Goal: Task Accomplishment & Management: Complete application form

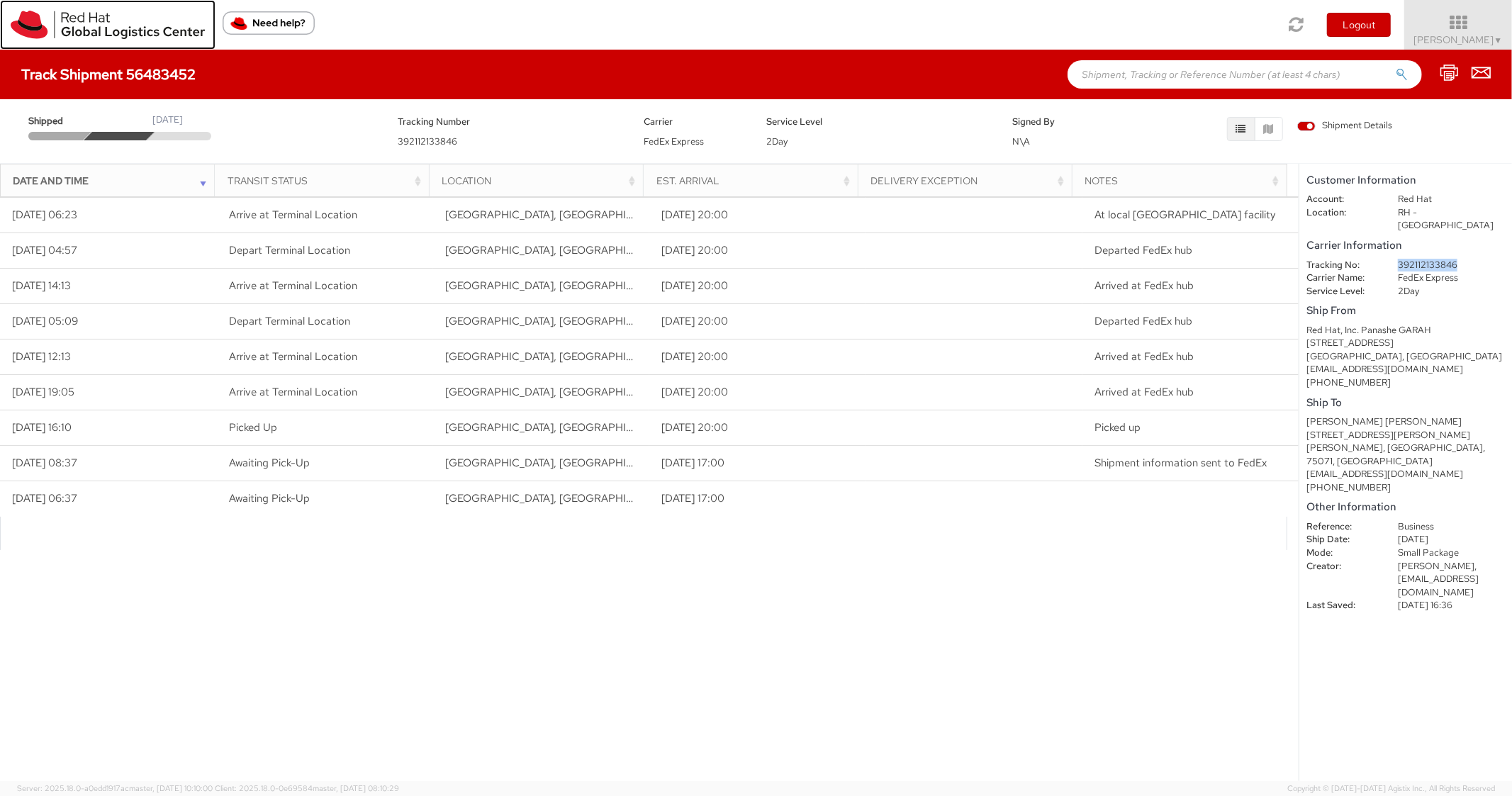
click at [37, 32] on img at bounding box center [107, 24] width 194 height 29
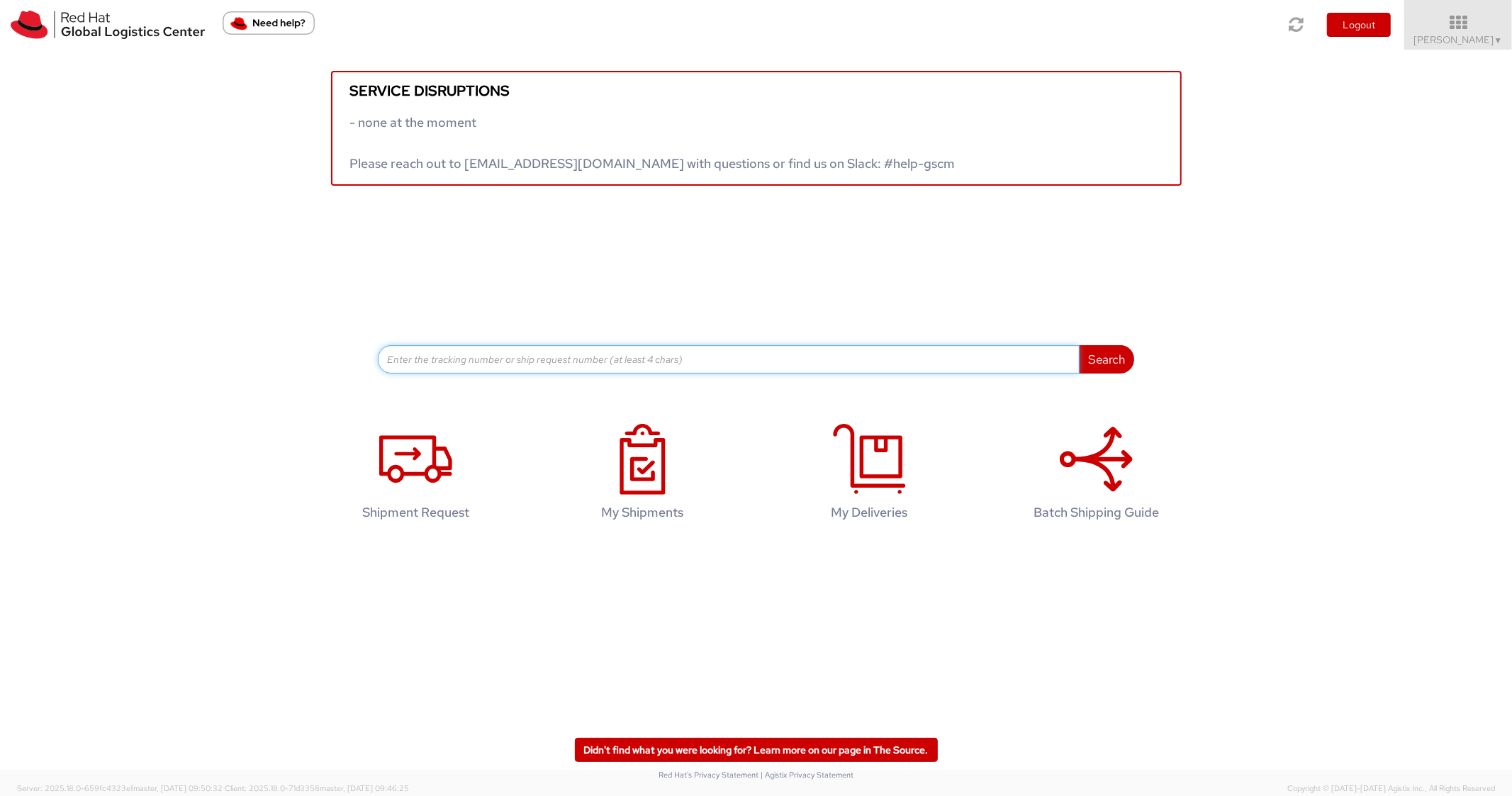
click at [586, 364] on input at bounding box center [728, 359] width 702 height 29
paste input "56700935"
type input "56700935"
click at [1079, 345] on button "Search" at bounding box center [1106, 359] width 55 height 29
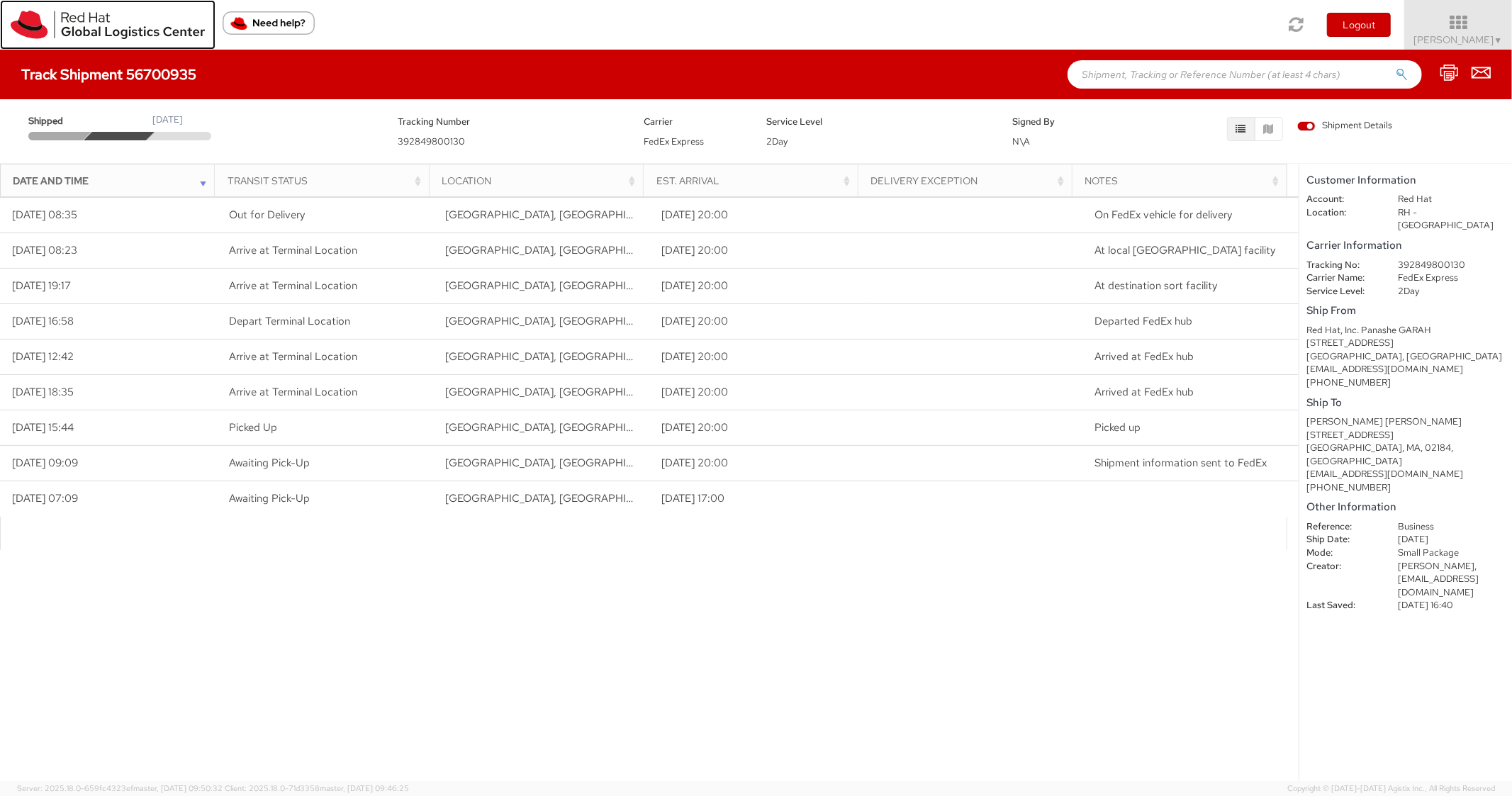
click at [9, 27] on link at bounding box center [107, 24] width 215 height 50
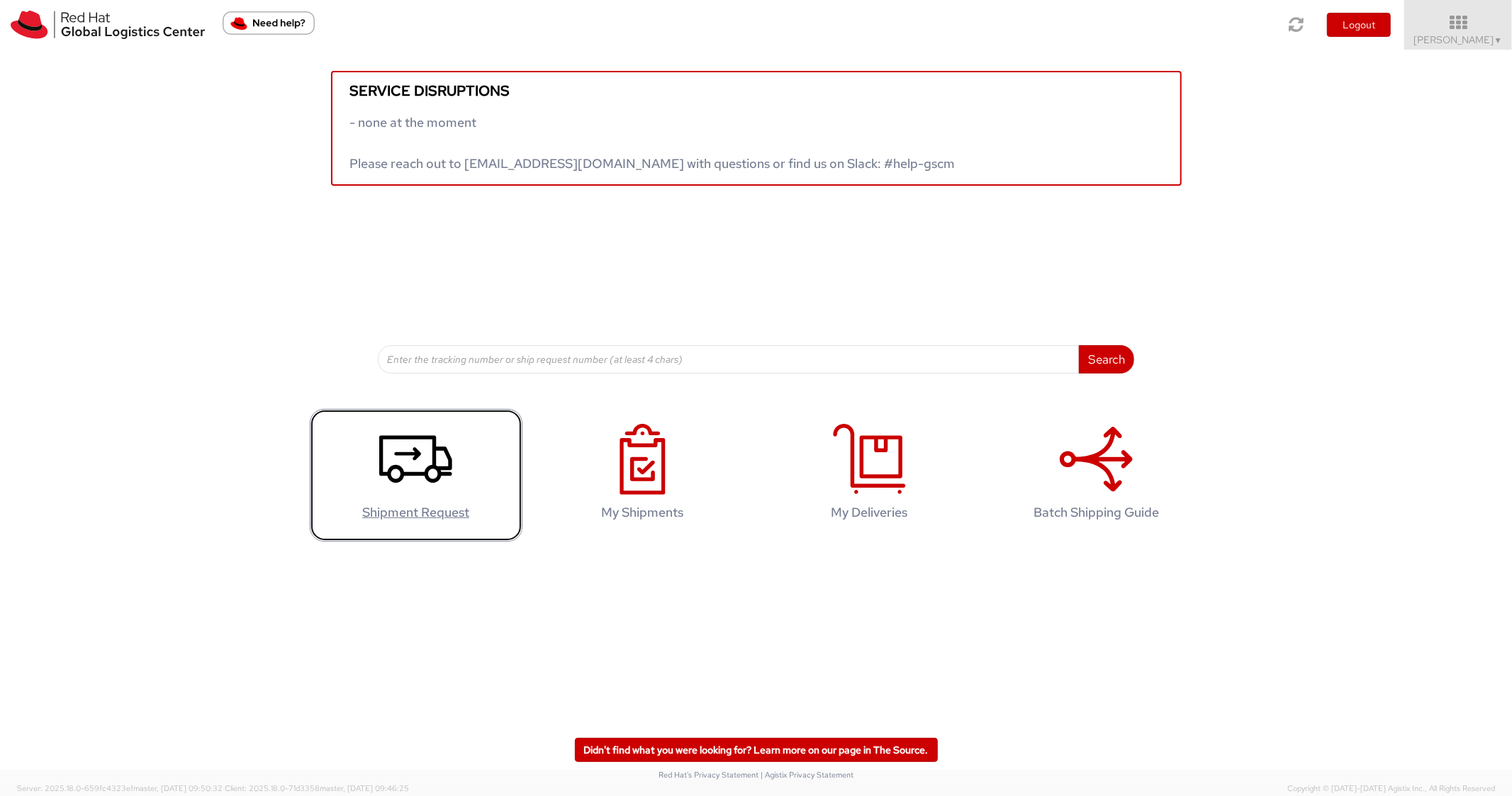
click at [430, 475] on icon at bounding box center [416, 459] width 73 height 71
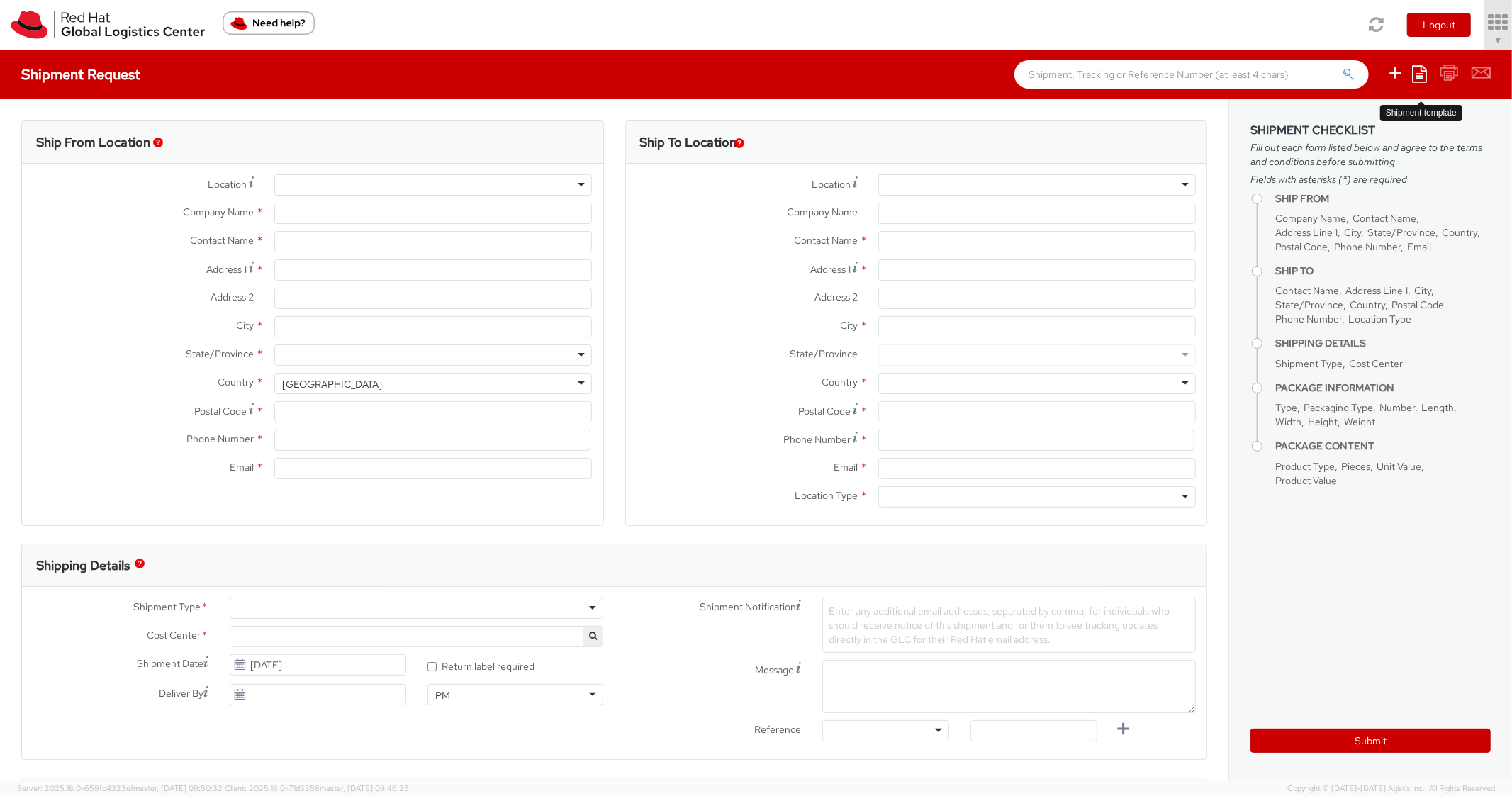
select select "850"
select select
click at [1399, 72] on icon at bounding box center [1395, 72] width 17 height 17
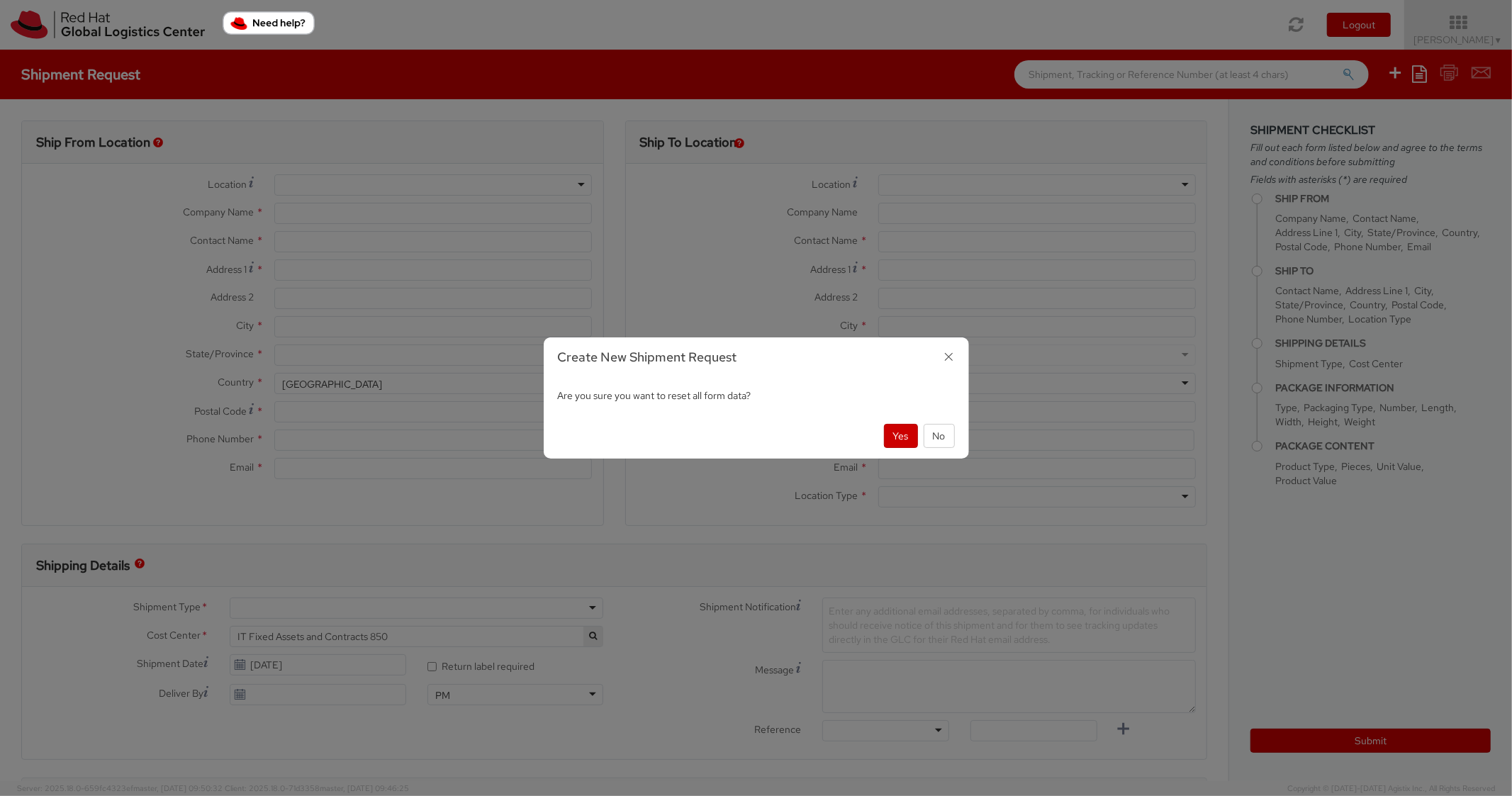
click at [952, 357] on icon "button" at bounding box center [949, 357] width 21 height 21
type input "Red Hat, Inc."
type input "[PERSON_NAME]"
type input "[STREET_ADDRESS]"
type input "RALEIGH"
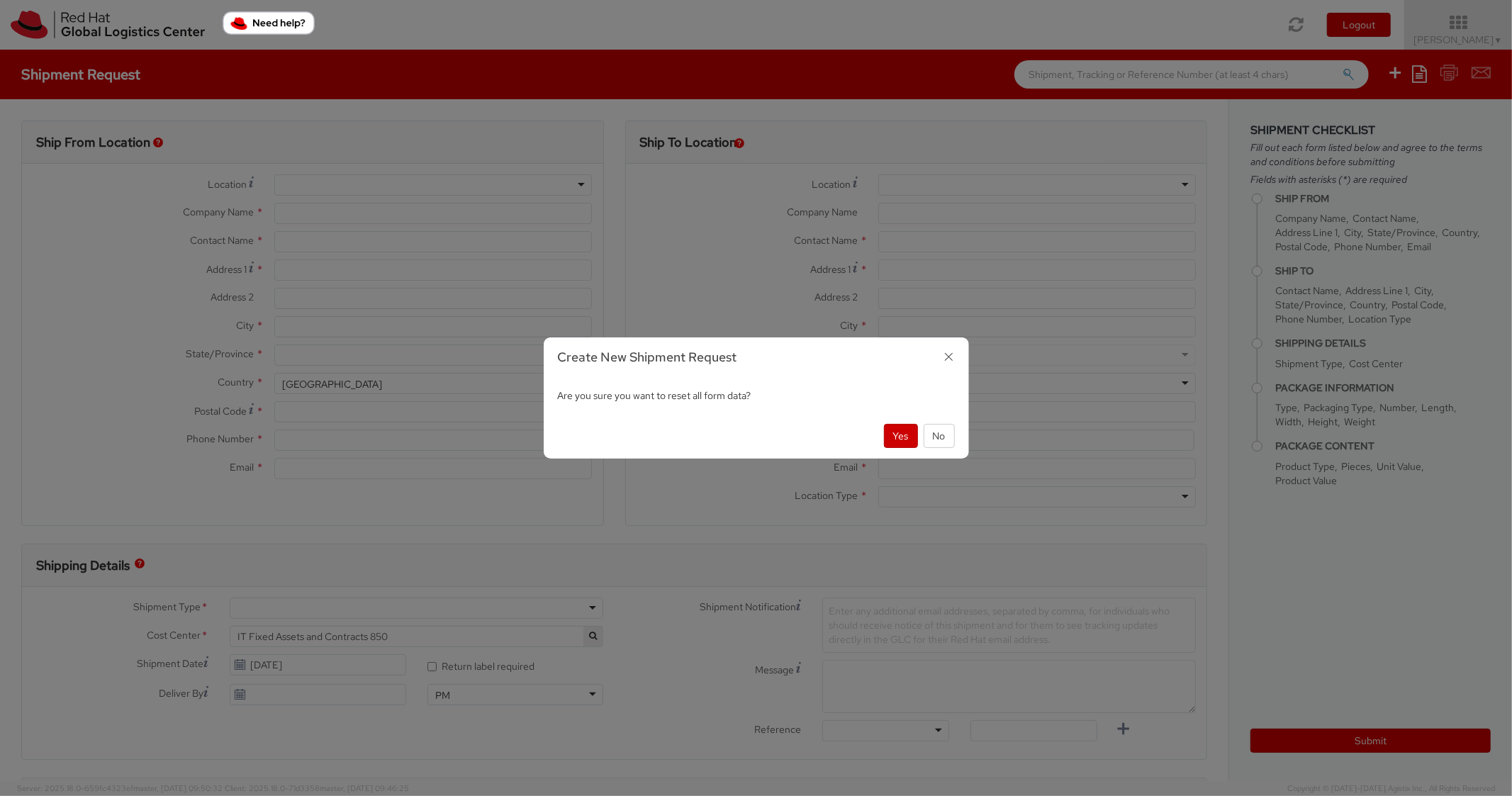
type input "27601"
type input "[PHONE_NUMBER]"
type input "[EMAIL_ADDRESS][DOMAIN_NAME]"
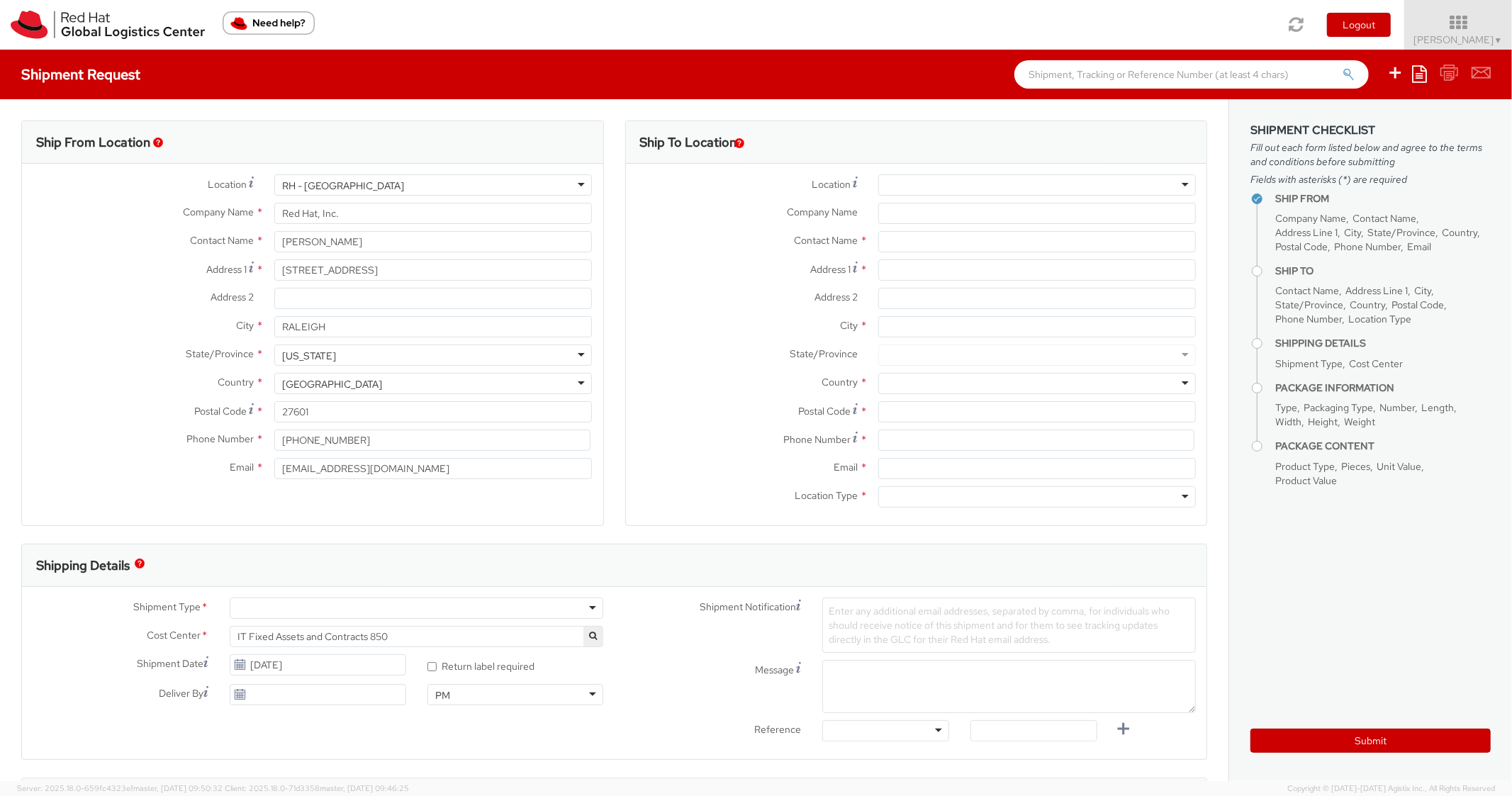
click at [1424, 71] on icon at bounding box center [1419, 74] width 15 height 17
click at [1357, 119] on link "Create from template" at bounding box center [1364, 118] width 124 height 18
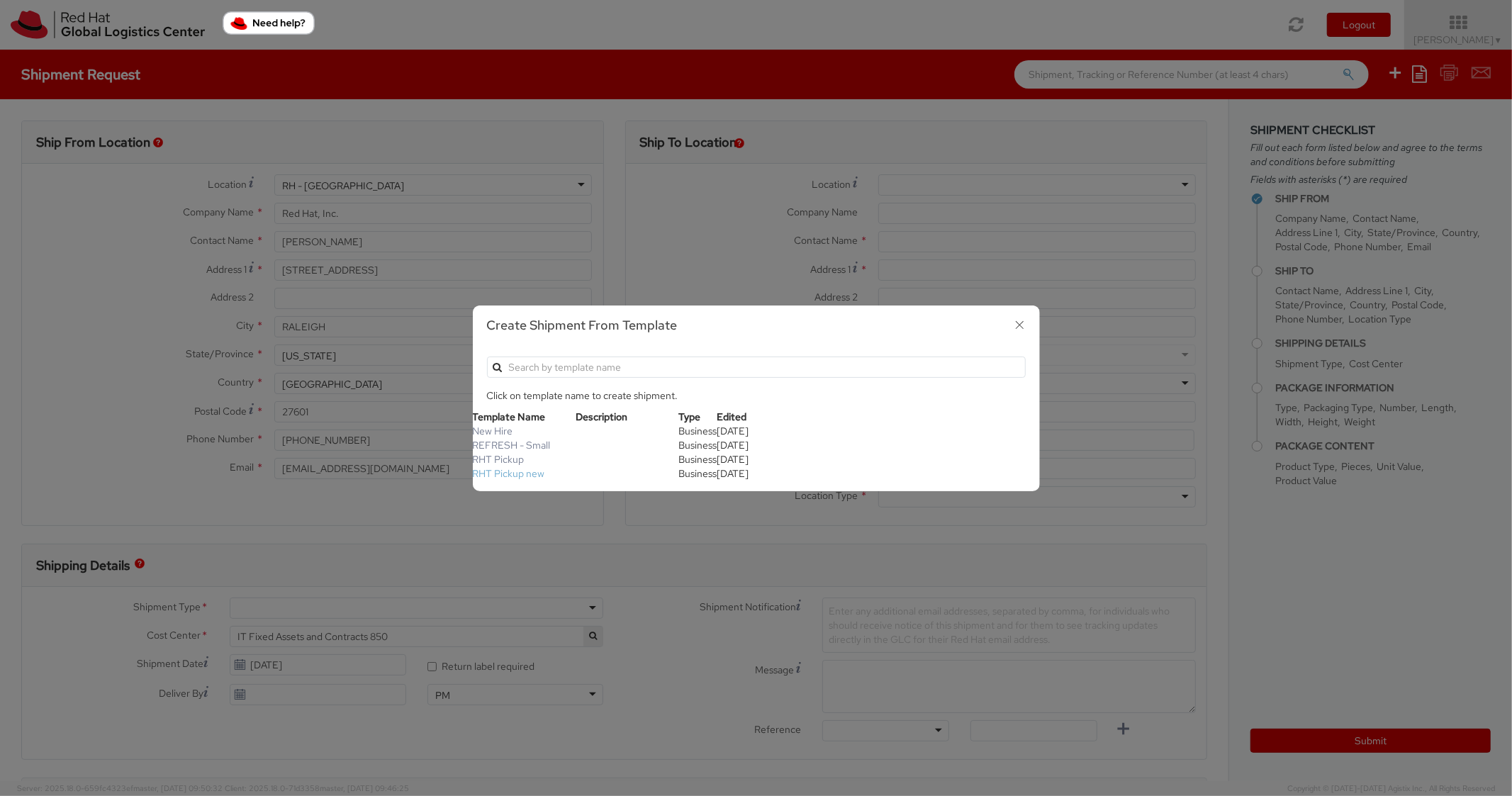
click at [500, 474] on link "RHT Pickup new" at bounding box center [508, 473] width 72 height 13
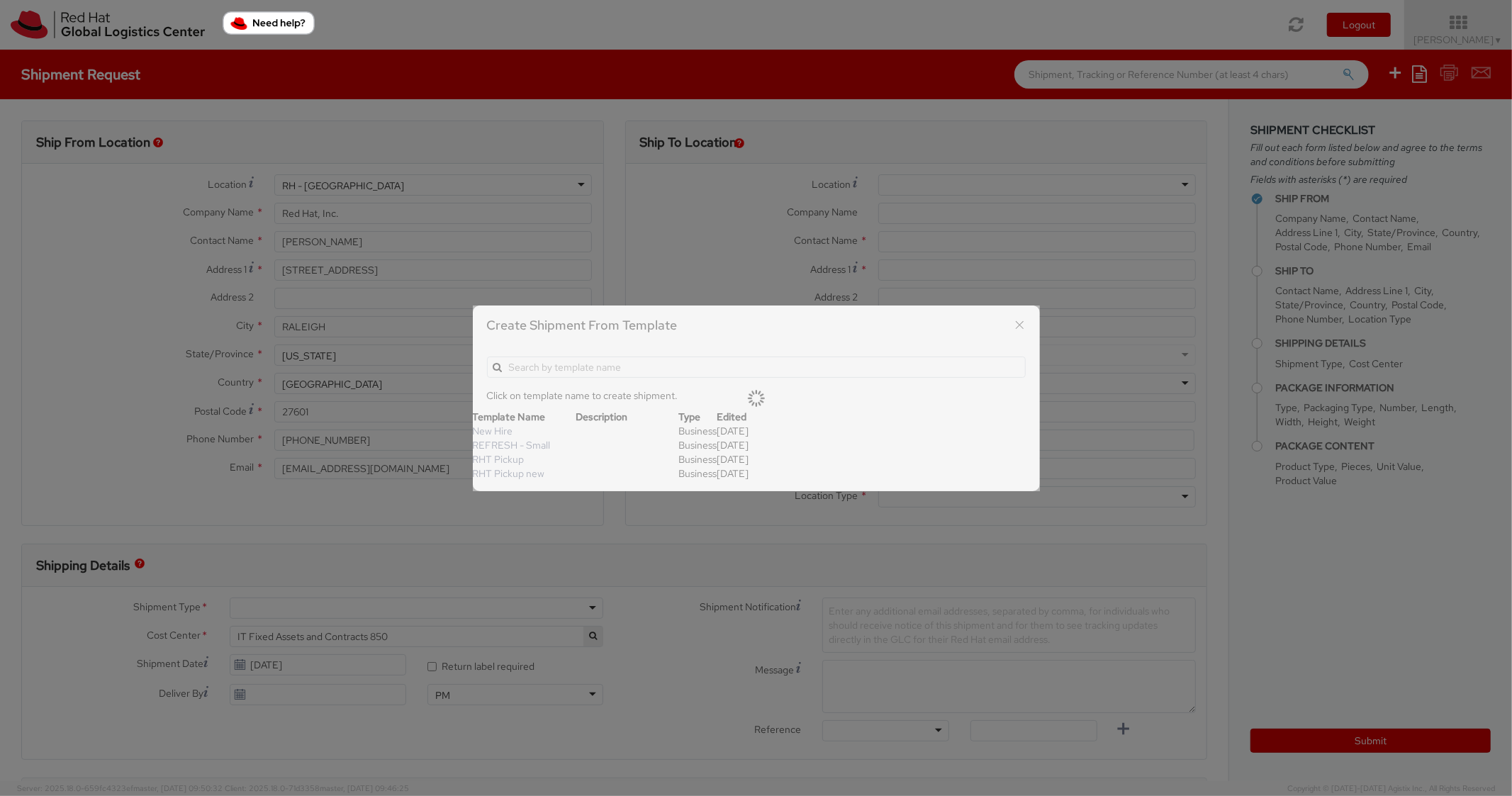
type input "Red Hat, Inc."
type input "[STREET_ADDRESS]"
type input "RALEIGH"
type input "27601"
type textarea "RHT Pickup. Thanks"
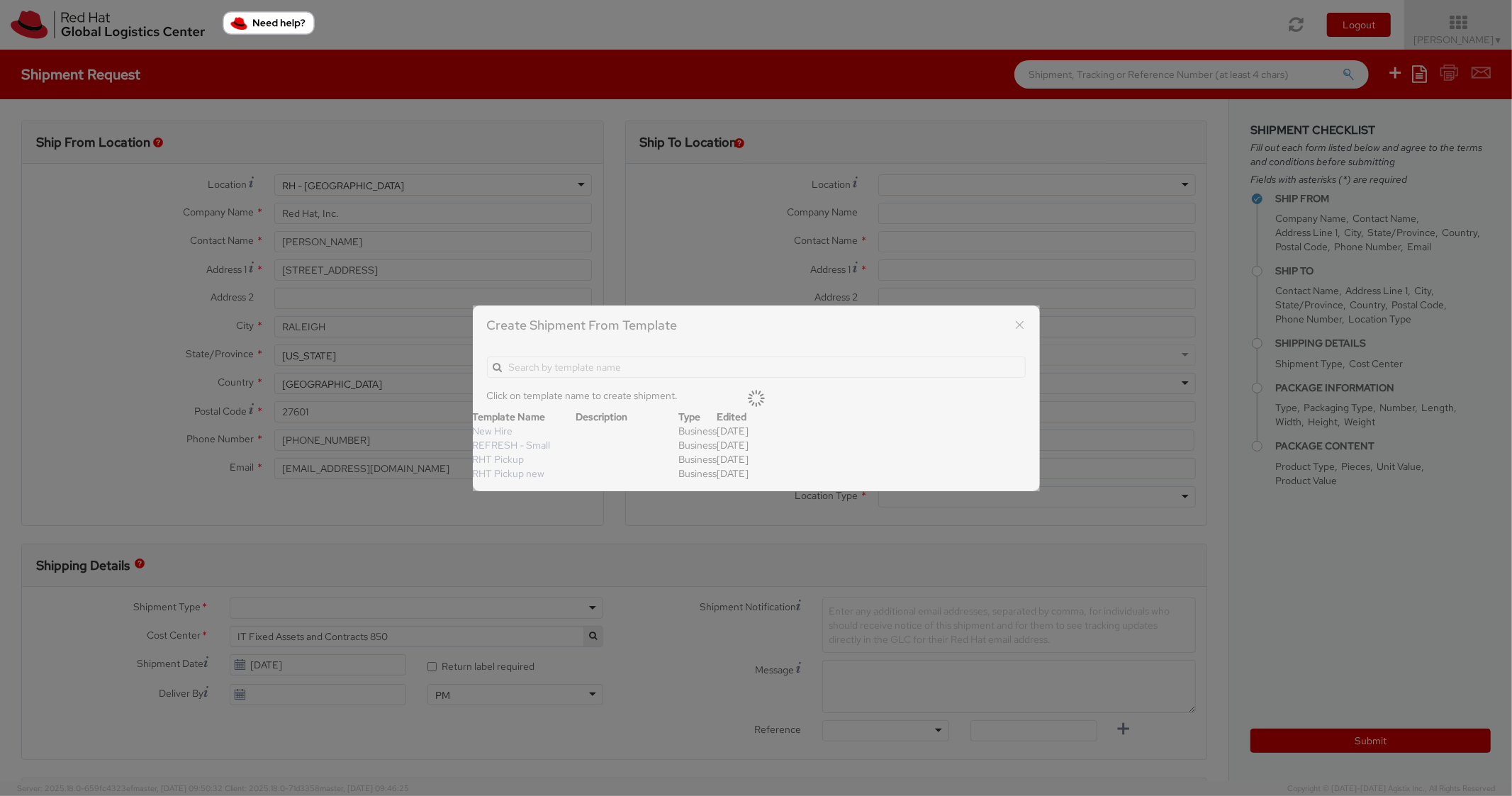
type input "*RPCI*"
select select "LAPTOP"
type input "1"
type input "6"
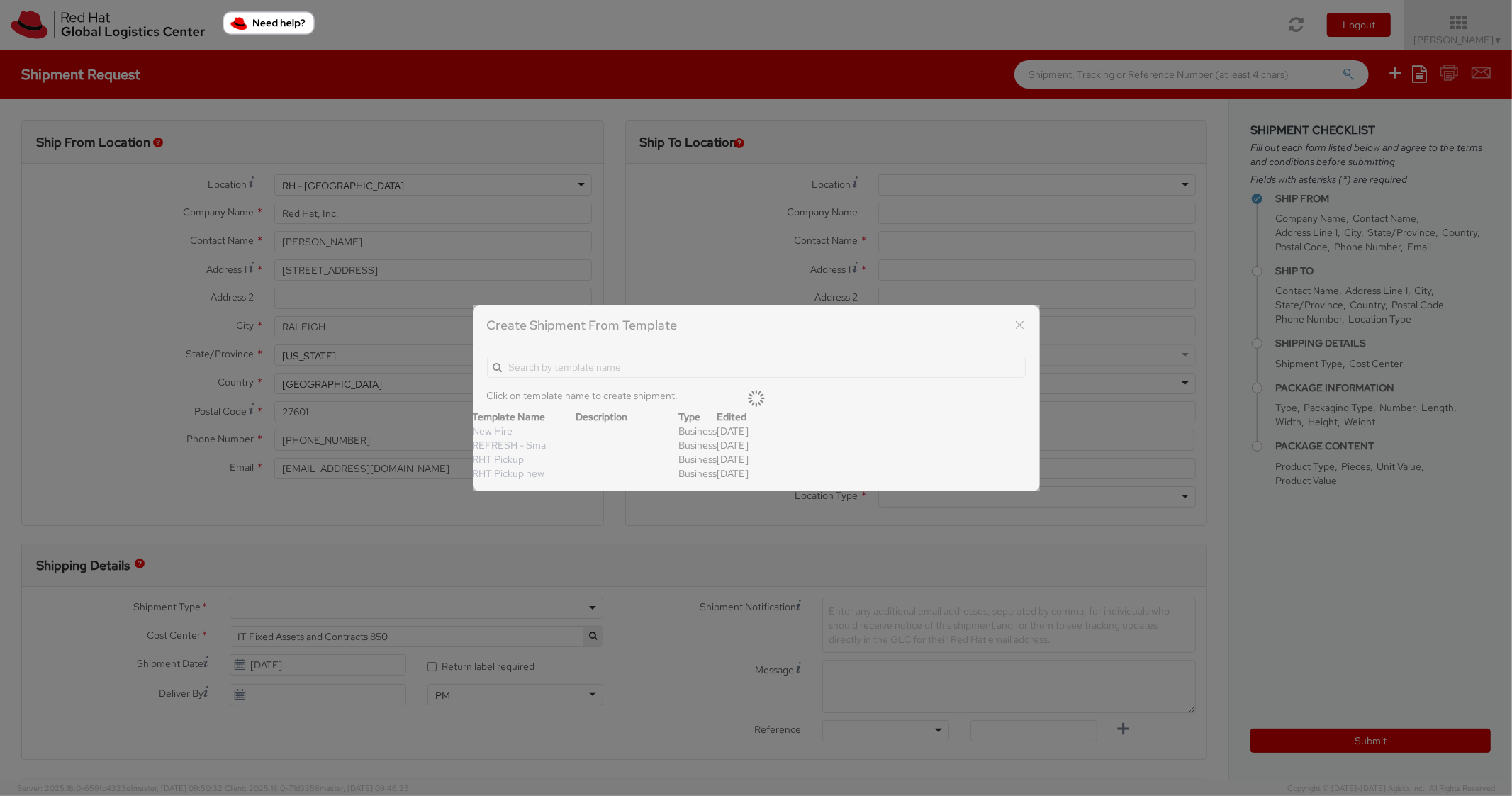
type input "7"
type input "*Laptop Model*"
select select "LAPTOP"
type input "2,000.00"
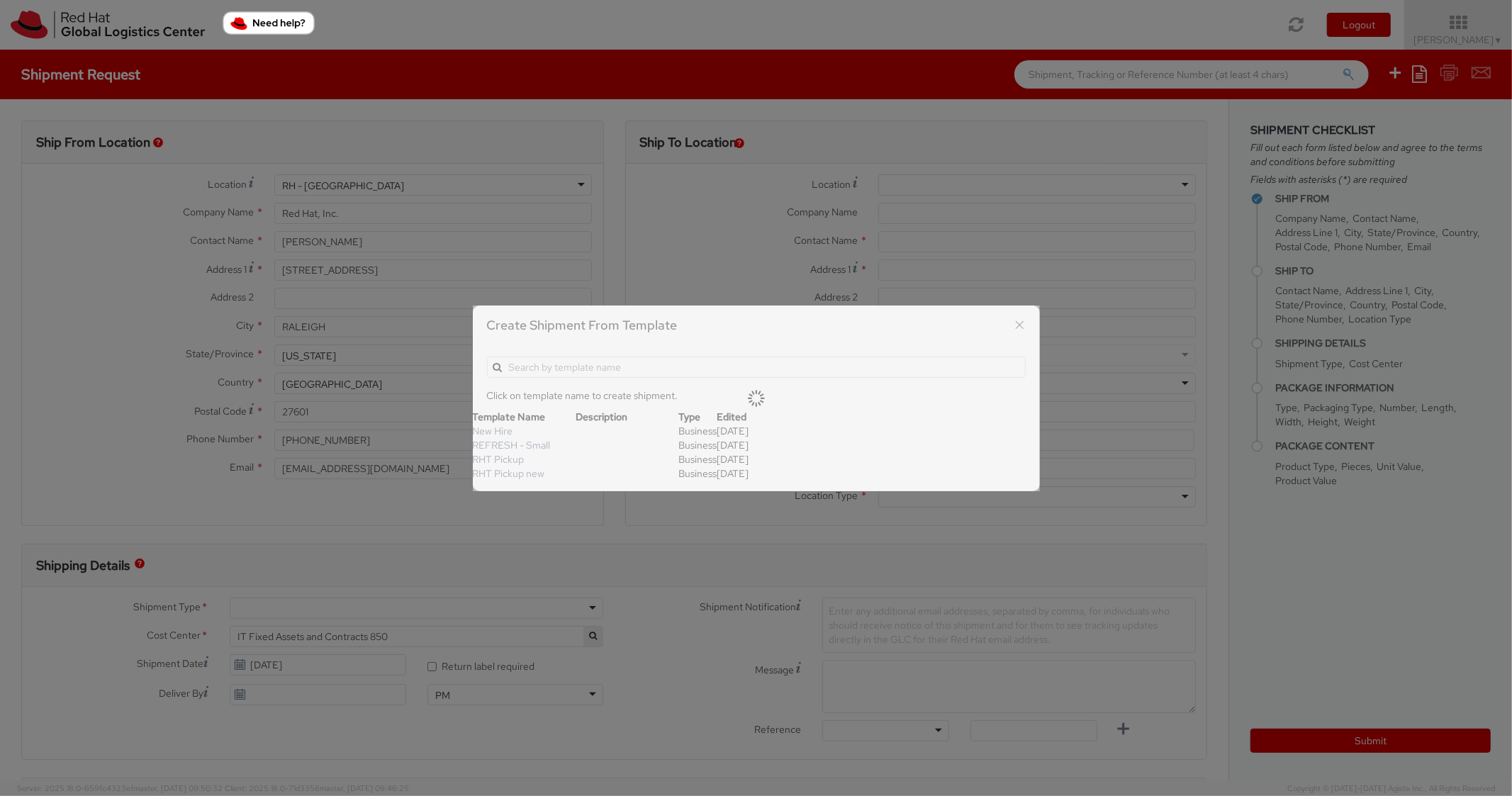
type input "2,000.00"
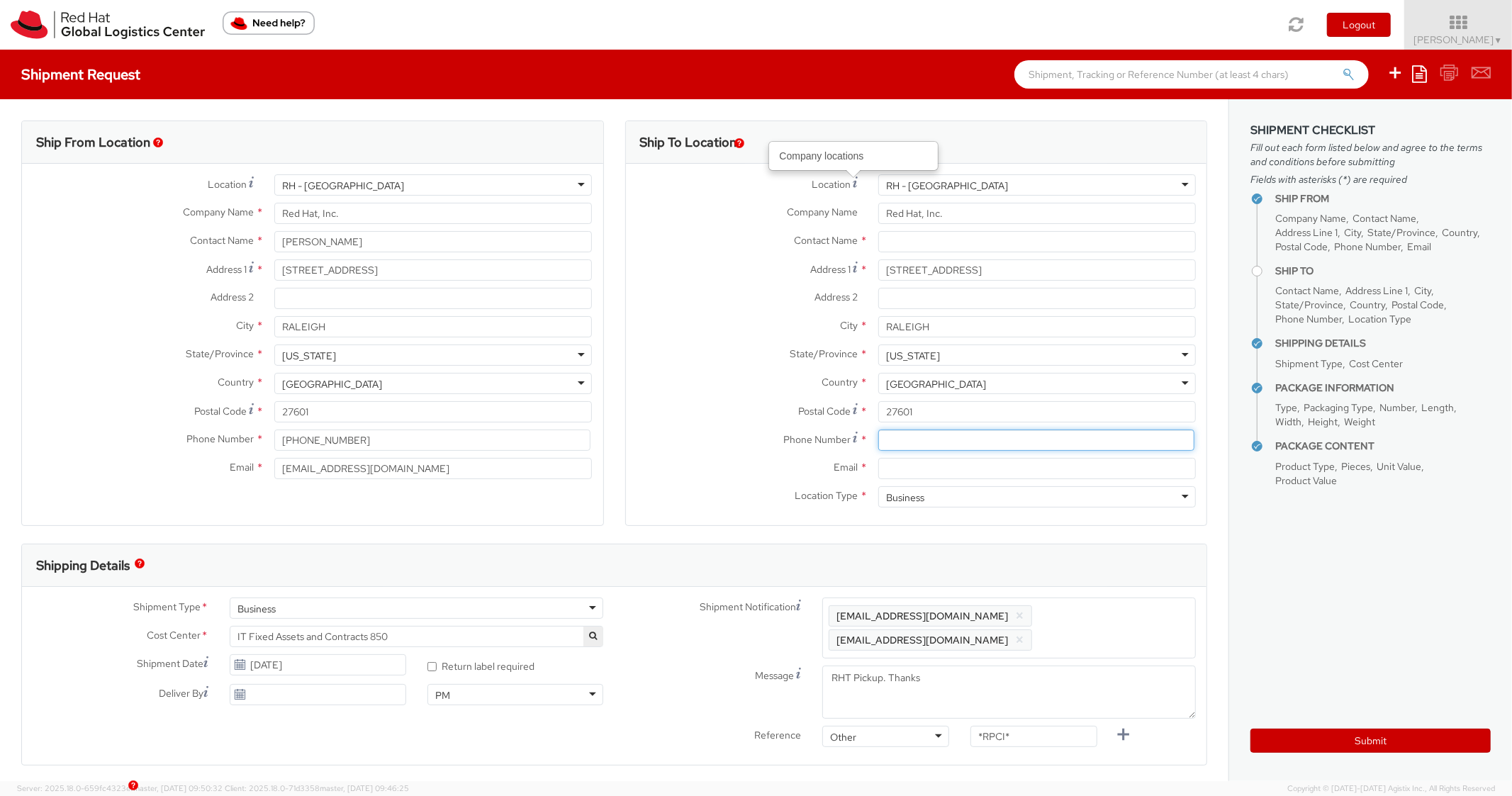
click at [906, 438] on input at bounding box center [1036, 440] width 317 height 21
paste input "9199850603"
type input "9199850603"
click at [646, 373] on label "Country *" at bounding box center [746, 382] width 242 height 18
paste input "jmunilla@redhat.com"
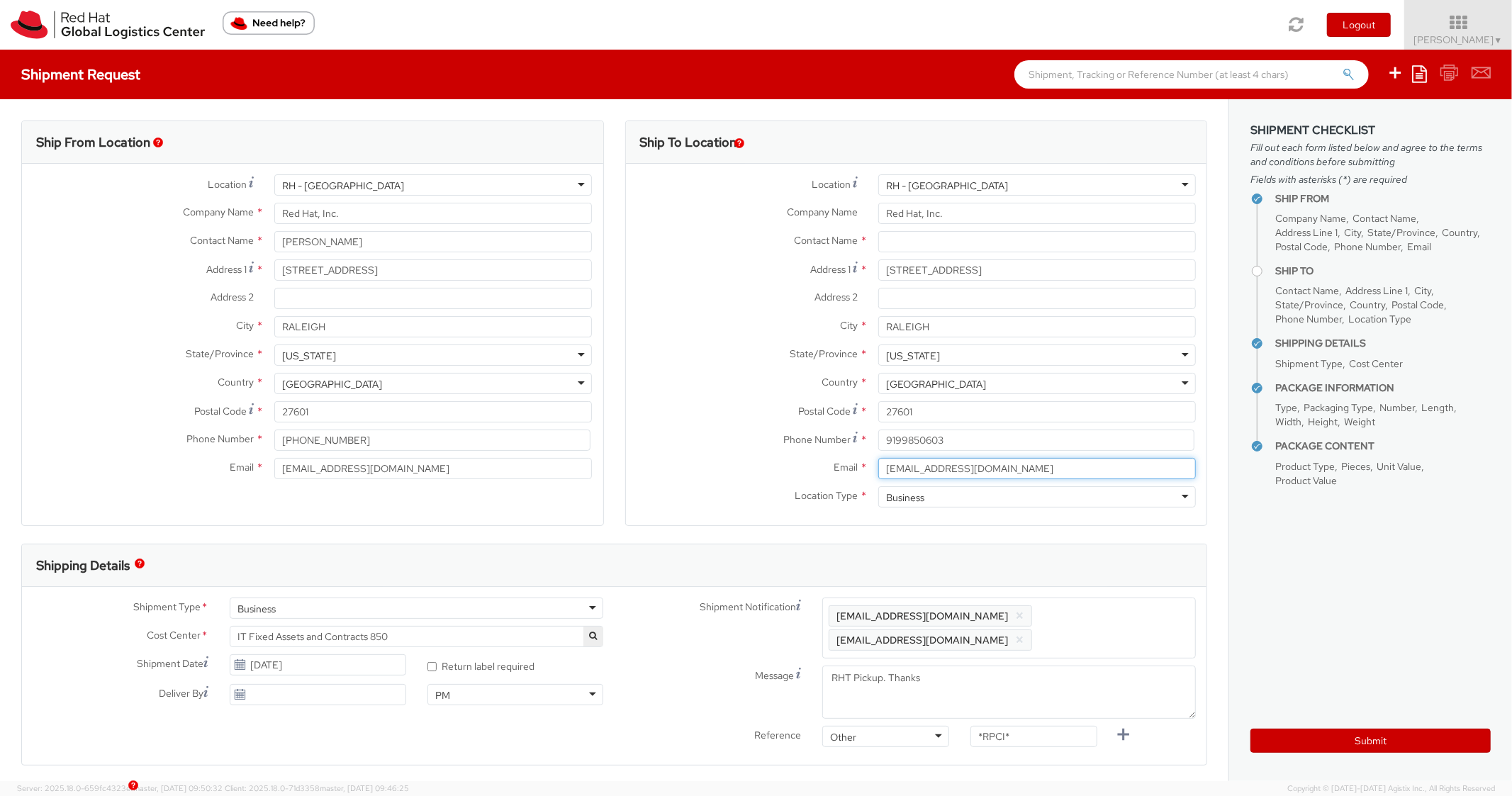
click at [943, 466] on input "jmunilla@redhat.com" at bounding box center [1037, 468] width 317 height 21
type input "jmunilla@redhat.com"
click at [1116, 608] on span "Enter any additional email addresses, separated by comma, for individuals who s…" at bounding box center [1009, 628] width 361 height 43
paste input "jmunilla@redhat.com"
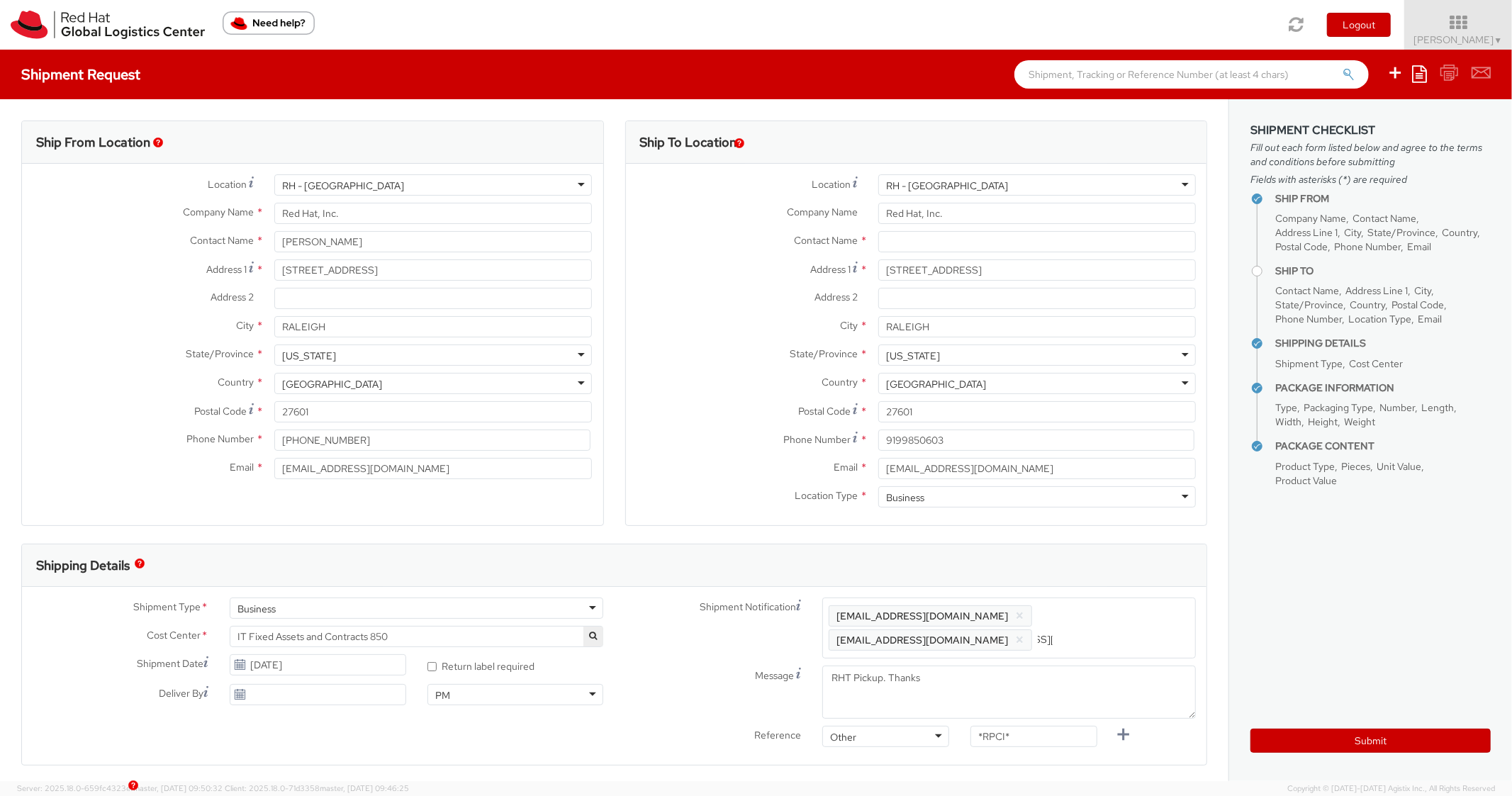
type input "jmunilla@redhat.com"
click at [1099, 568] on div "Shipping Details" at bounding box center [614, 565] width 1184 height 43
drag, startPoint x: 937, startPoint y: 738, endPoint x: 890, endPoint y: 730, distance: 47.7
click at [890, 750] on div "Reference Other Other Other Purchase Order Number Reference Number *RPCI*" at bounding box center [911, 764] width 593 height 29
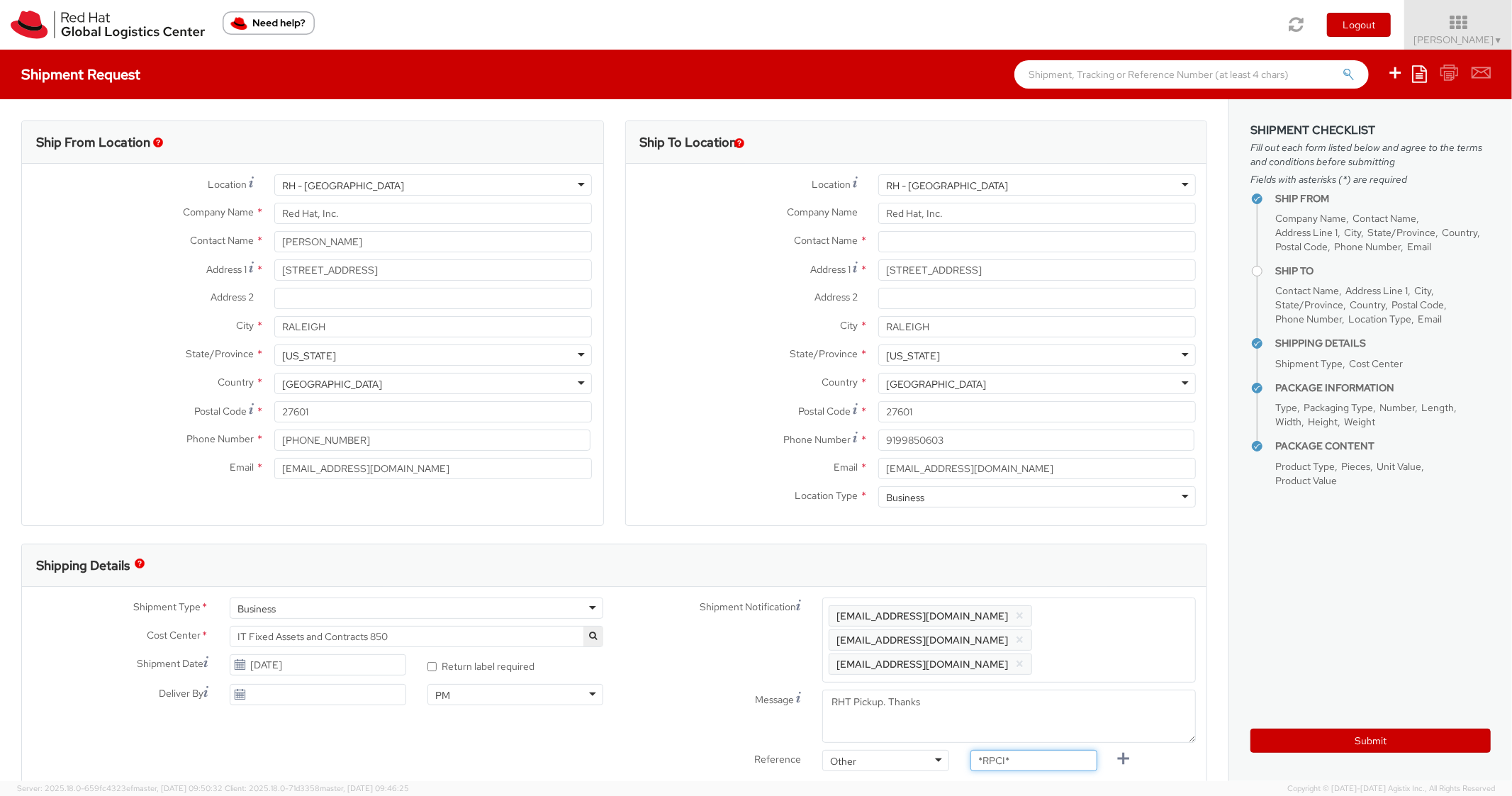
paste input "REQ5954552"
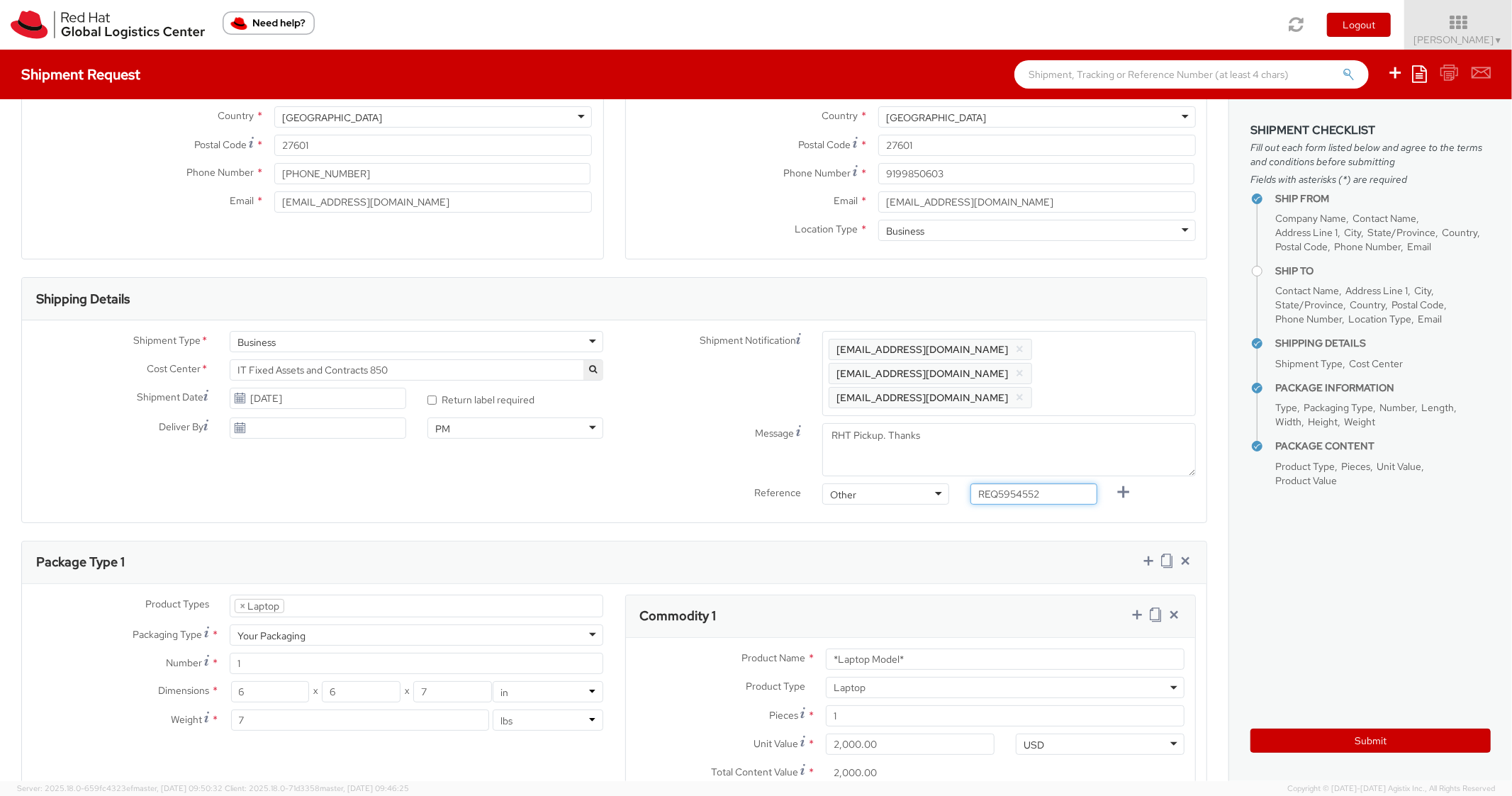
scroll to position [567, 0]
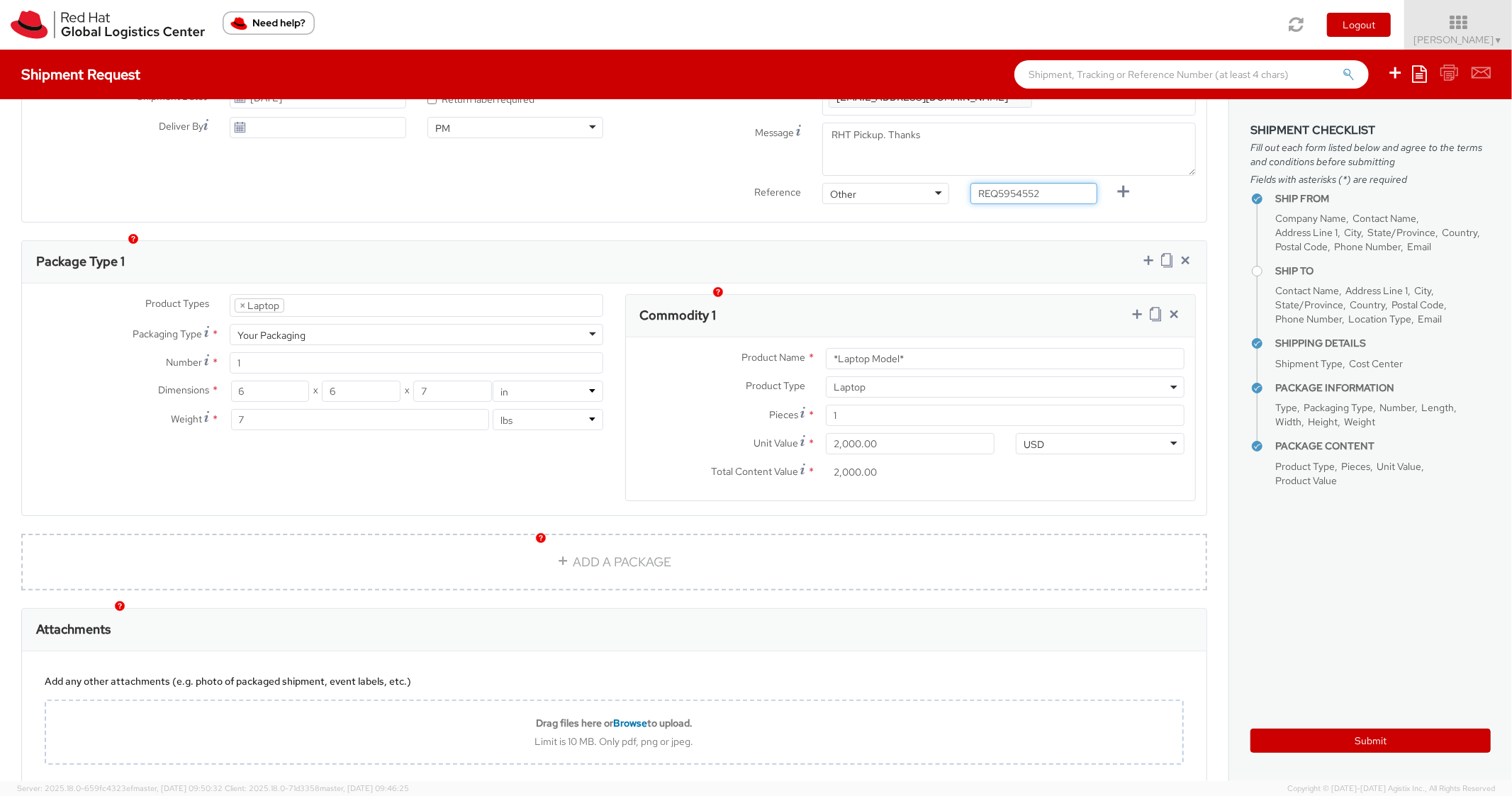
type input "REQ5954552"
click at [785, 295] on div "Commodity 1" at bounding box center [910, 316] width 569 height 43
drag, startPoint x: 924, startPoint y: 340, endPoint x: 719, endPoint y: 339, distance: 205.0
click at [720, 348] on div "Product Name * *Laptop Model*" at bounding box center [910, 358] width 569 height 21
click at [945, 348] on input "DEVELOPER/DESIGNER -Apple" at bounding box center [1005, 358] width 358 height 21
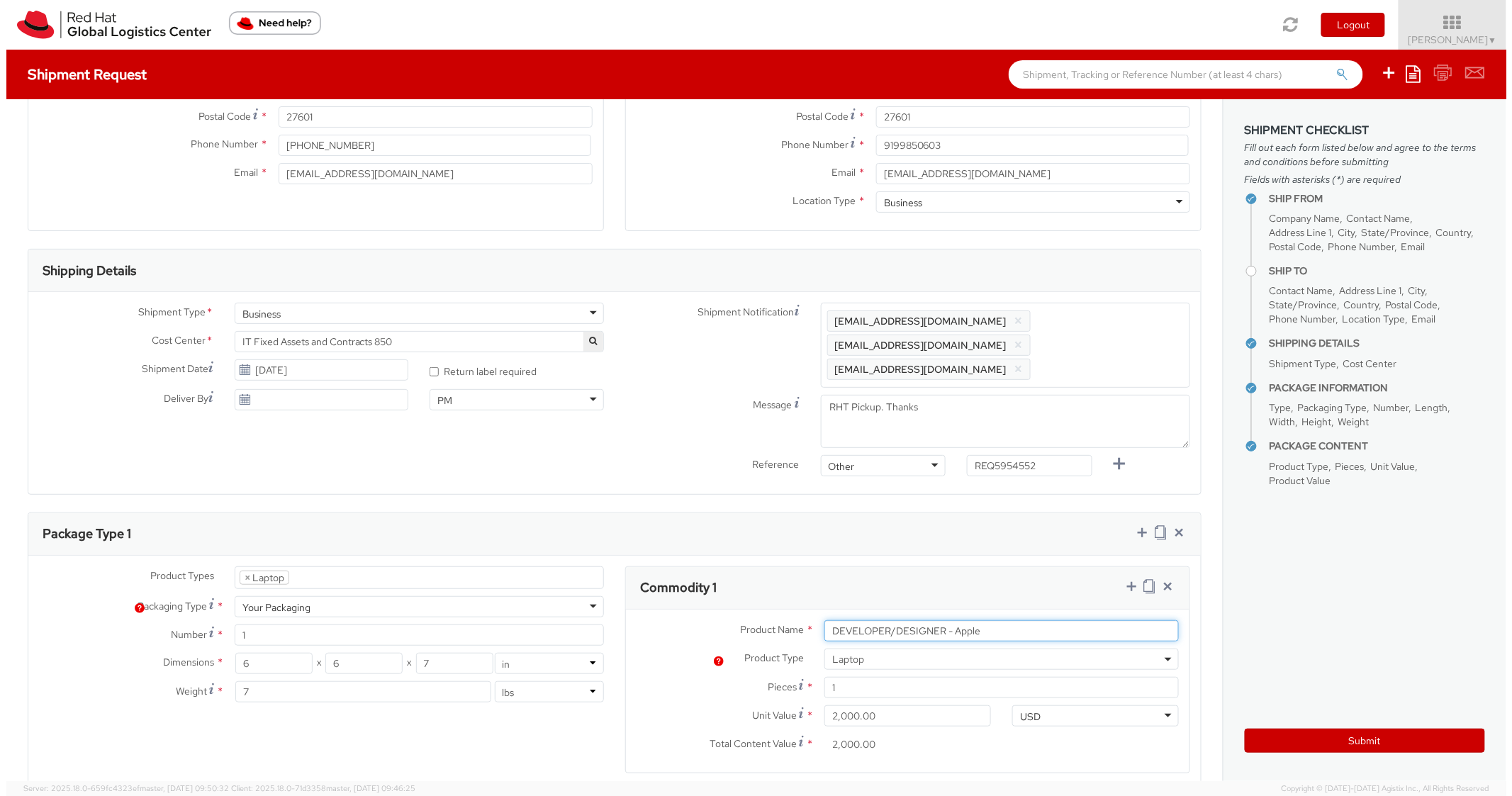
scroll to position [0, 0]
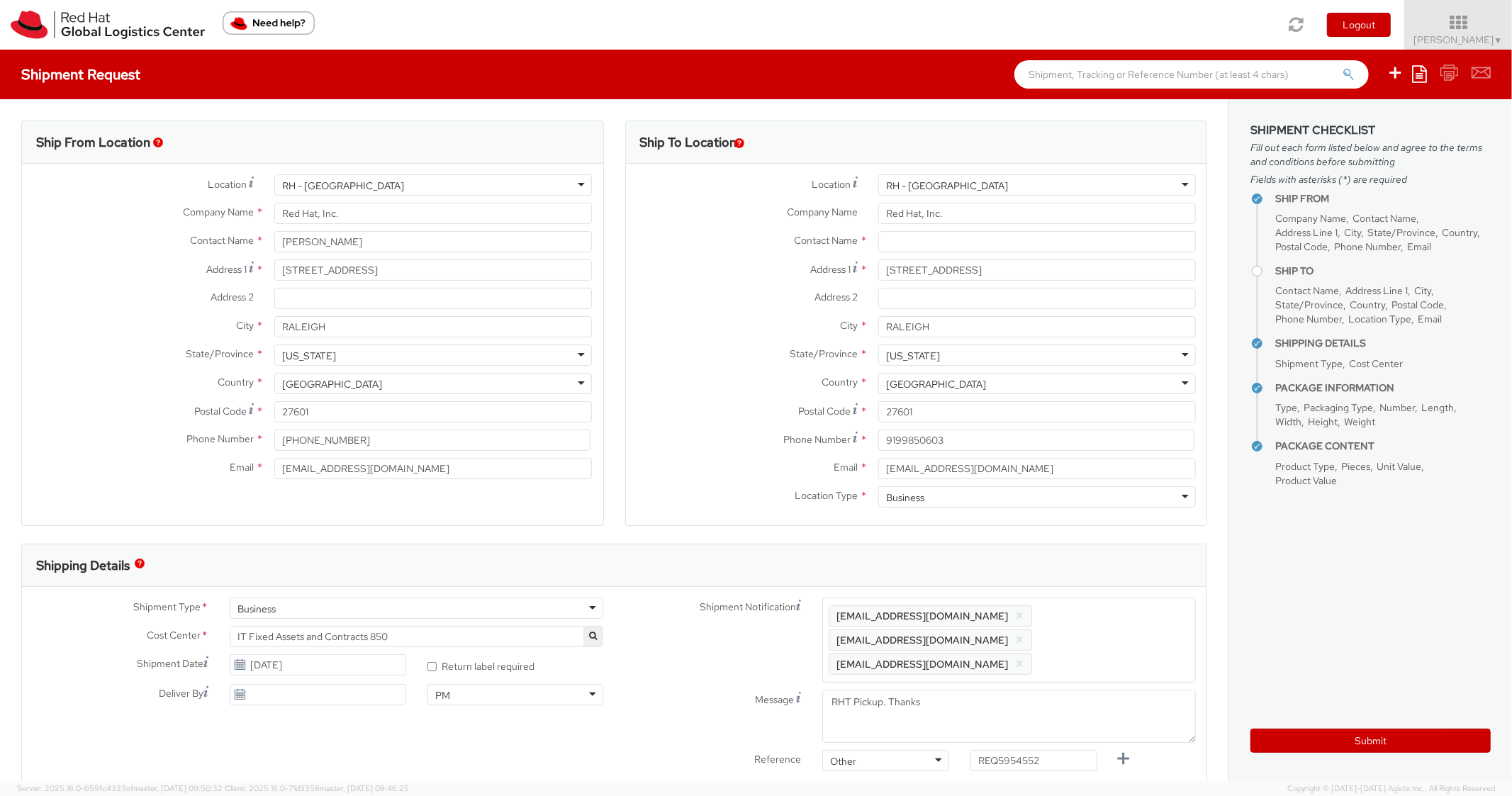
type input "DEVELOPER/DESIGNER - Apple"
paste input "Josh Munilla"
click at [926, 238] on input "Josh Munilla" at bounding box center [1037, 242] width 317 height 21
type input "Josh Munilla"
click at [604, 235] on div "Ship From Location Location * RH - Raleigh RH - Raleigh RH - Amsterdam - MSO RH…" at bounding box center [312, 331] width 604 height 423
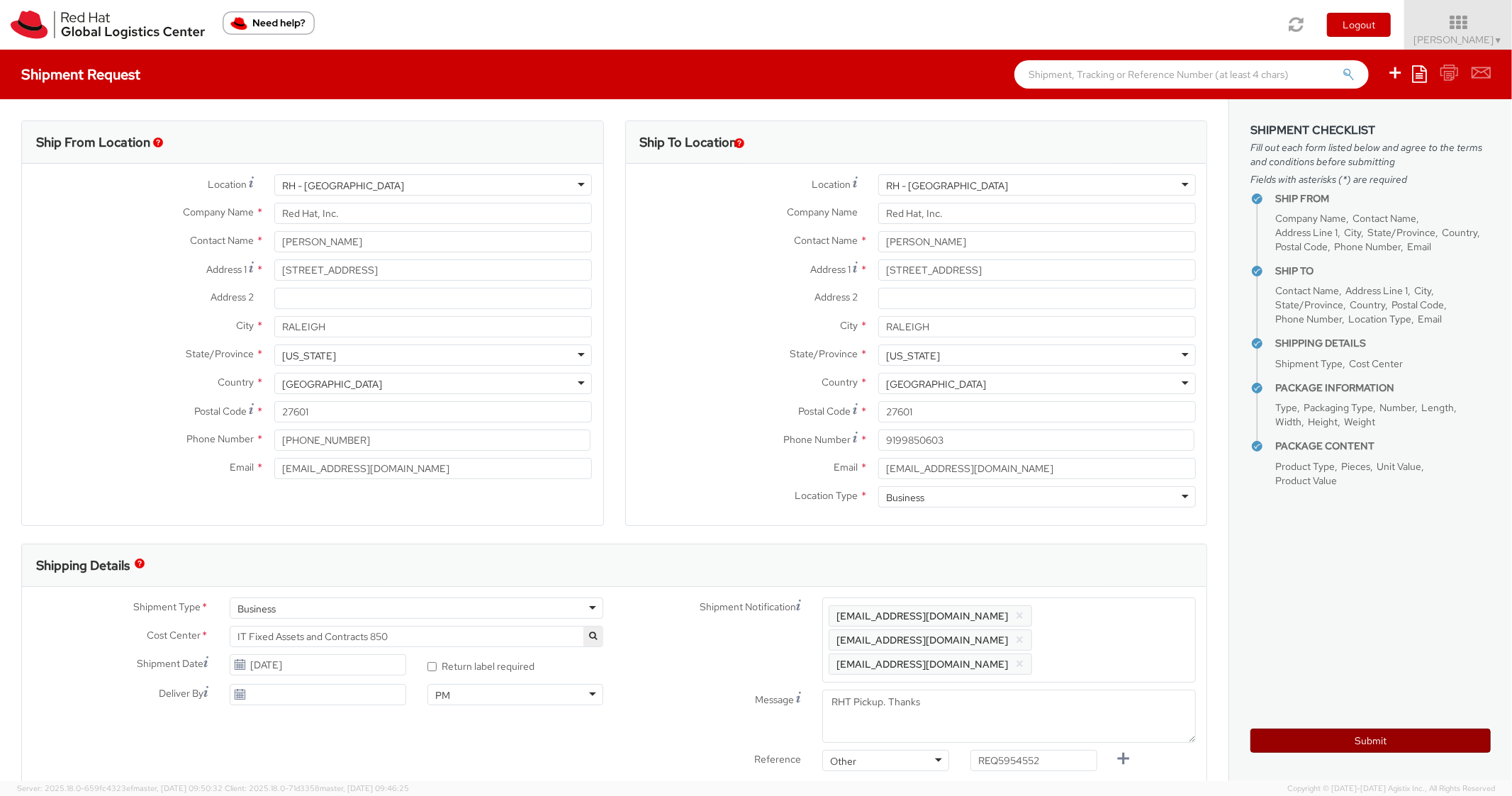
click at [1310, 737] on button "Submit" at bounding box center [1371, 741] width 241 height 24
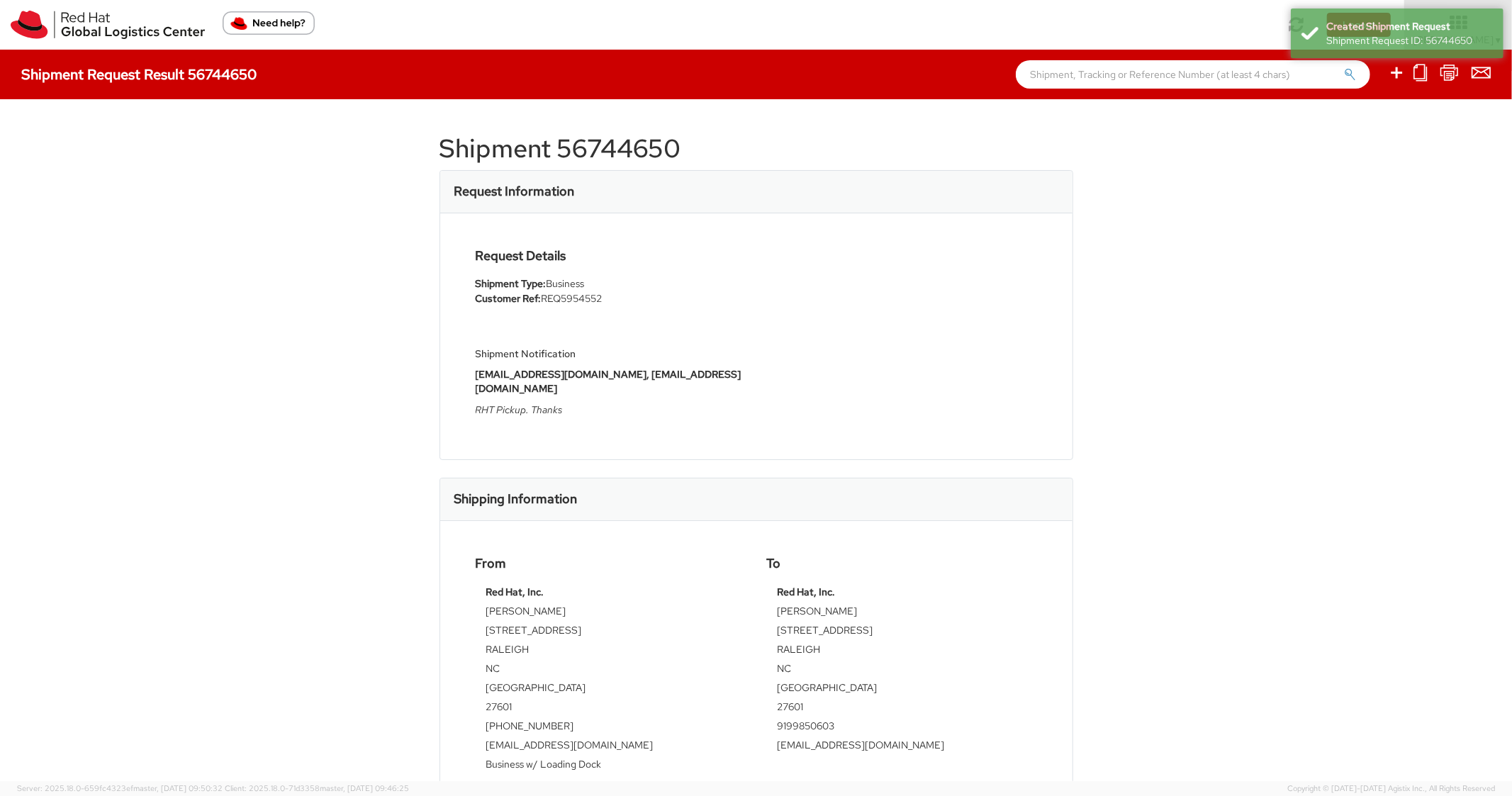
click at [616, 140] on h1 "Shipment 56744650" at bounding box center [756, 148] width 634 height 29
copy h1 "56744650"
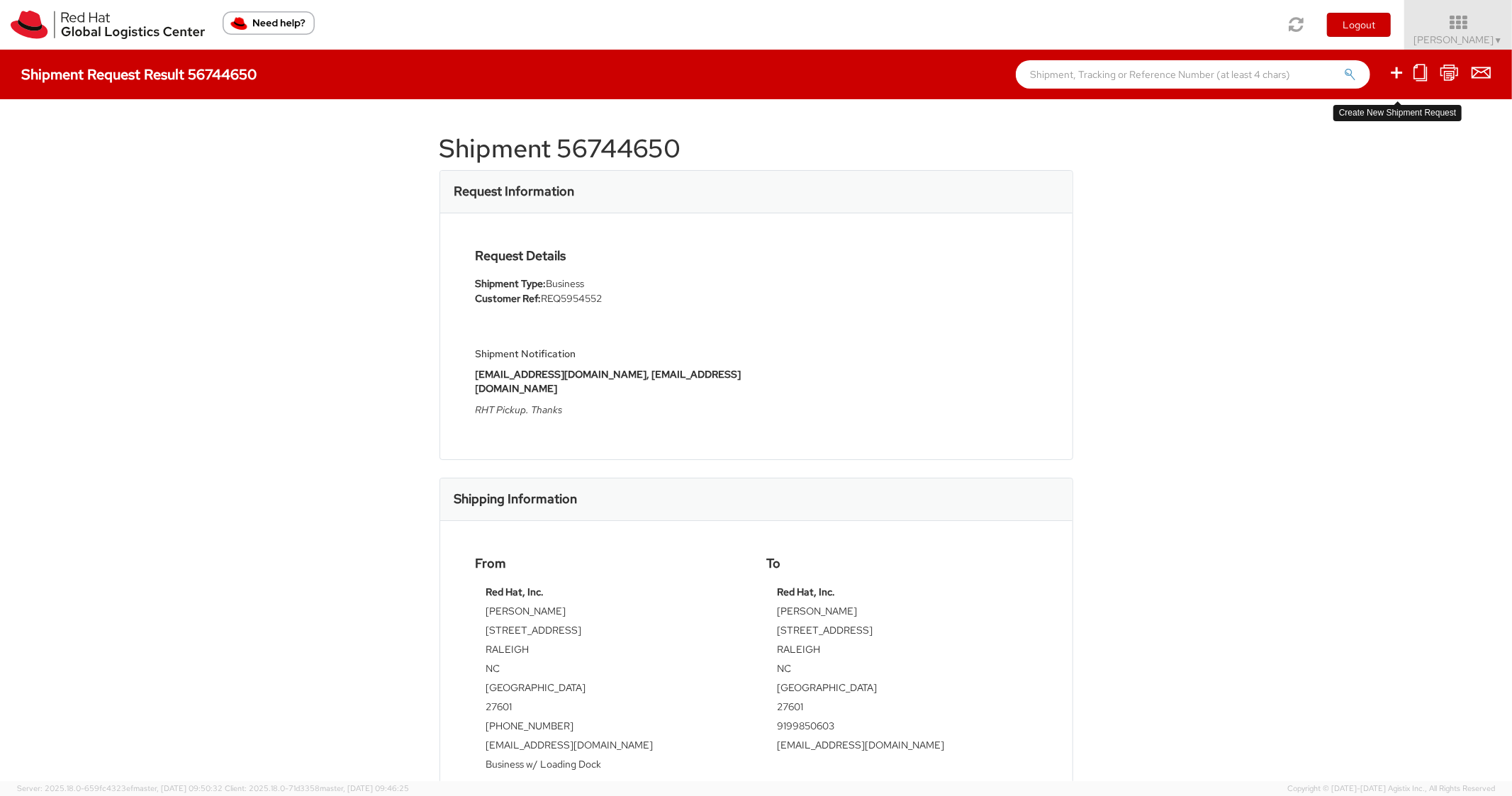
click at [1395, 76] on icon at bounding box center [1396, 72] width 17 height 17
select select
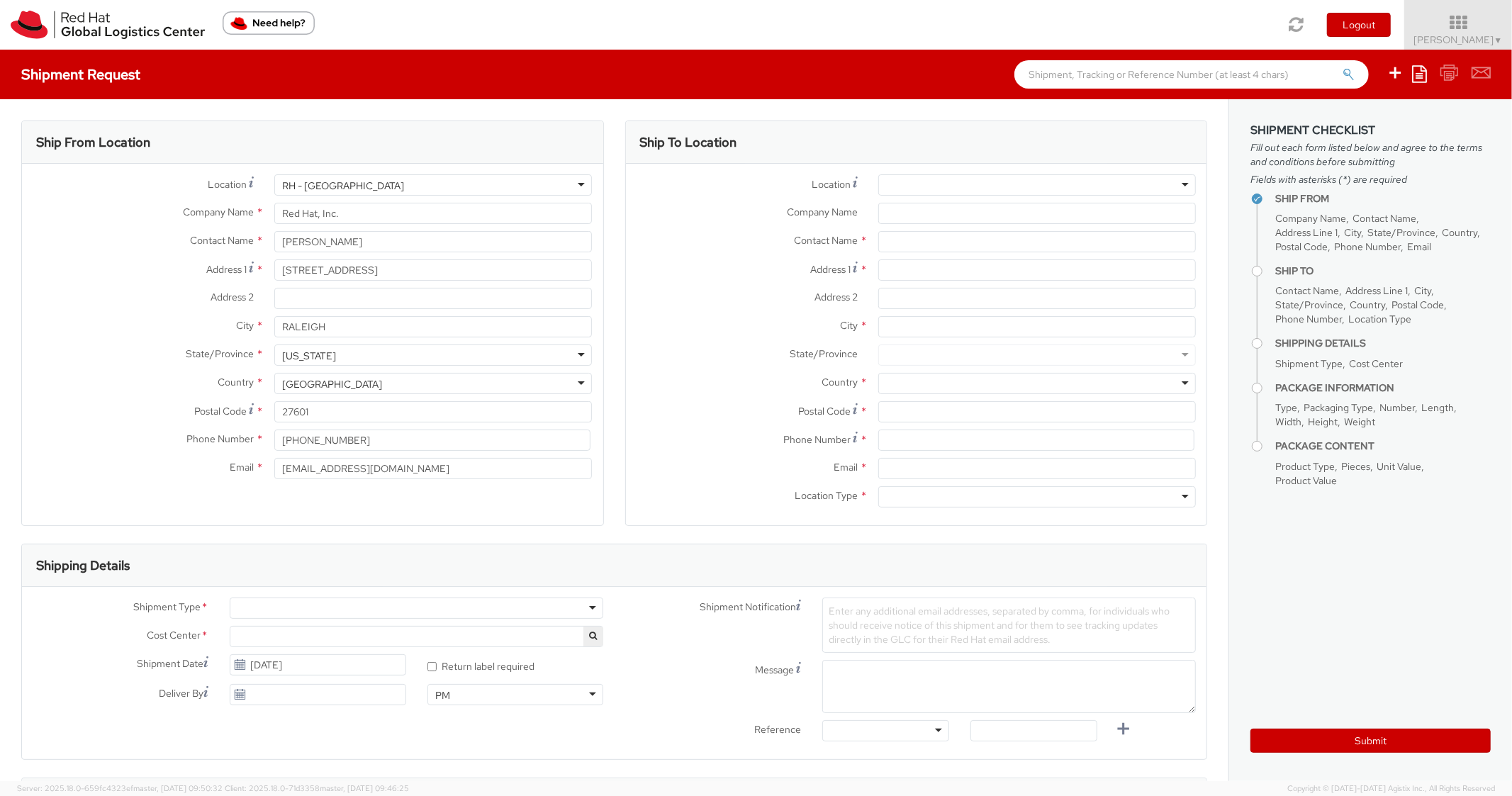
select select "850"
click at [1426, 73] on icon at bounding box center [1419, 74] width 15 height 17
click at [1321, 126] on link "Create from template" at bounding box center [1364, 118] width 124 height 18
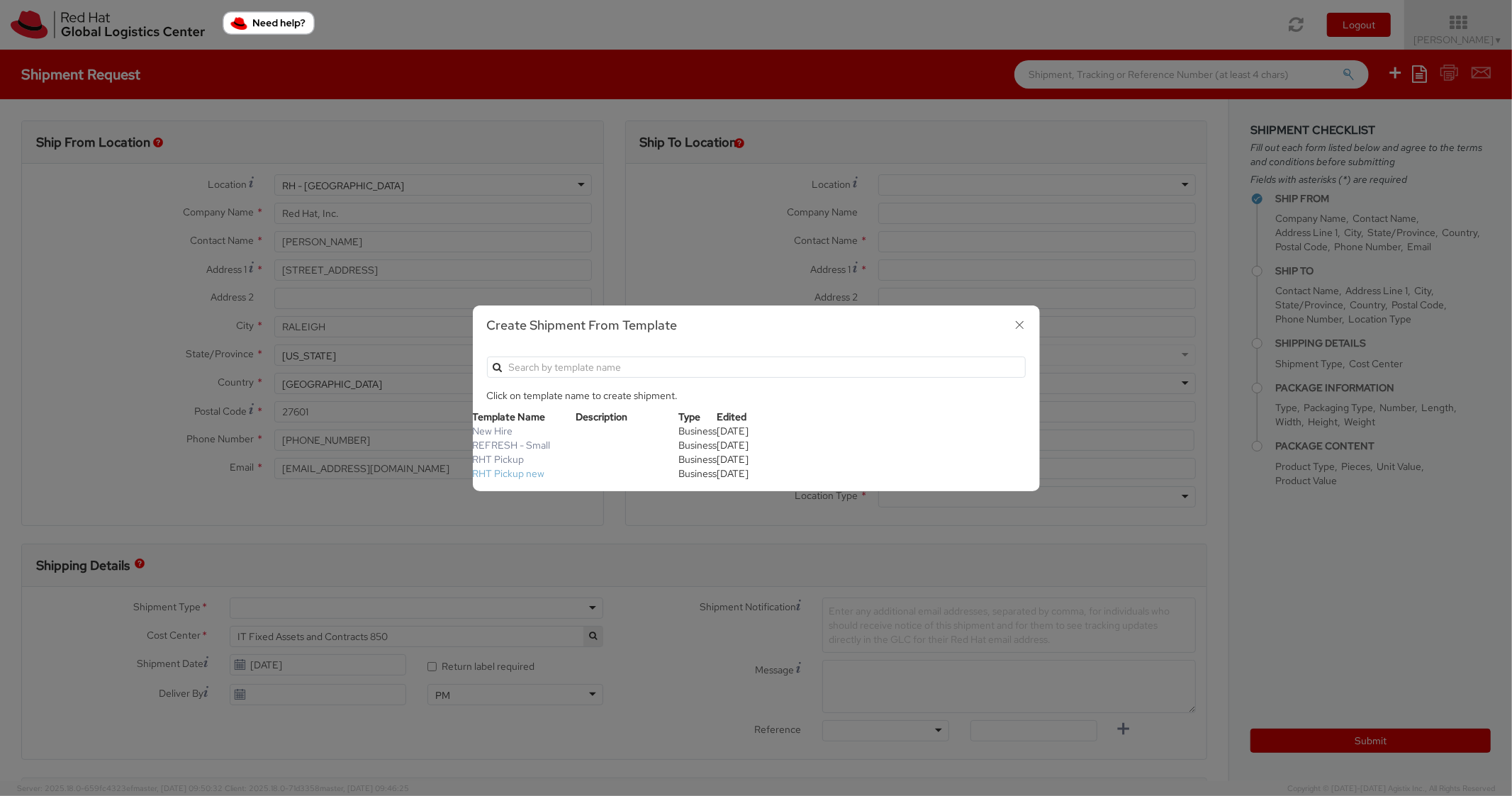
click at [539, 474] on link "RHT Pickup new" at bounding box center [508, 473] width 72 height 13
type input "Red Hat, Inc."
type input "[STREET_ADDRESS]"
type input "RALEIGH"
type input "27601"
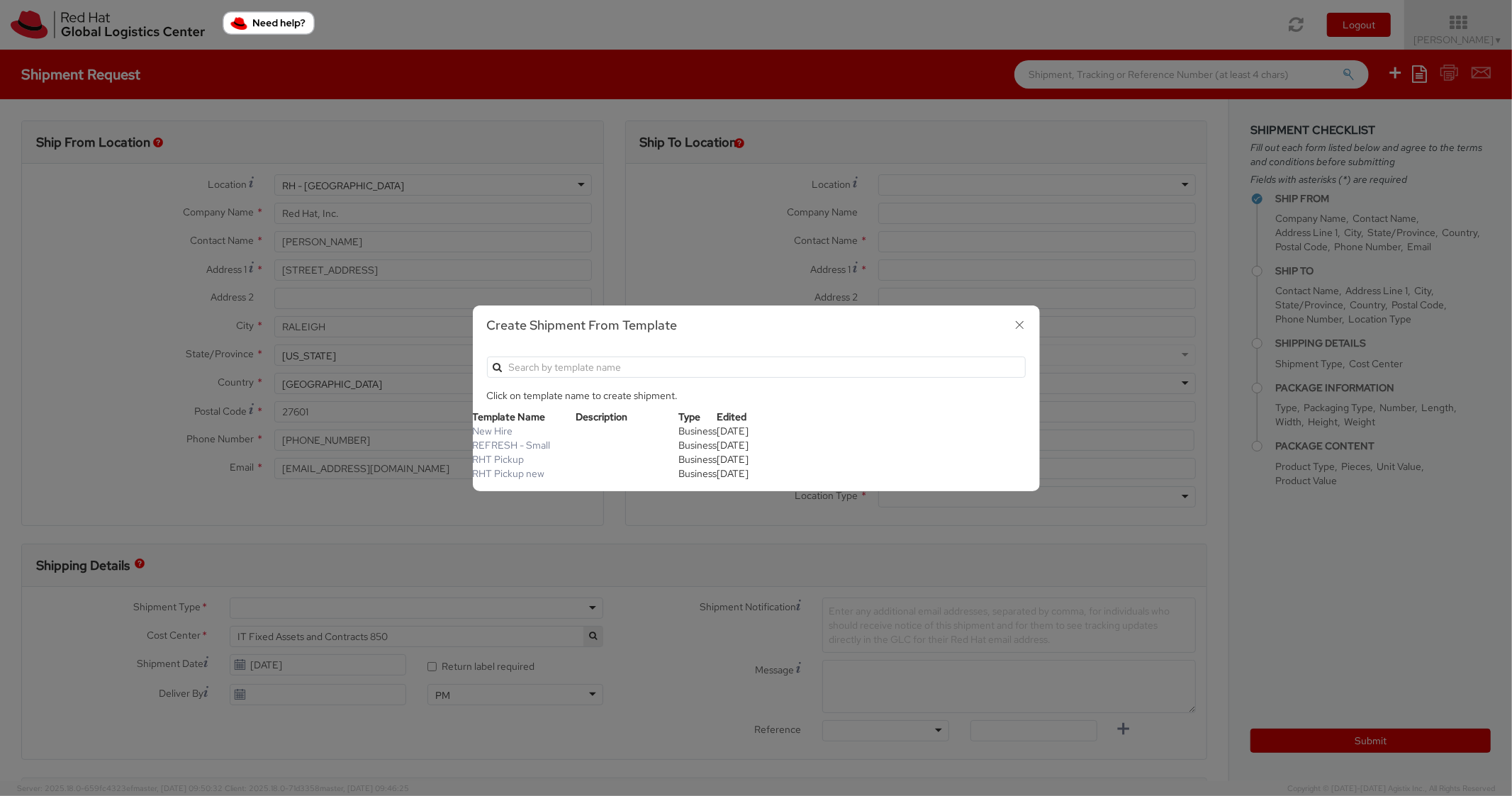
type textarea "RHT Pickup. Thanks"
type input "*RPCI*"
select select "LAPTOP"
type input "1"
type input "6"
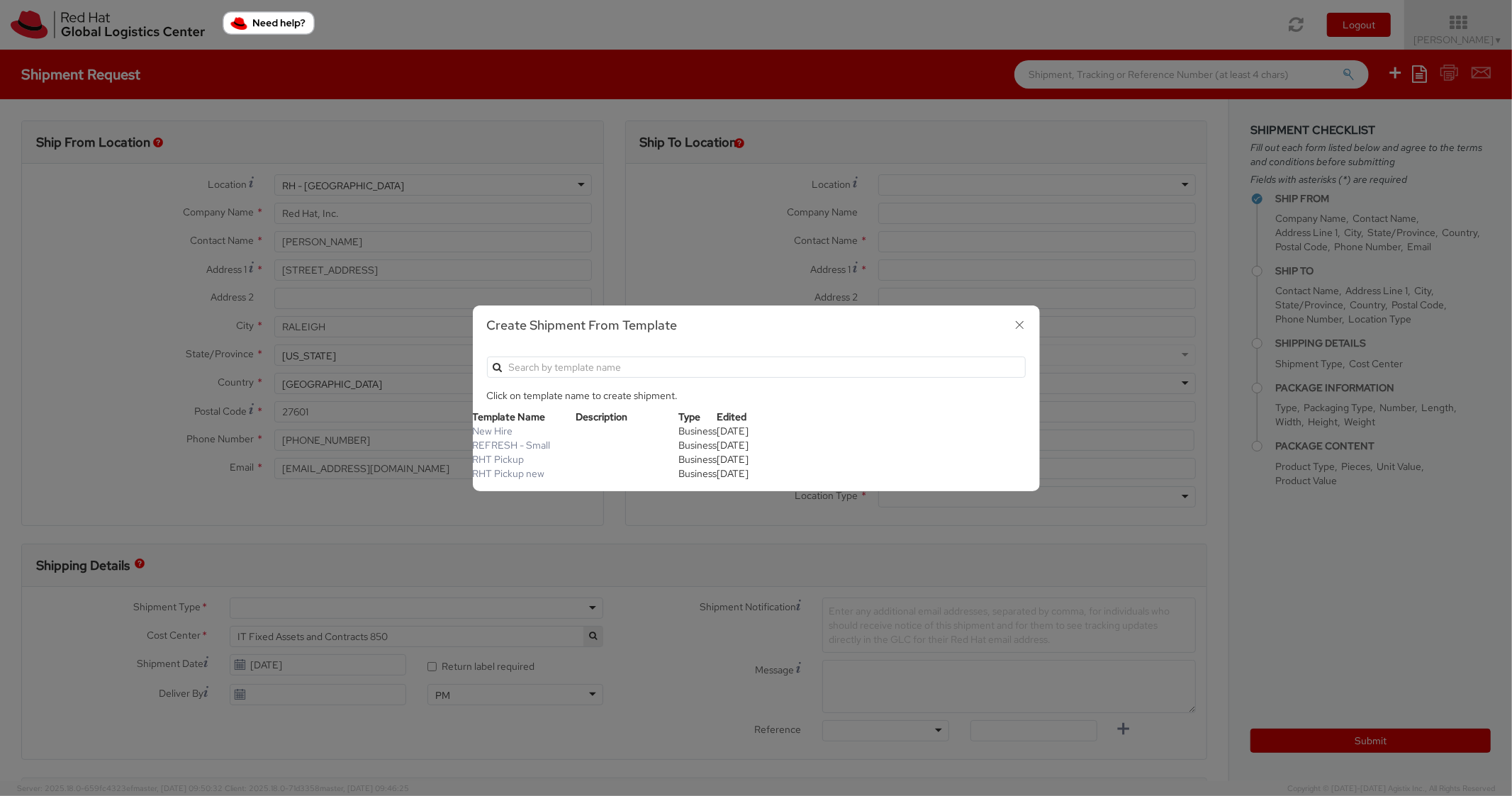
type input "6"
type input "7"
type input "*Laptop Model*"
select select "LAPTOP"
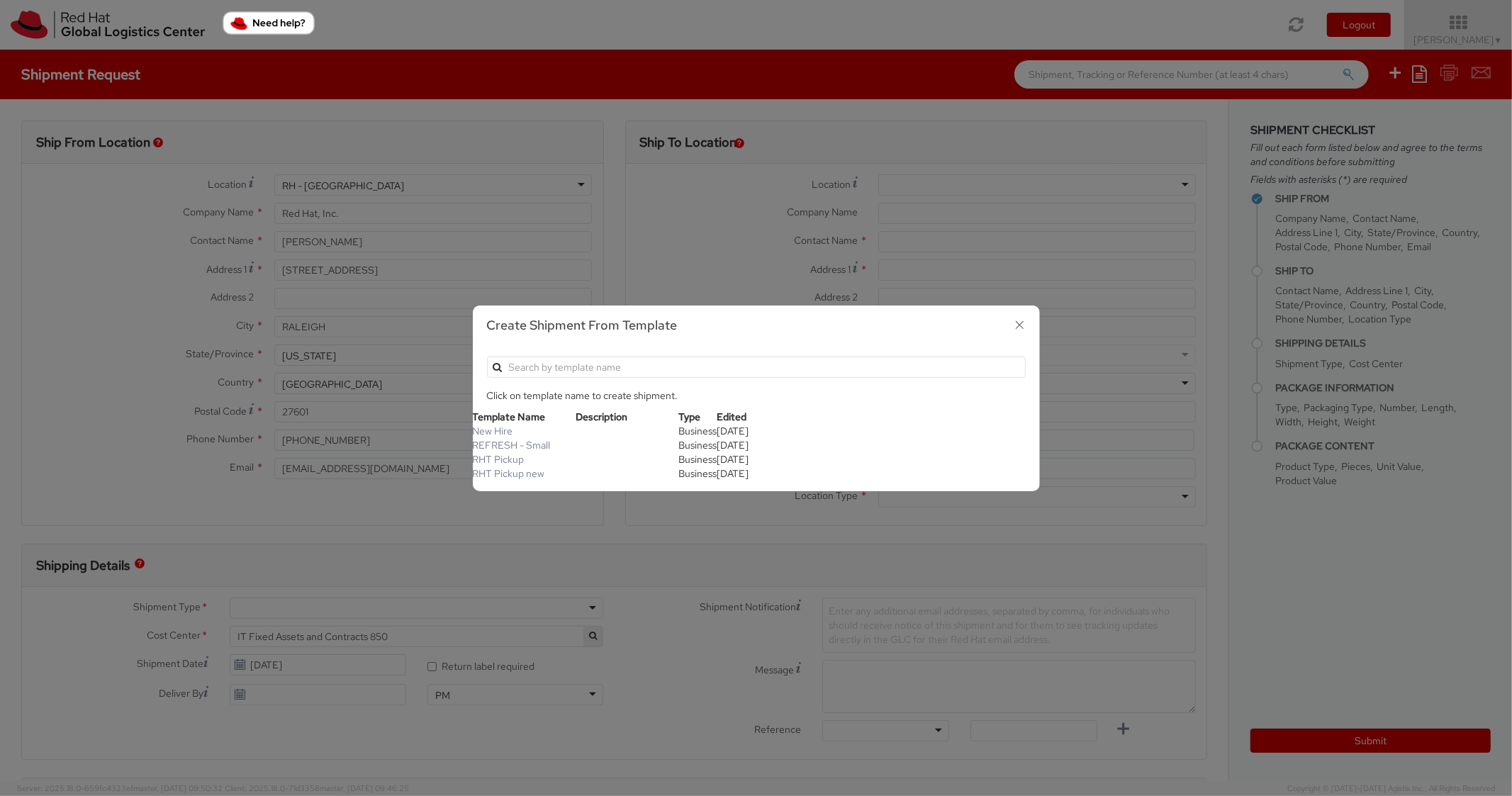
type input "2,000.00"
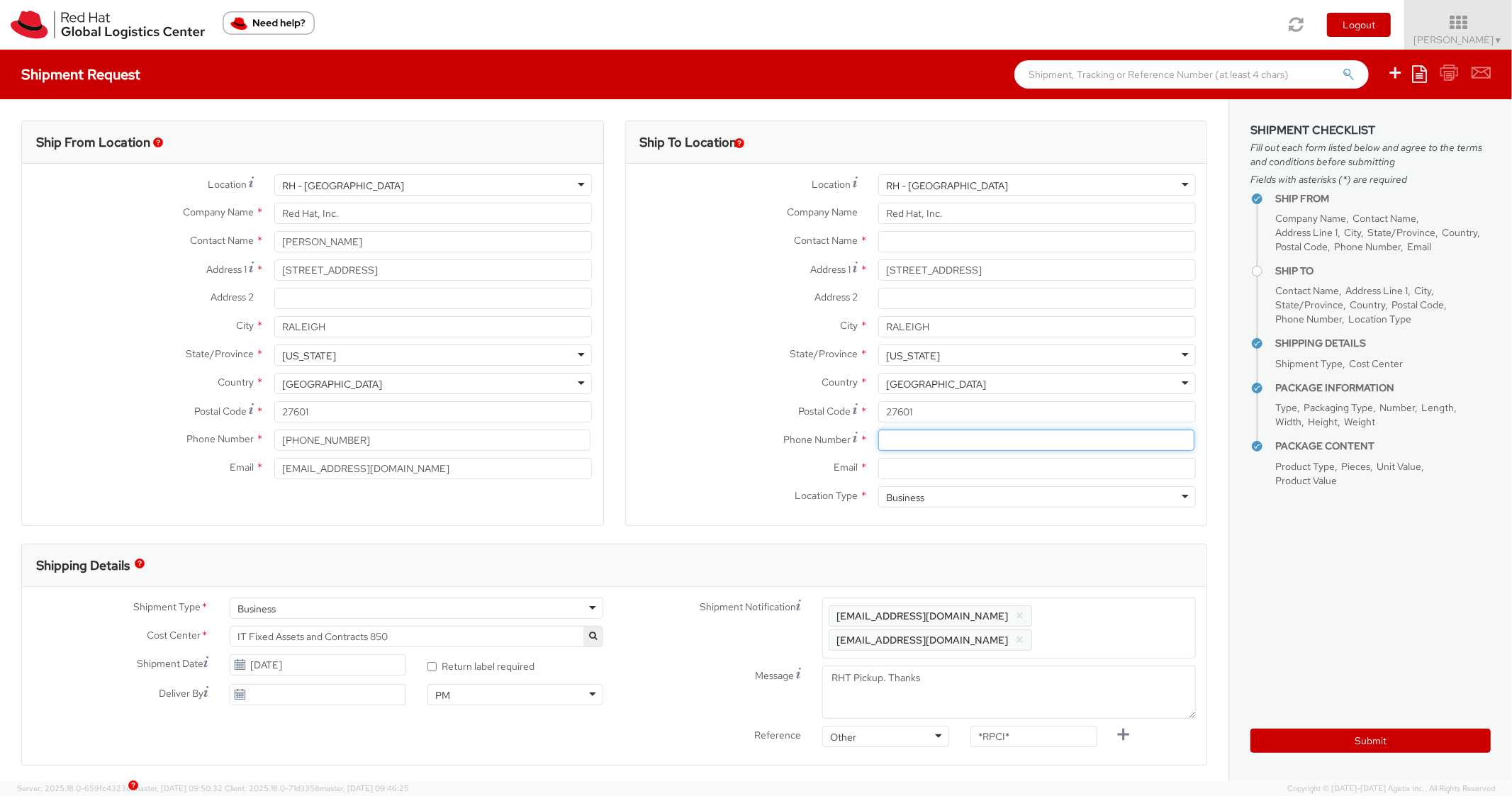
click at [900, 433] on input at bounding box center [1036, 440] width 317 height 21
paste input "9197446455"
type input "9197446455"
click at [793, 432] on label "Phone Number *" at bounding box center [746, 439] width 242 height 19
paste input "kmulder@redhat.com"
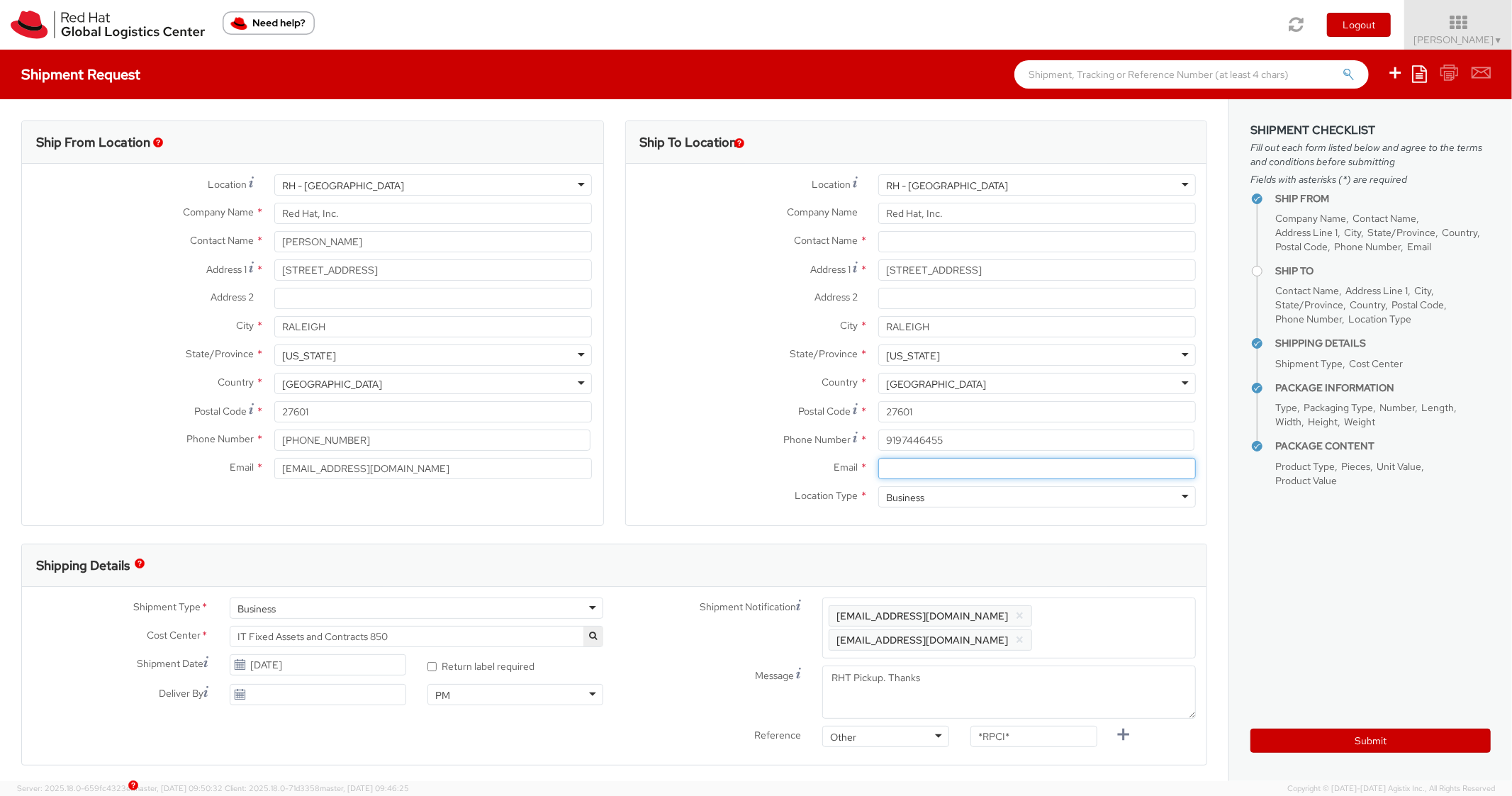
click at [987, 473] on input "Email *" at bounding box center [1037, 468] width 317 height 21
type input "kmulder@redhat.com"
click at [1105, 619] on span "Enter any additional email addresses, separated by comma, for individuals who s…" at bounding box center [1009, 628] width 361 height 43
paste input "kmulder@redhat.com"
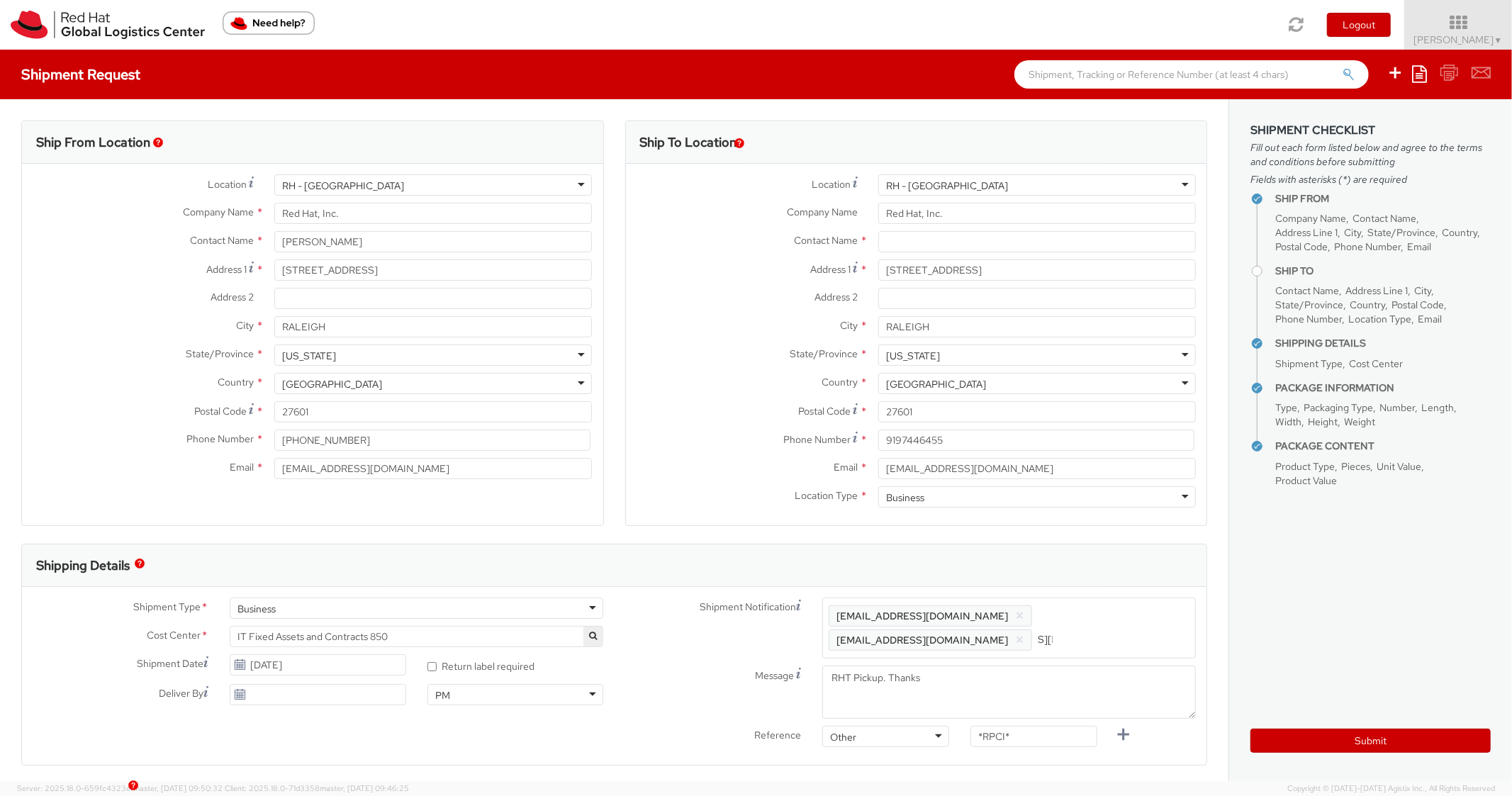
type input "kmulder@redhat.com"
click at [1072, 535] on div "Ship To Location Location * RH - Raleigh RH - Raleigh RH - Amsterdam - MSO RH -…" at bounding box center [916, 331] width 582 height 423
drag, startPoint x: 1016, startPoint y: 737, endPoint x: 924, endPoint y: 718, distance: 93.9
click at [924, 718] on div "Shipment Notification Enter any additional email addresses, separated by comma,…" at bounding box center [911, 687] width 593 height 180
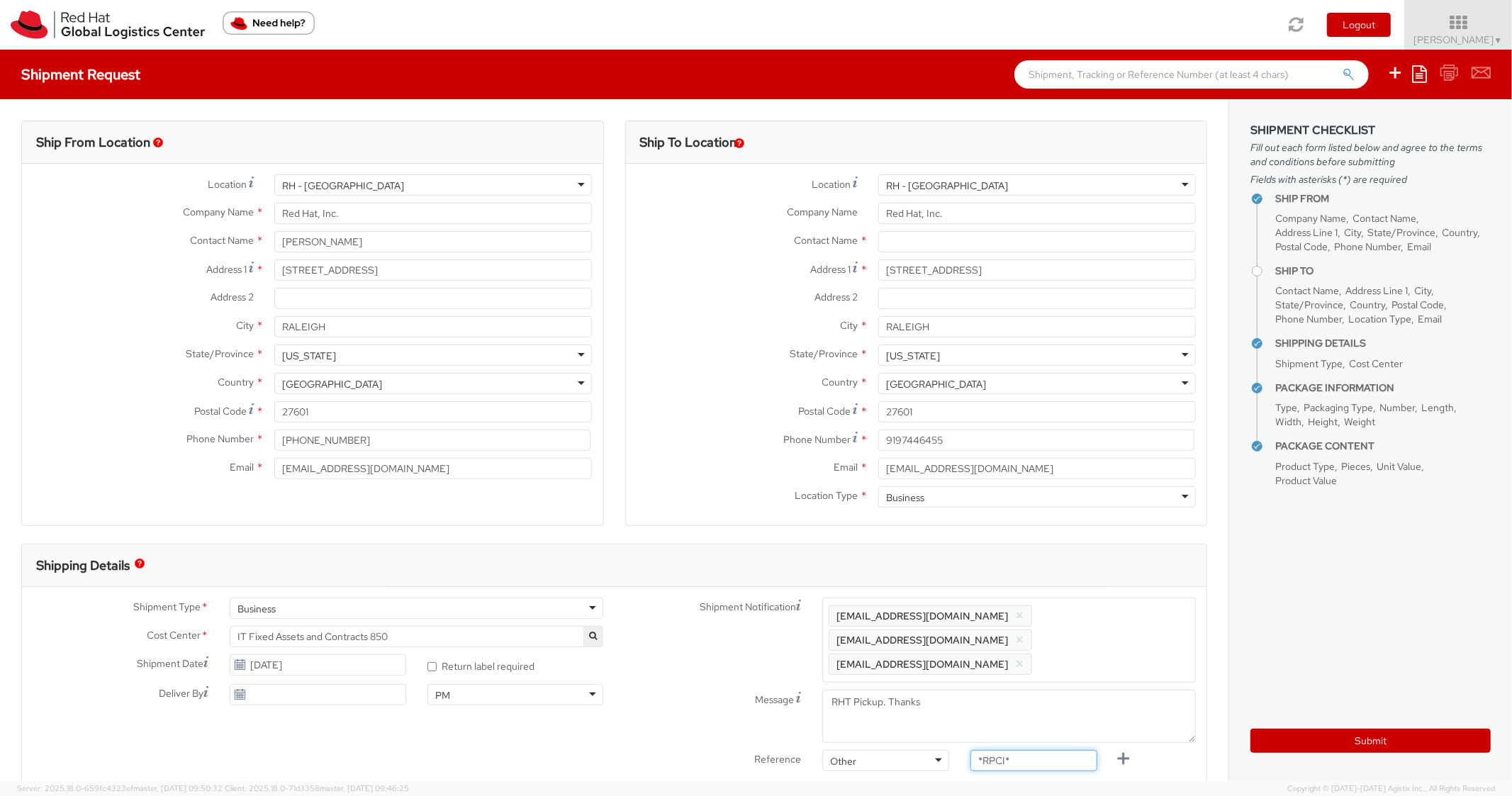
paste input "REQ5960448"
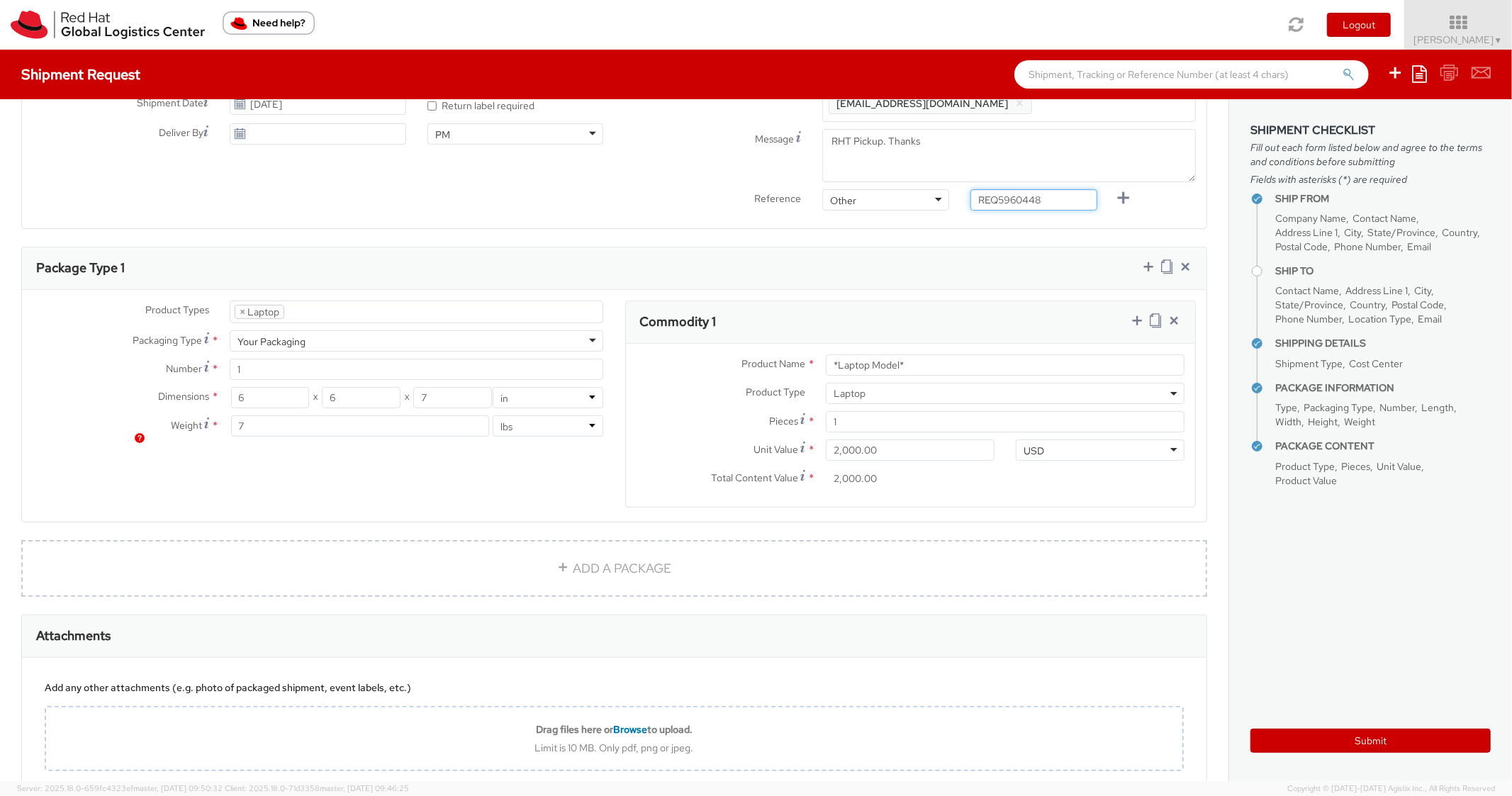
scroll to position [567, 0]
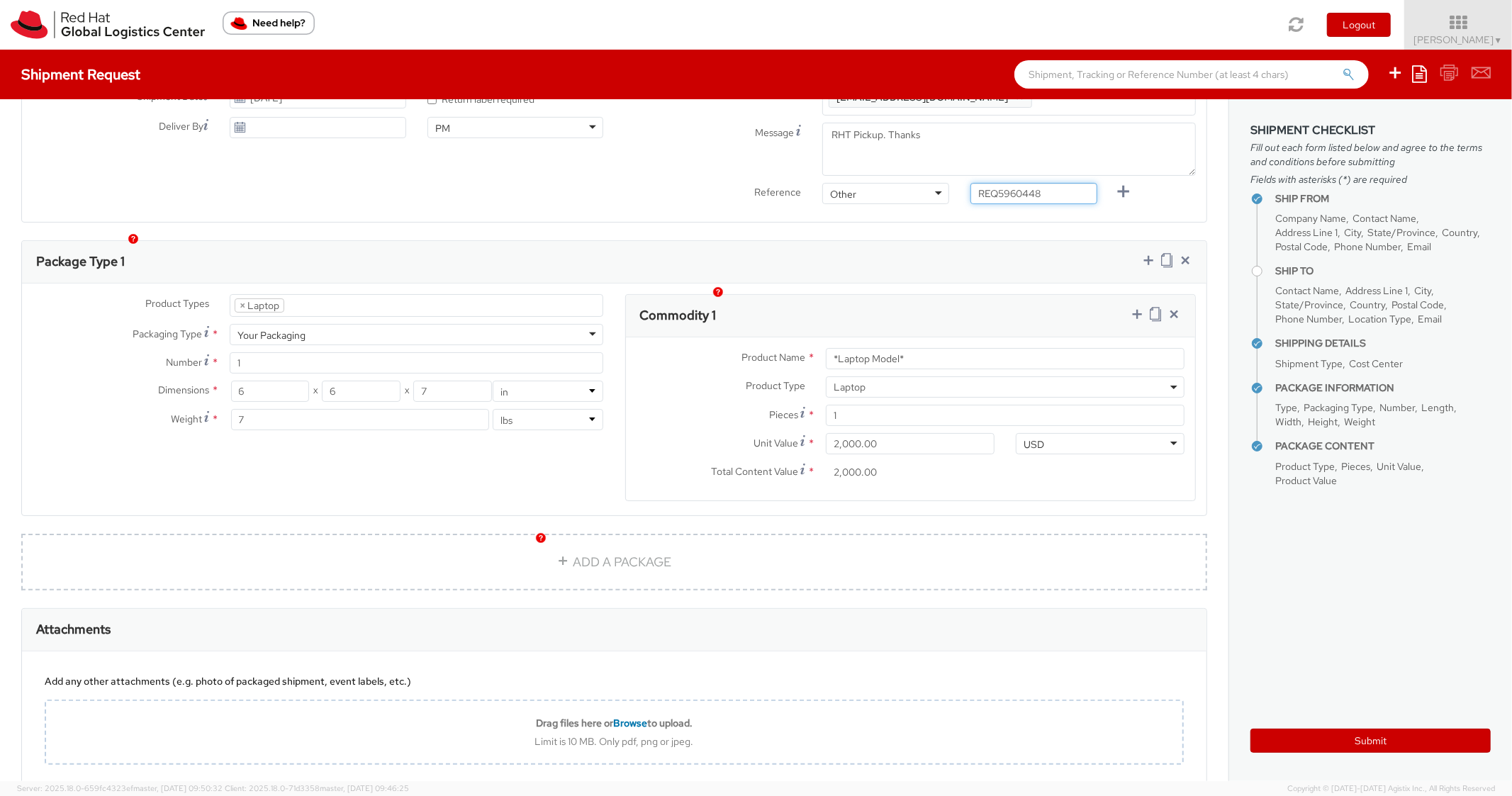
type input "REQ5960448"
click at [855, 248] on div "Package Type 1" at bounding box center [614, 262] width 1184 height 43
drag, startPoint x: 946, startPoint y: 329, endPoint x: 825, endPoint y: 316, distance: 121.7
click at [825, 337] on div "Product Name * *Laptop Model* Product Type * Documents Docking Station Laptop M…" at bounding box center [910, 418] width 569 height 163
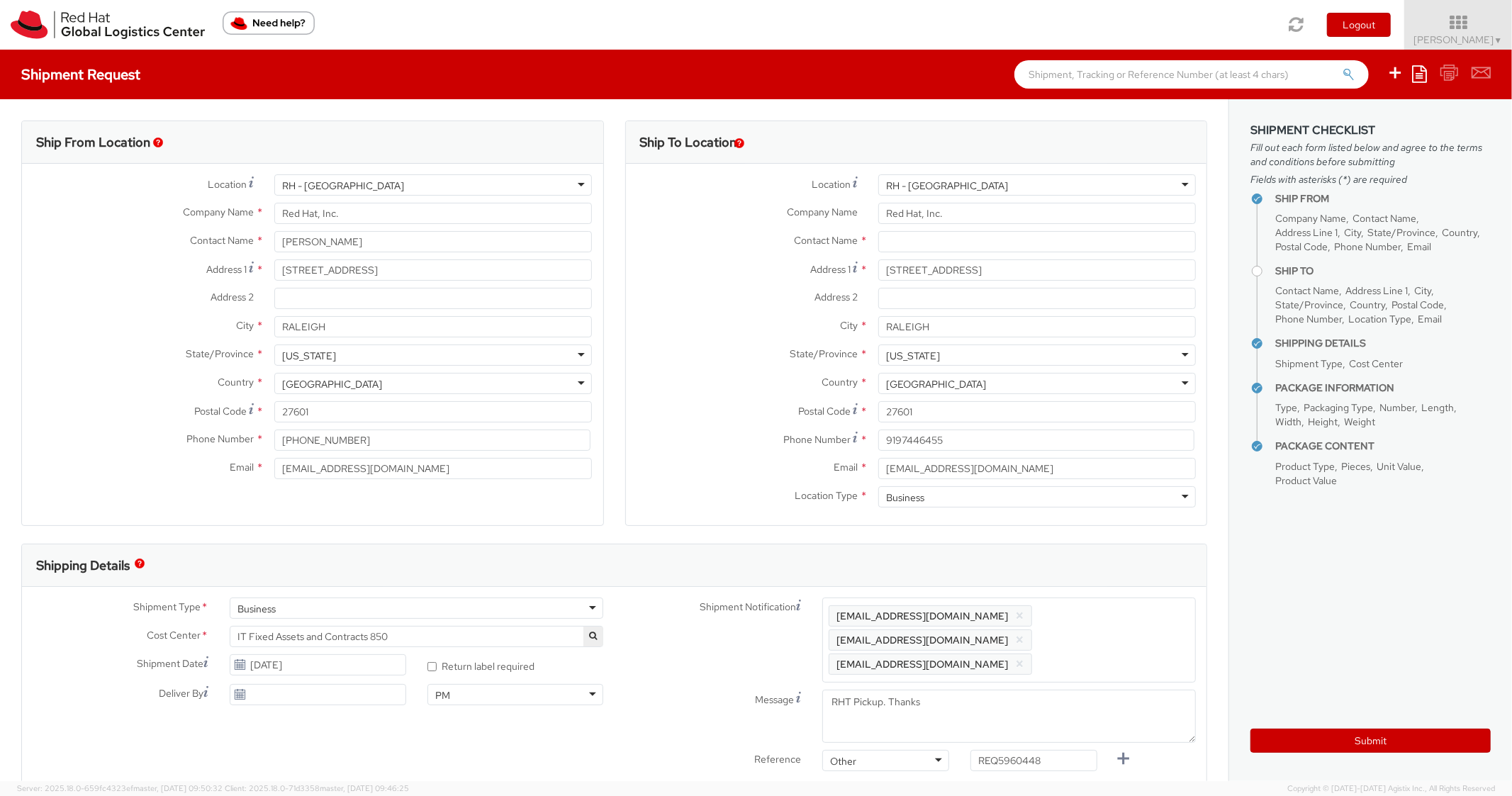
type input "MAINSTREAM - Apple Mac Book Air 13""
click at [940, 241] on input "text" at bounding box center [1037, 242] width 317 height 21
paste input "Kate Mulder"
type input "Kate Mulder"
click at [691, 252] on div "Contact Name * Kate Mulder searching..." at bounding box center [916, 245] width 581 height 29
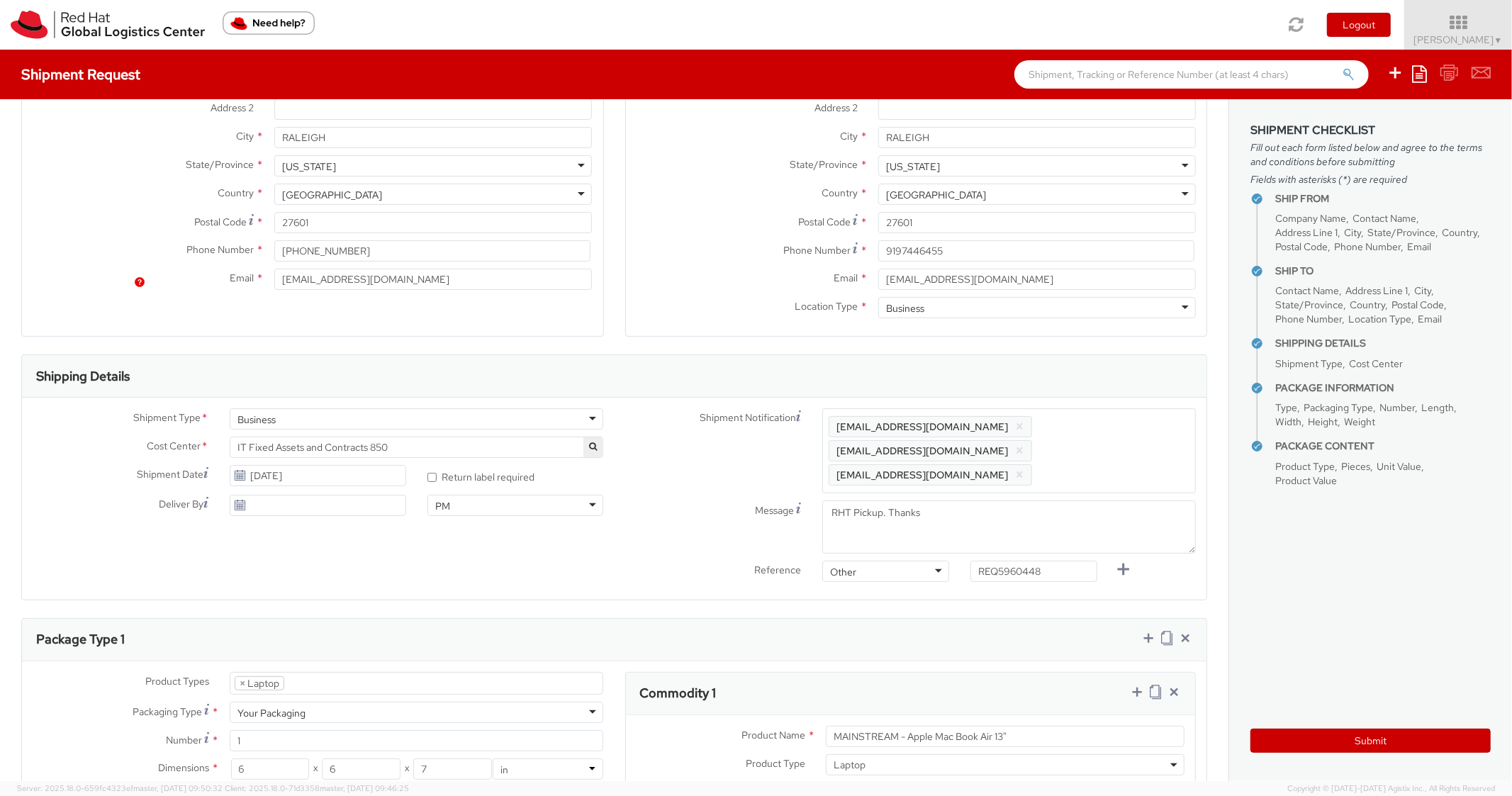
scroll to position [283, 0]
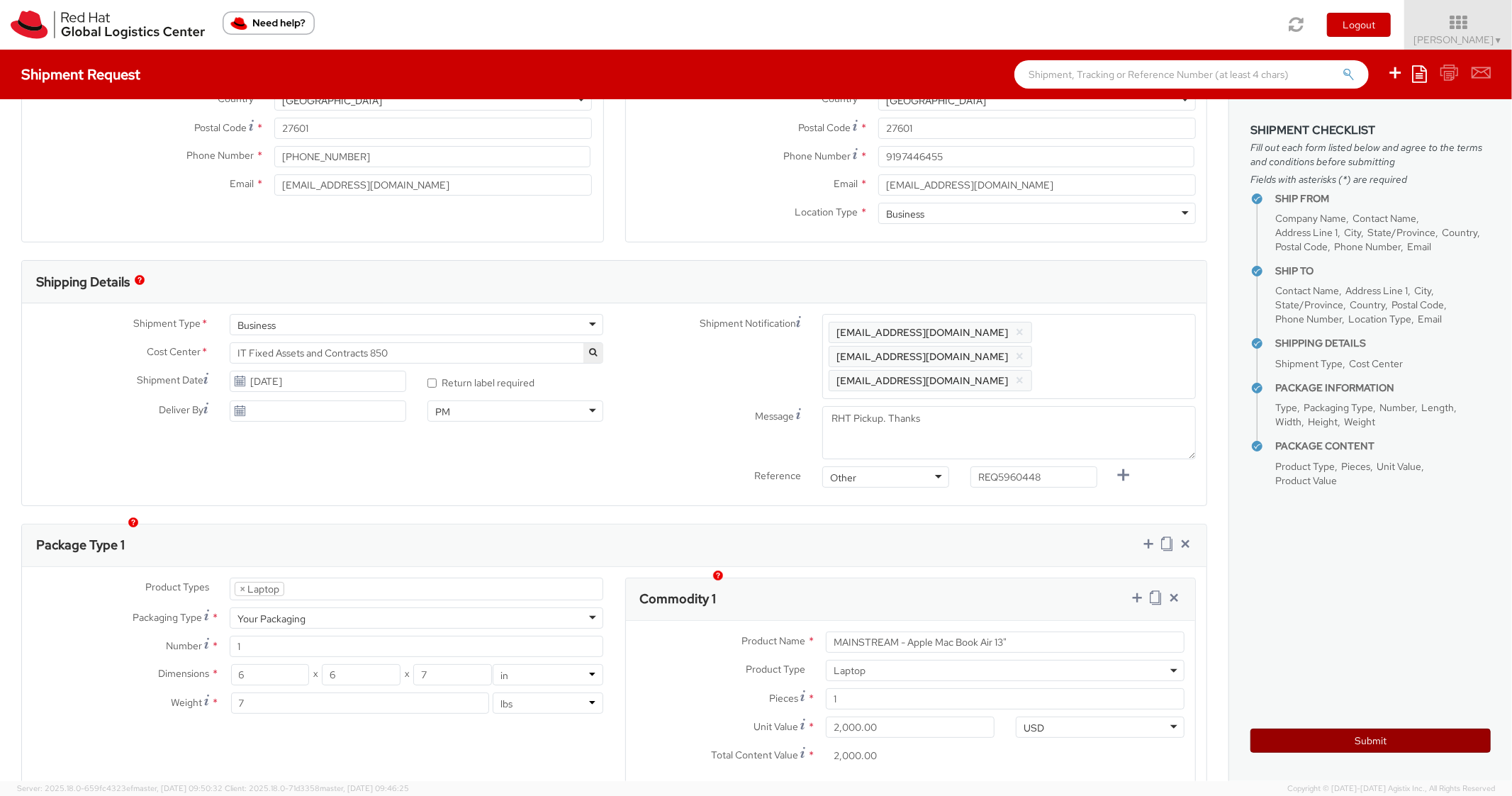
click button "Submit"
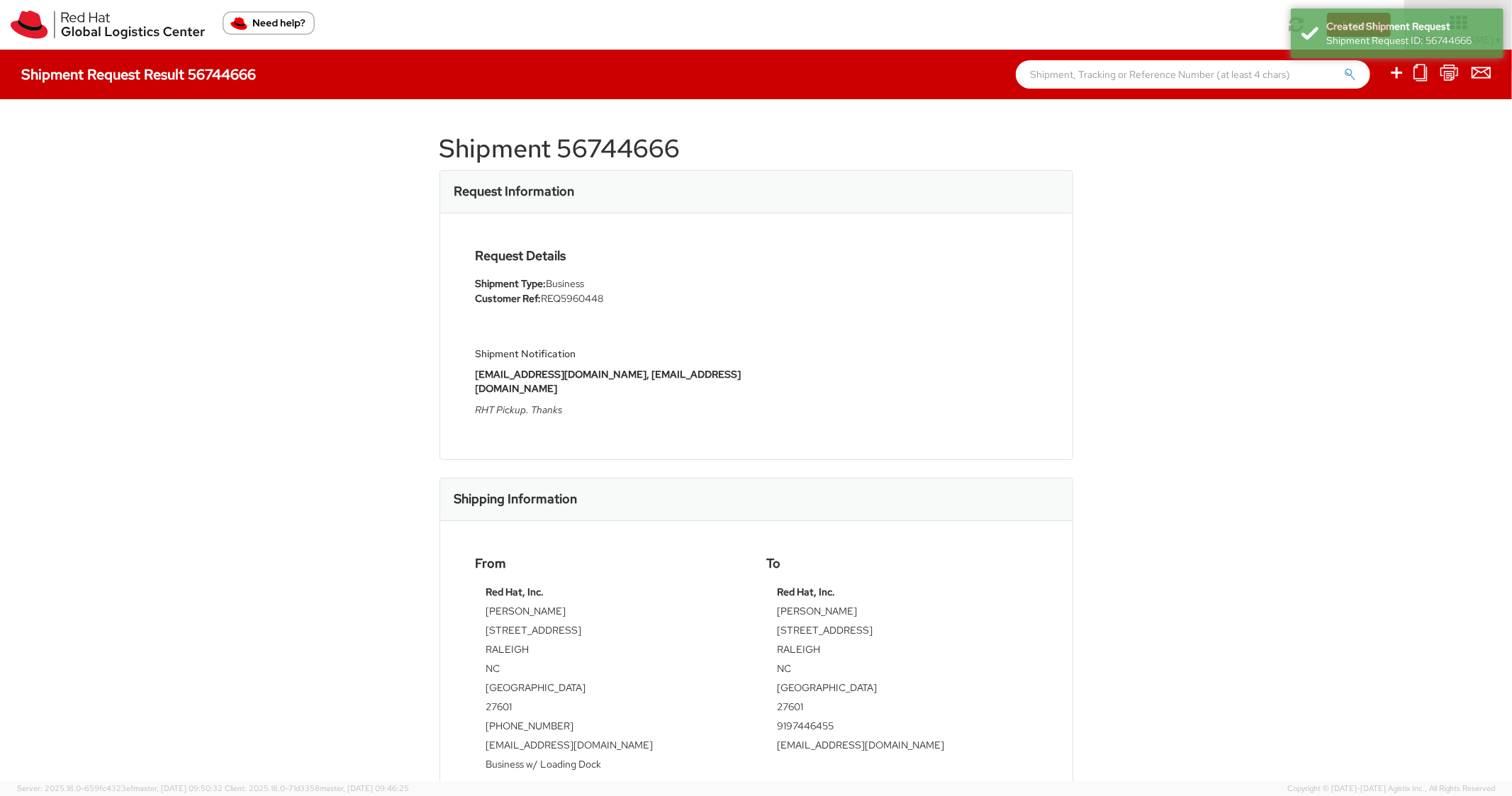
click h1 "Shipment 56744666"
copy h1 "56744666"
click div "Request Details Shipment Type: Business Customer Ref: REQ5960448 Shipment Notif…"
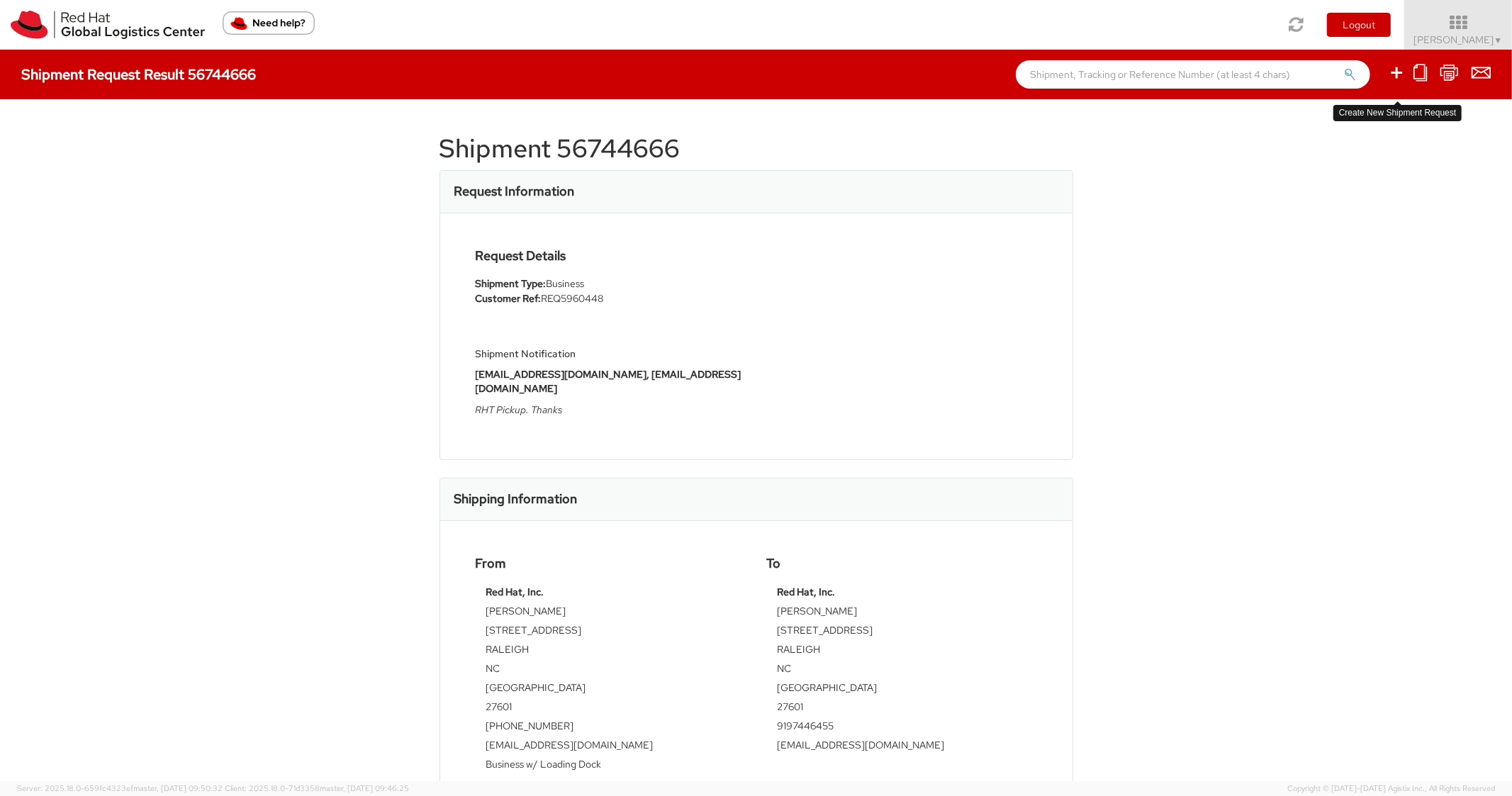
click icon
select select
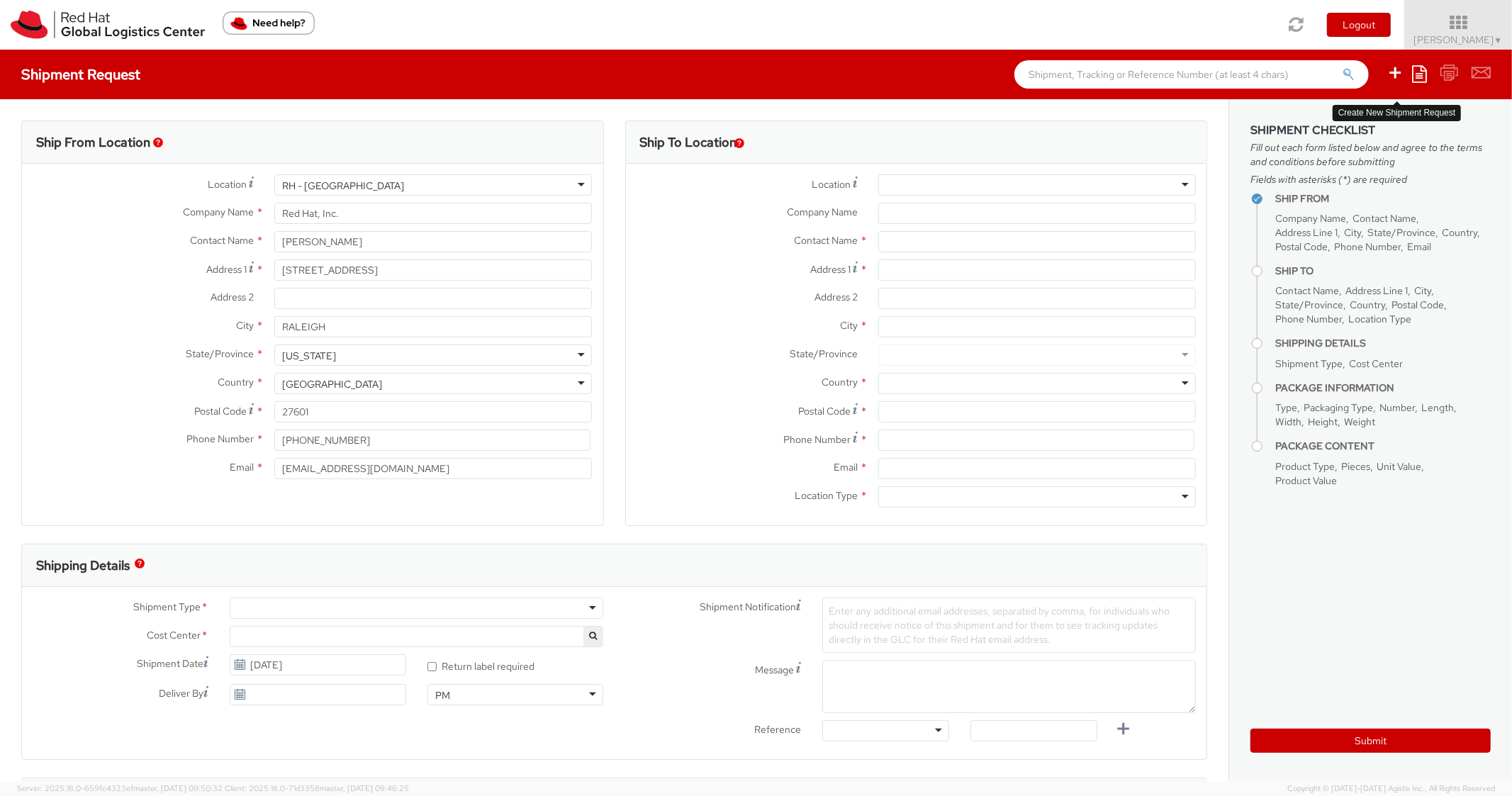
select select "850"
click icon
drag, startPoint x: 1342, startPoint y: 119, endPoint x: 1322, endPoint y: 126, distance: 21.2
click link "Create from template"
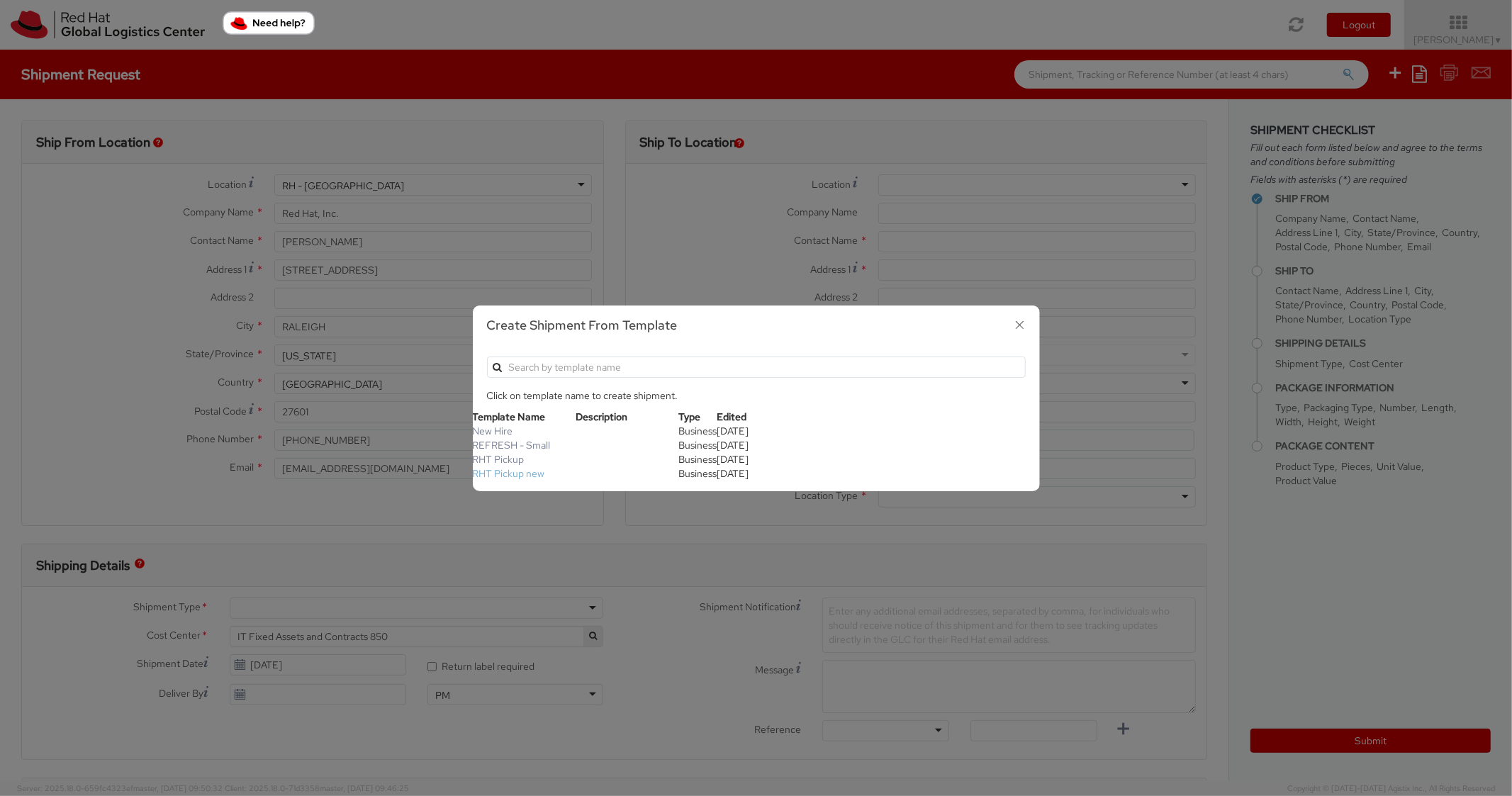
click link "RHT Pickup new"
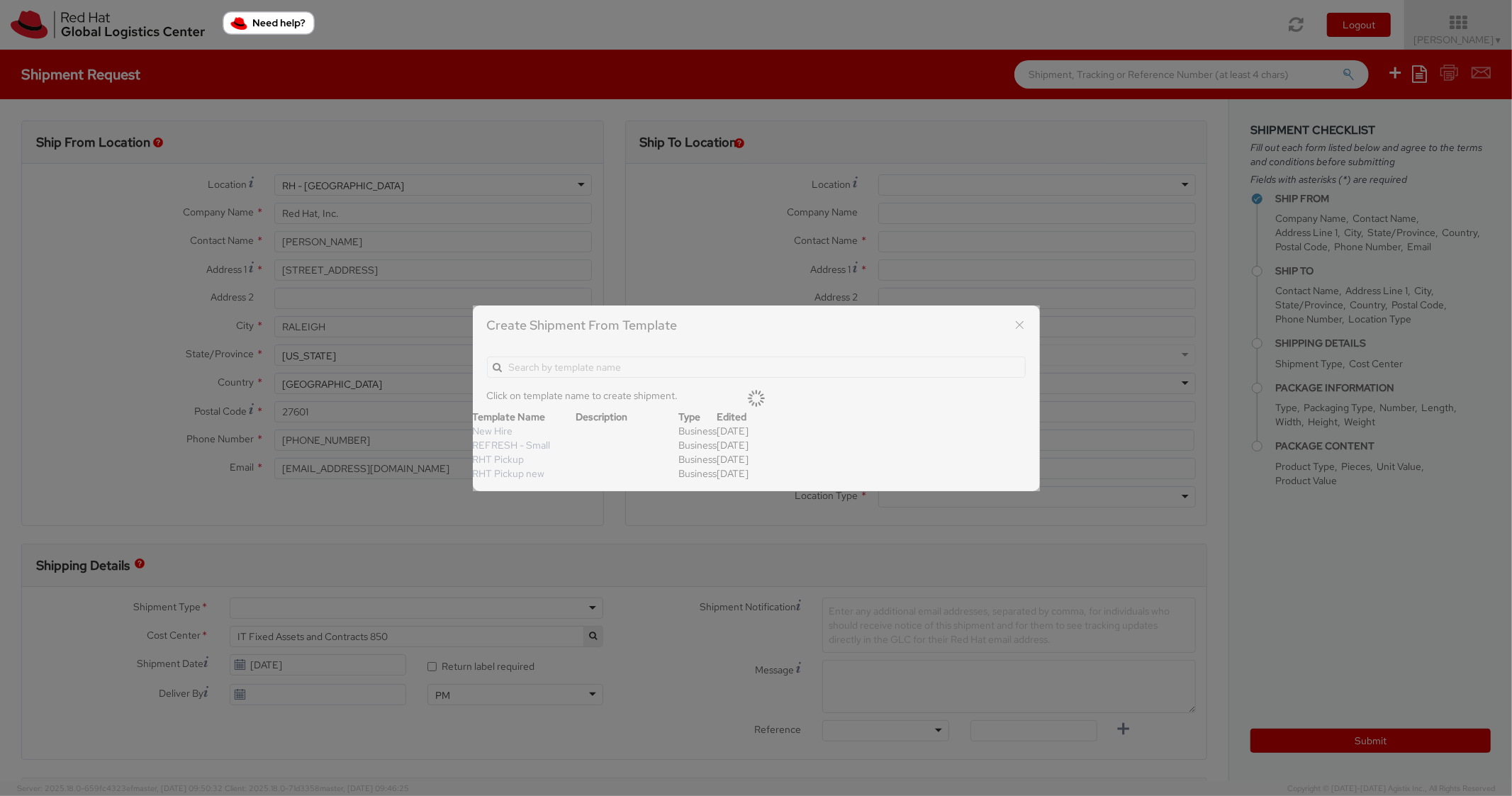
type input "Red Hat, Inc."
type input "[STREET_ADDRESS]"
type input "RALEIGH"
type input "27601"
type textarea "RHT Pickup. Thanks"
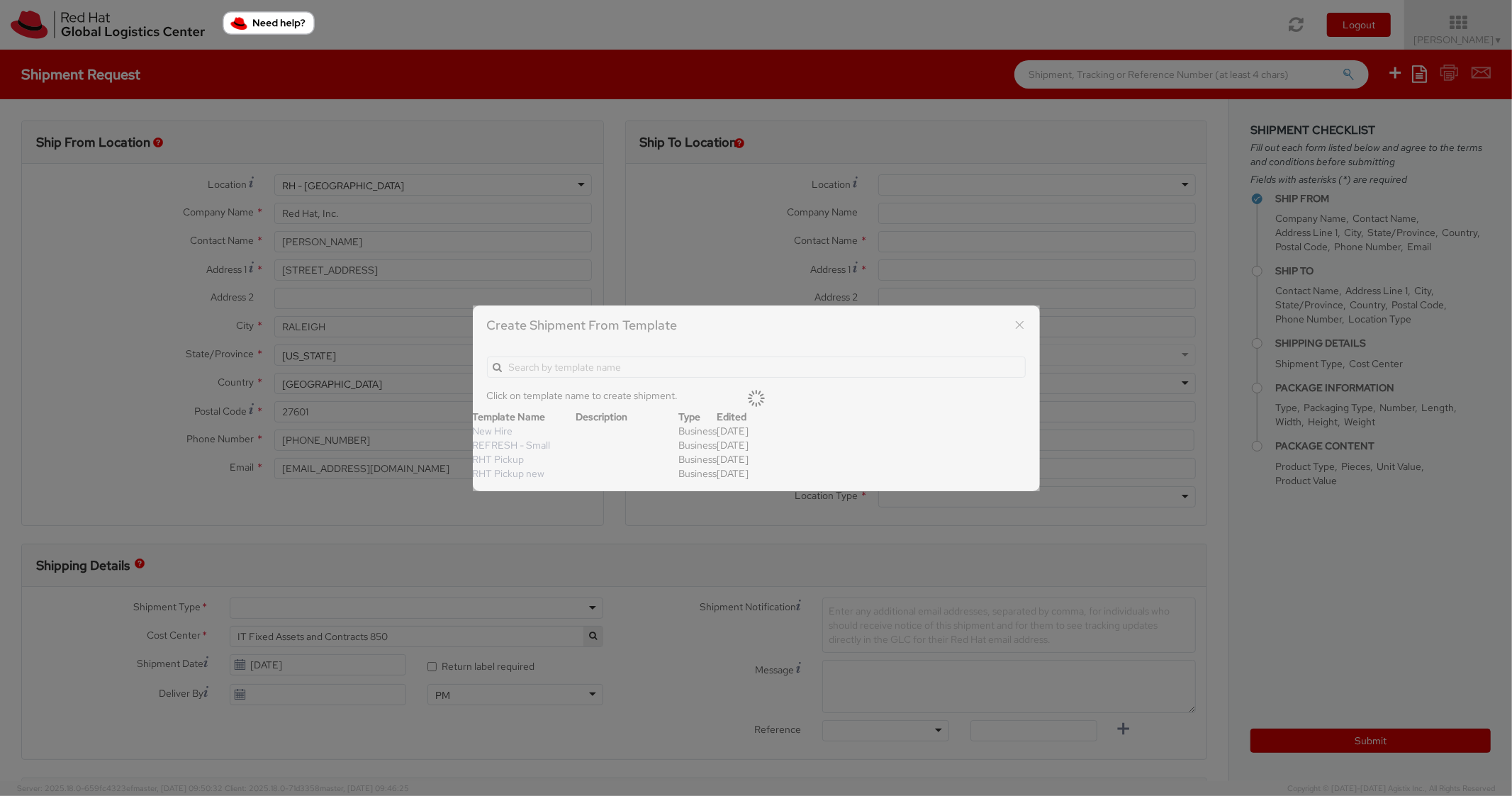
type input "*RPCI*"
select select "LAPTOP"
type input "1"
type input "6"
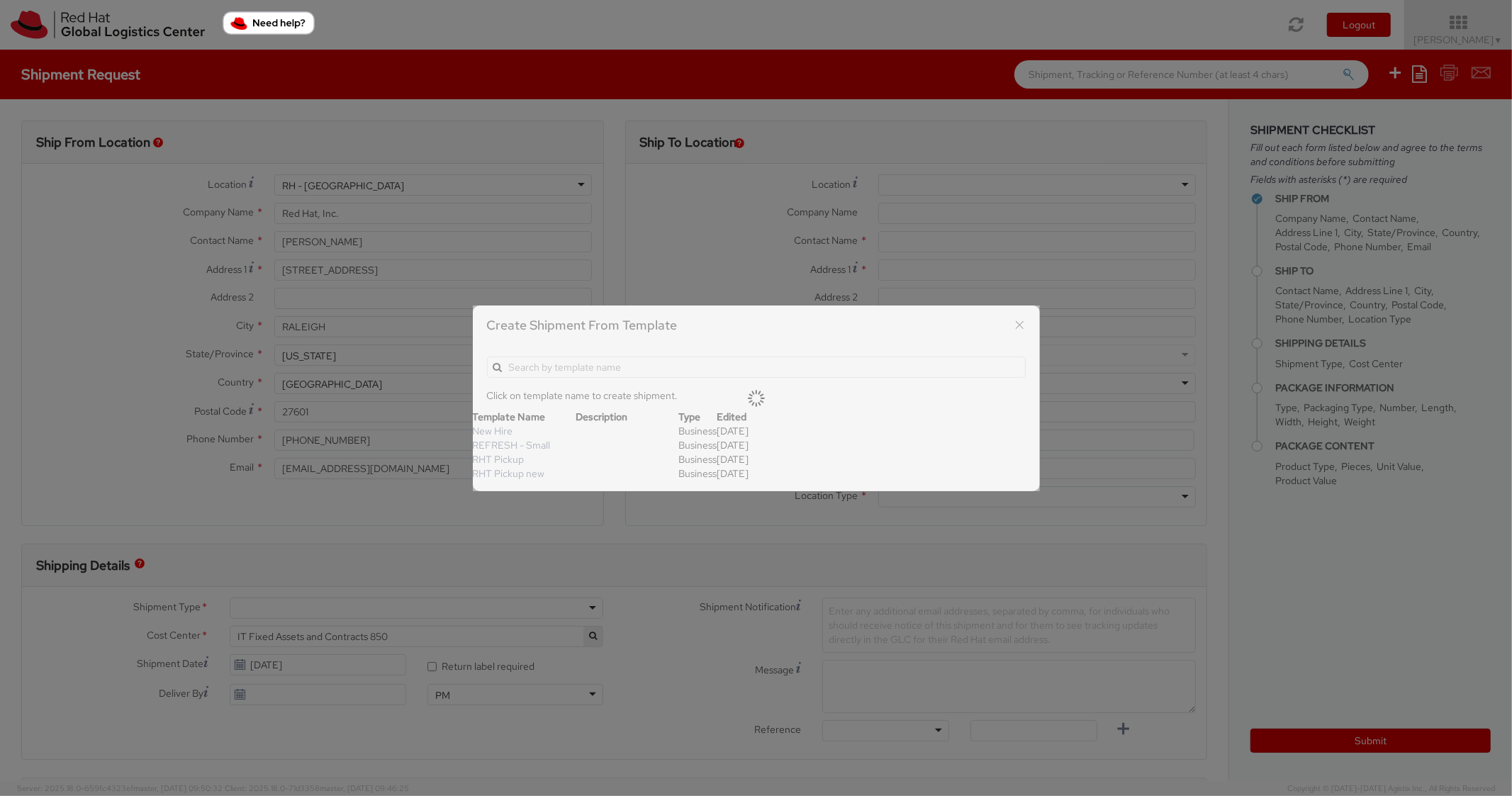
type input "7"
type input "*Laptop Model*"
select select "LAPTOP"
type input "2,000.00"
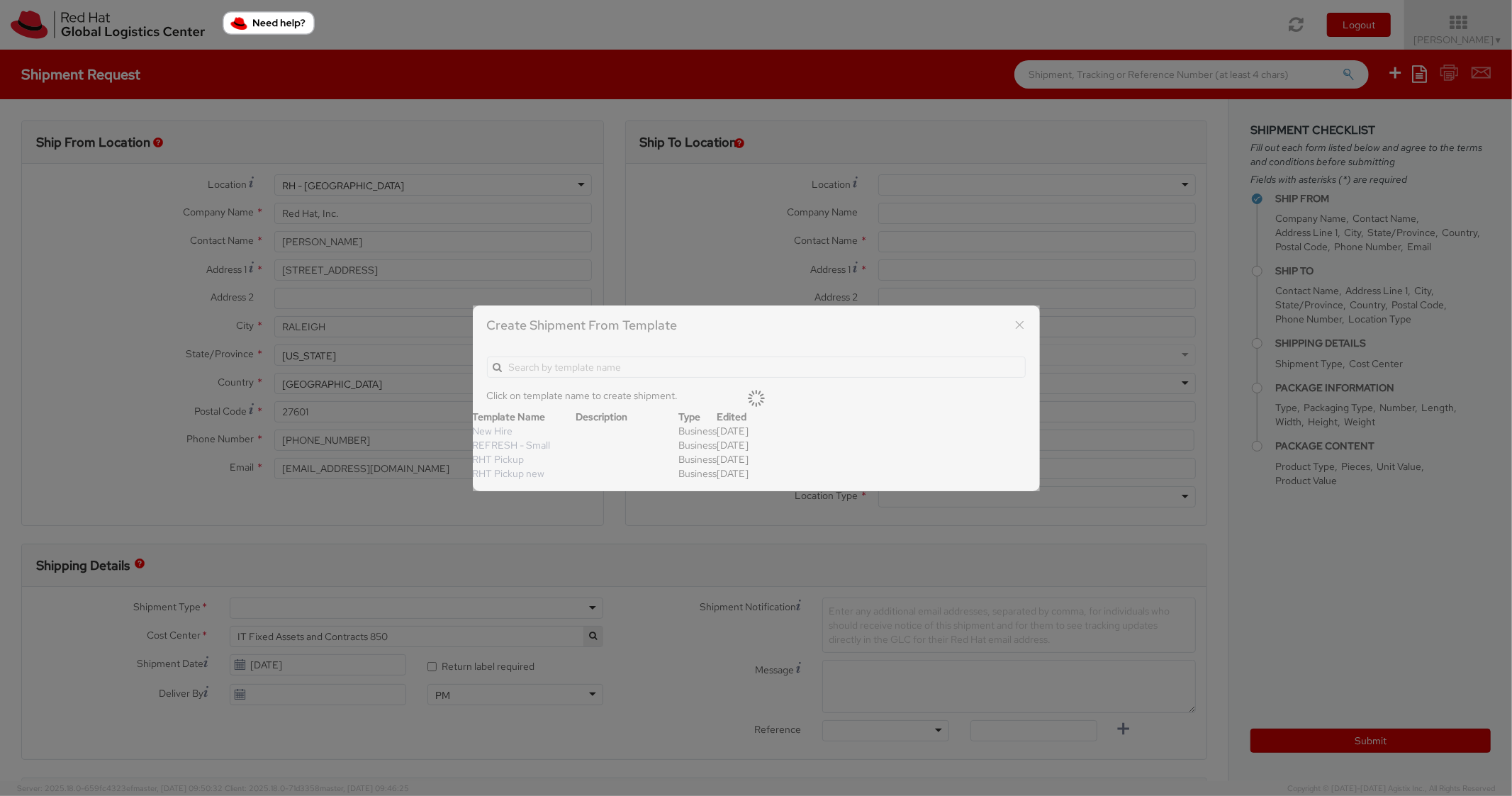
type input "2,000.00"
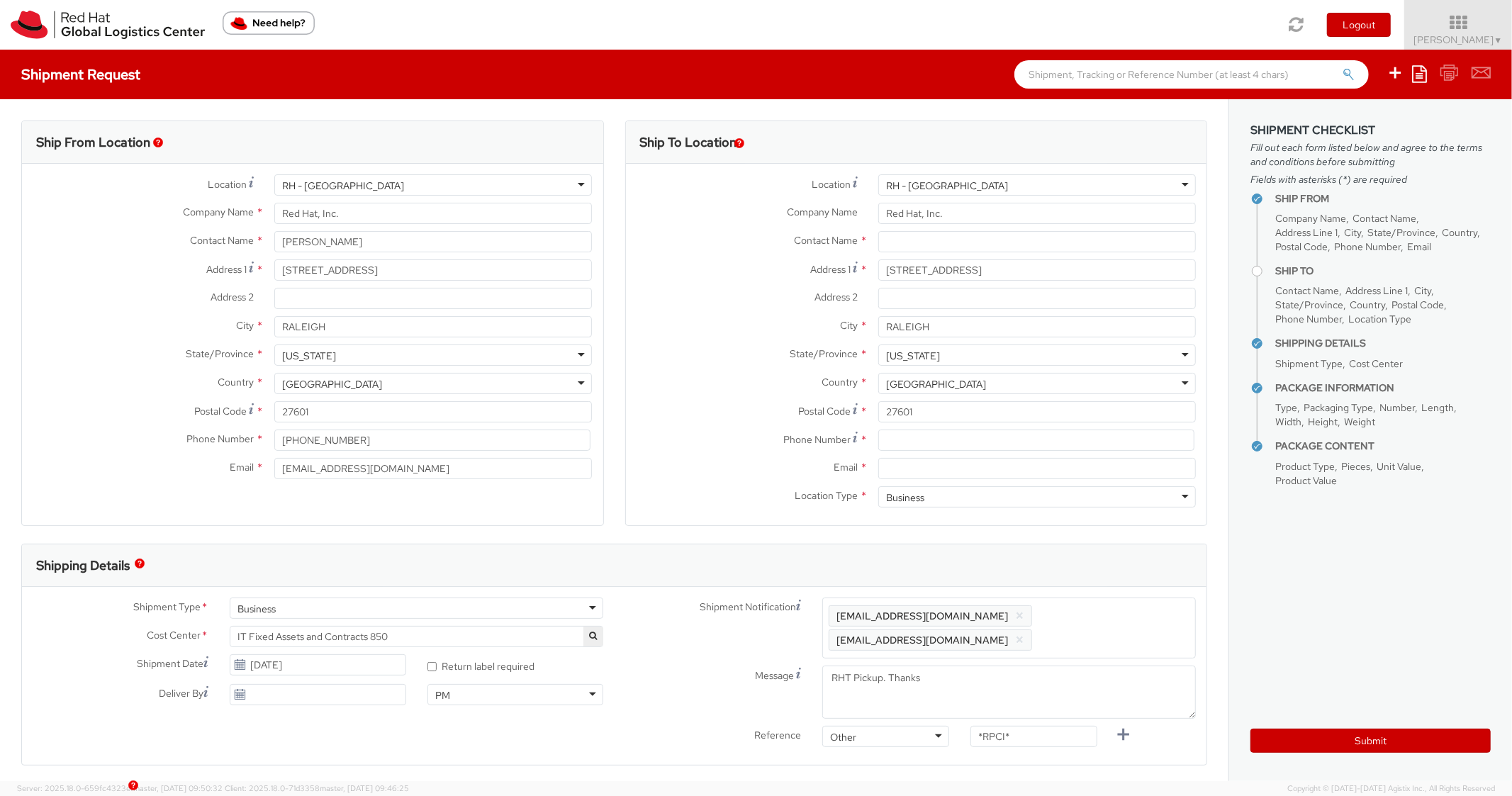
scroll to position [43, 0]
click input "Email *"
paste input "jstewart@redhat.com"
type input "jstewart@redhat.com"
drag, startPoint x: 1134, startPoint y: 626, endPoint x: 1107, endPoint y: 585, distance: 49.1
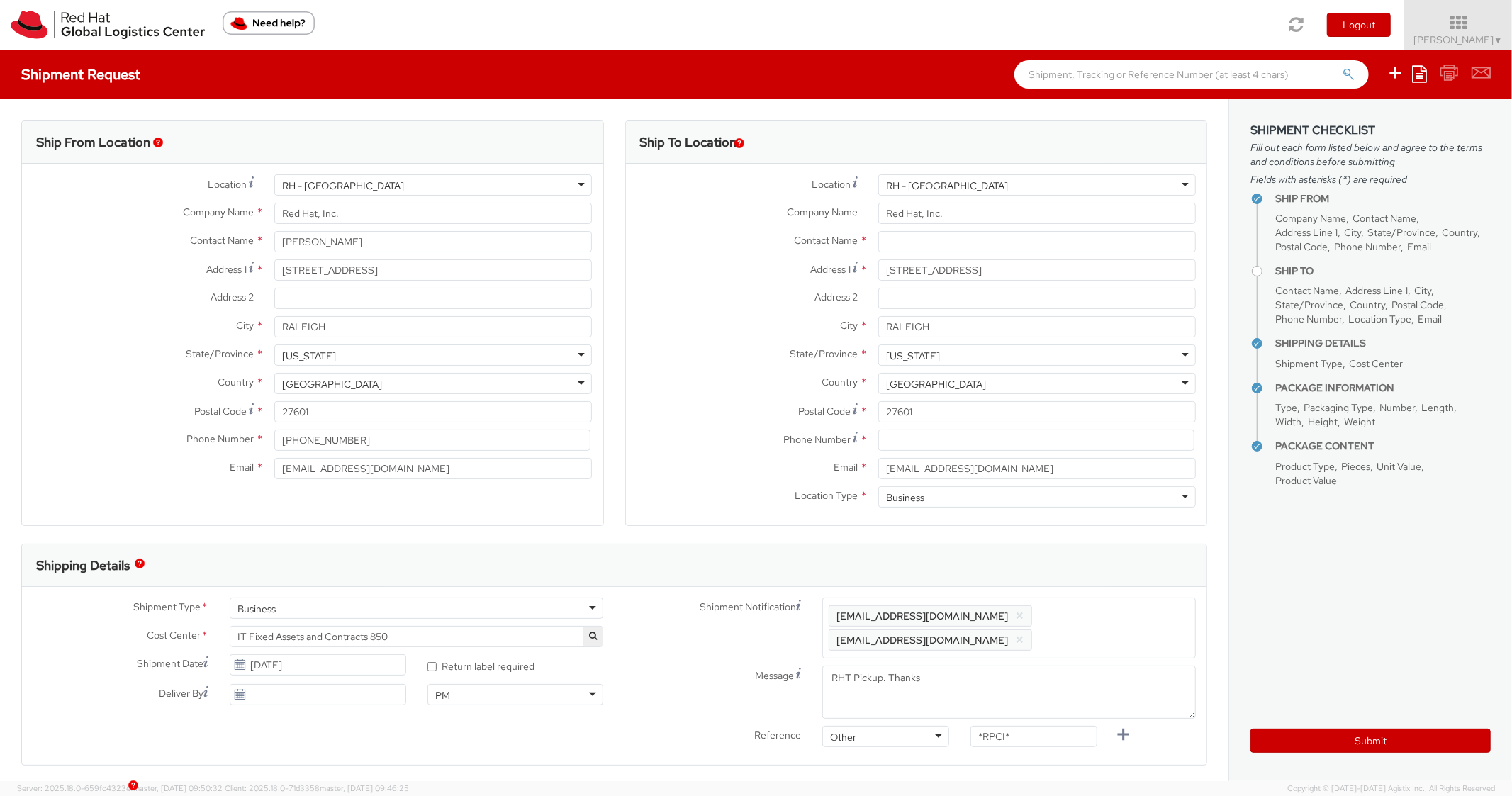
click span "Enter any additional email addresses, separated by comma, for individuals who s…"
paste input "jstewart@redhat.com"
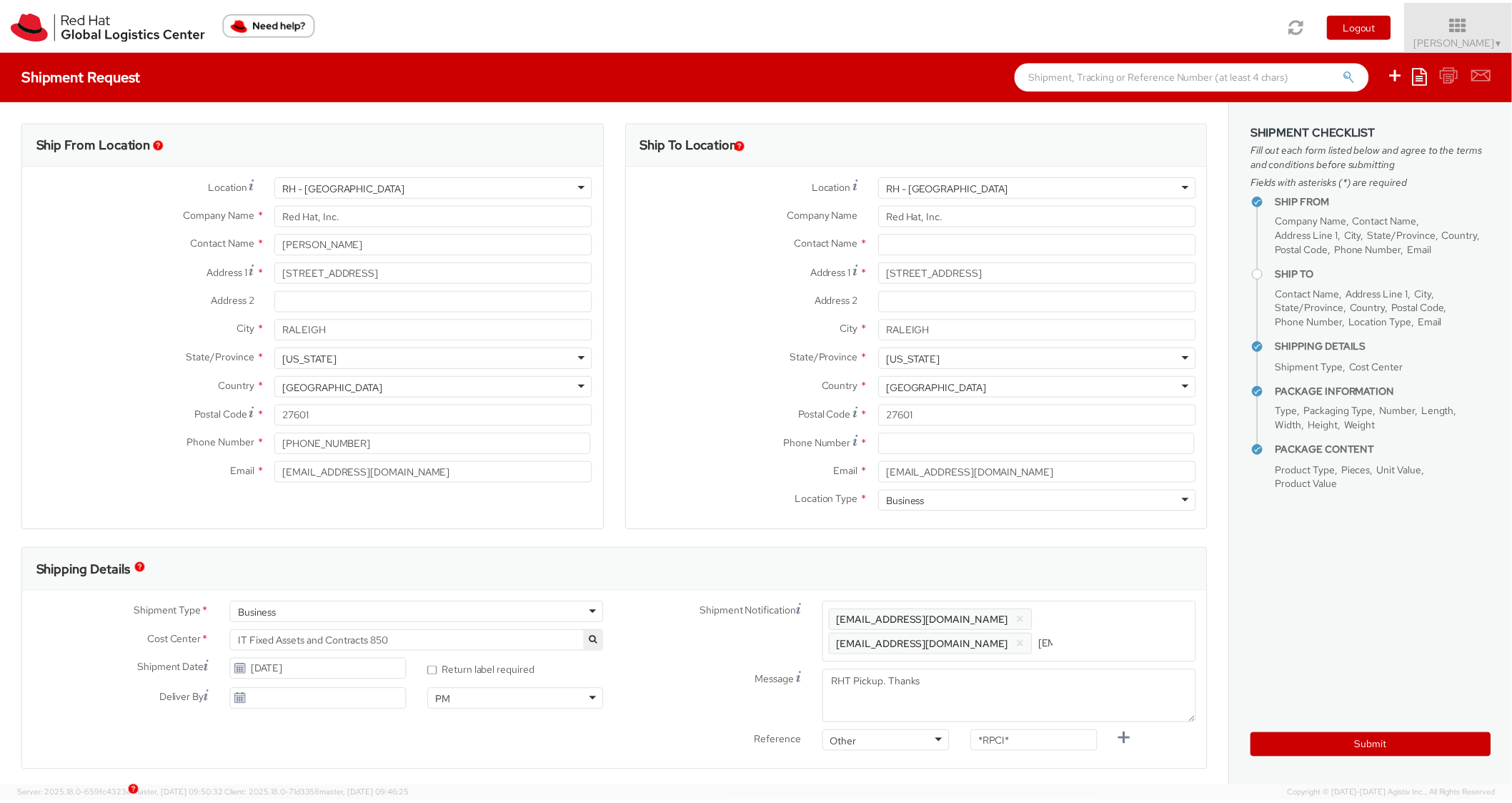
scroll to position [0, 77]
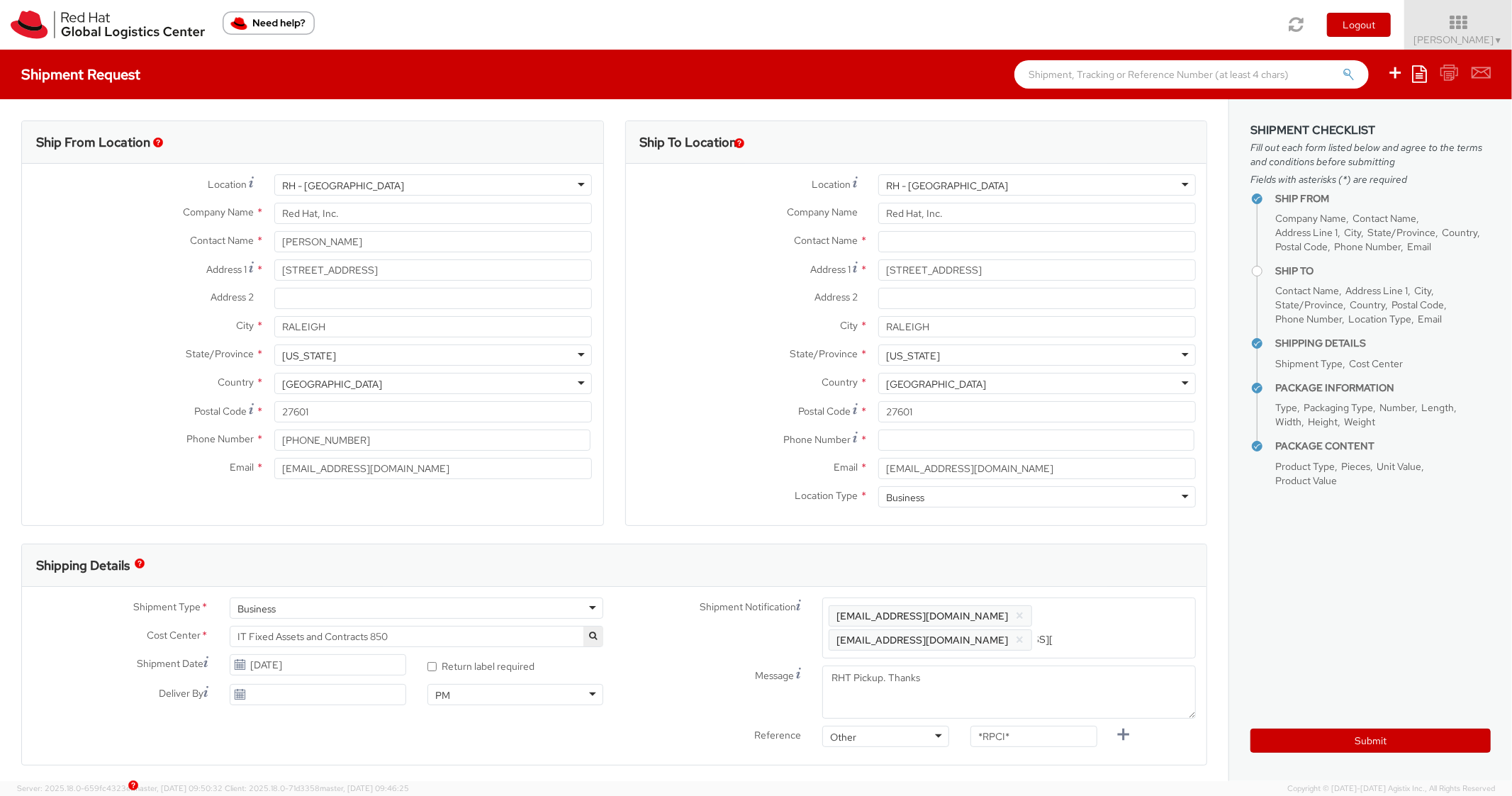
type input "jstewart@redhat.com"
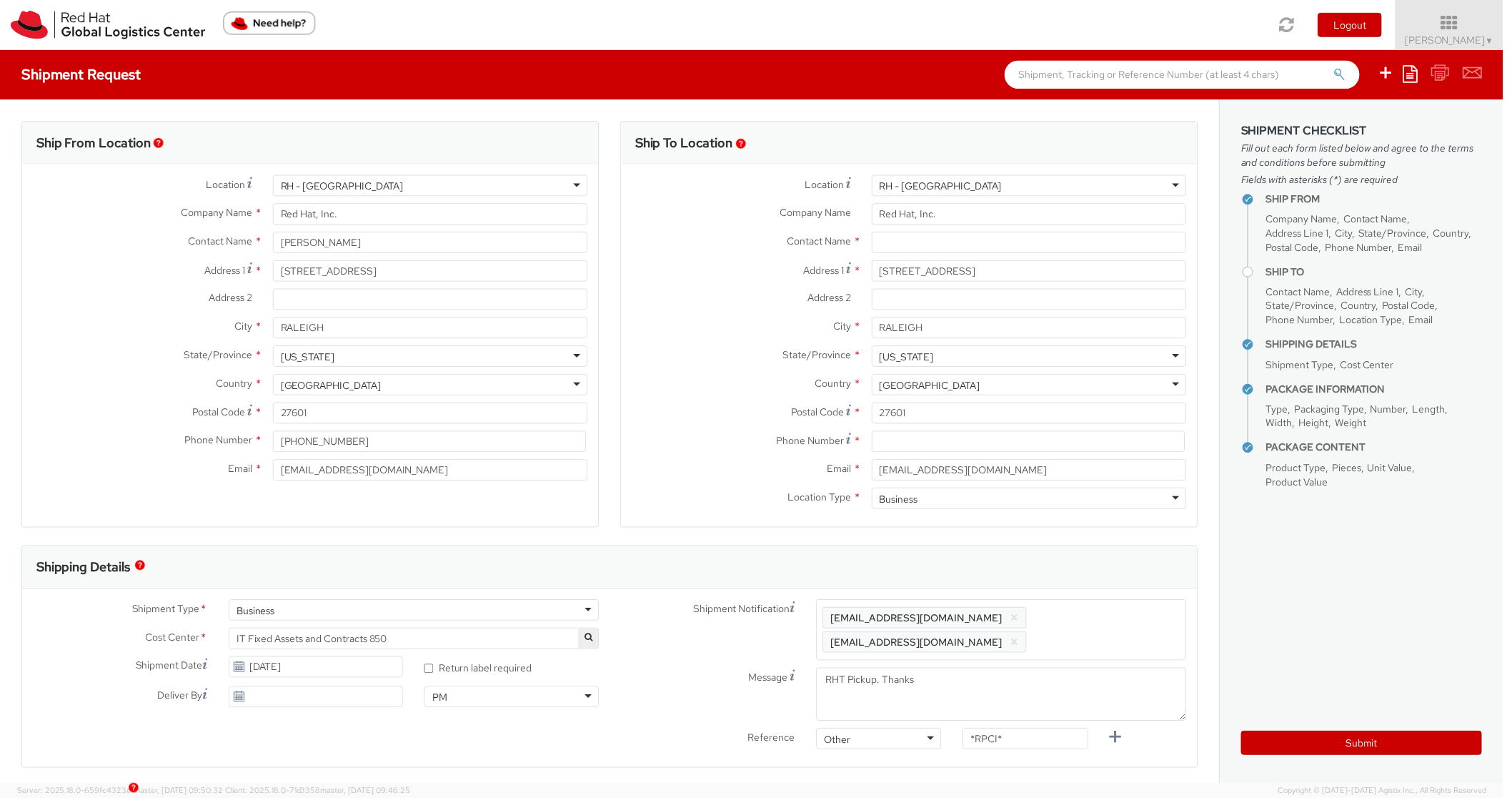
click div "Shipping Details"
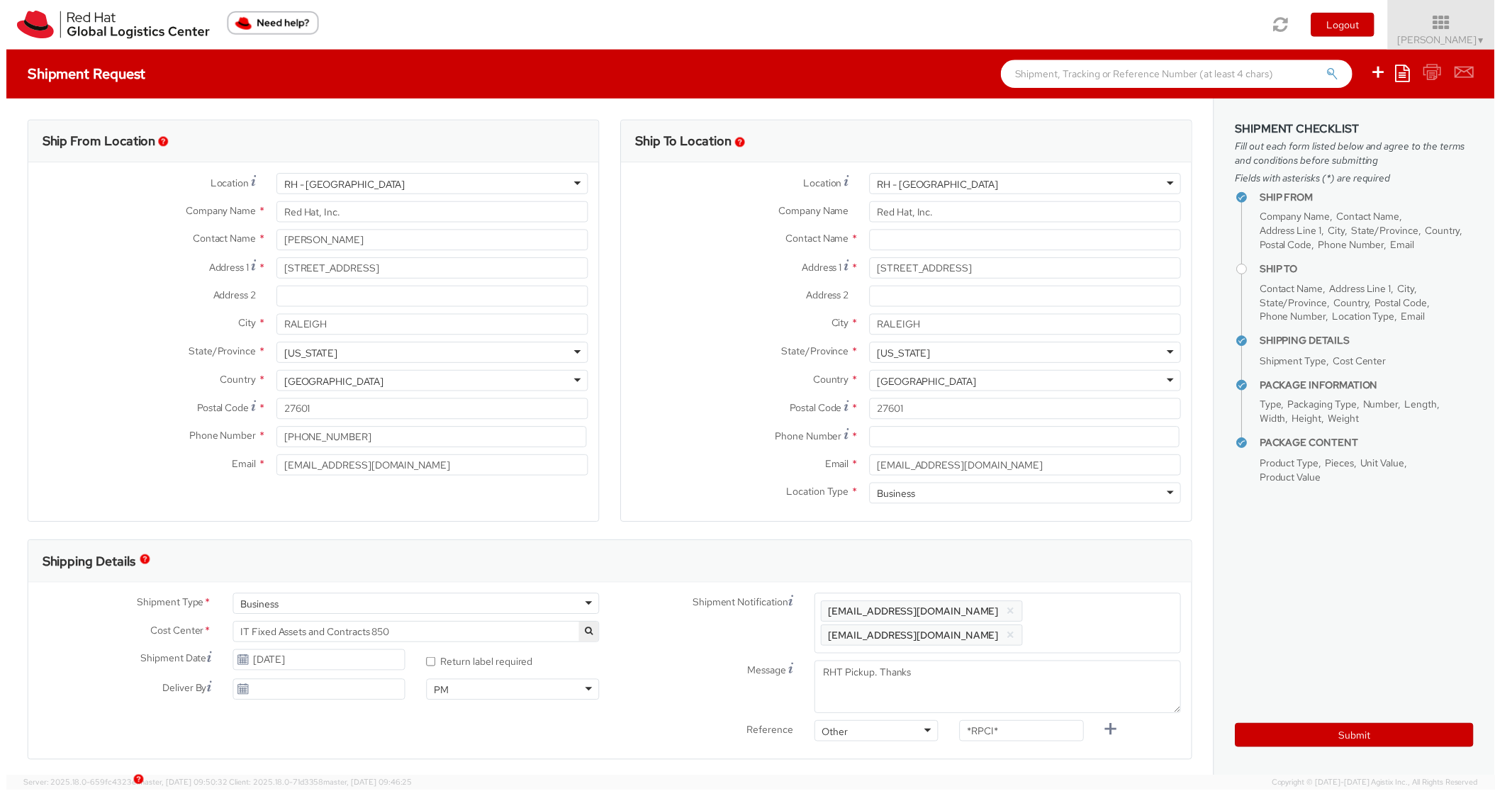
scroll to position [0, 0]
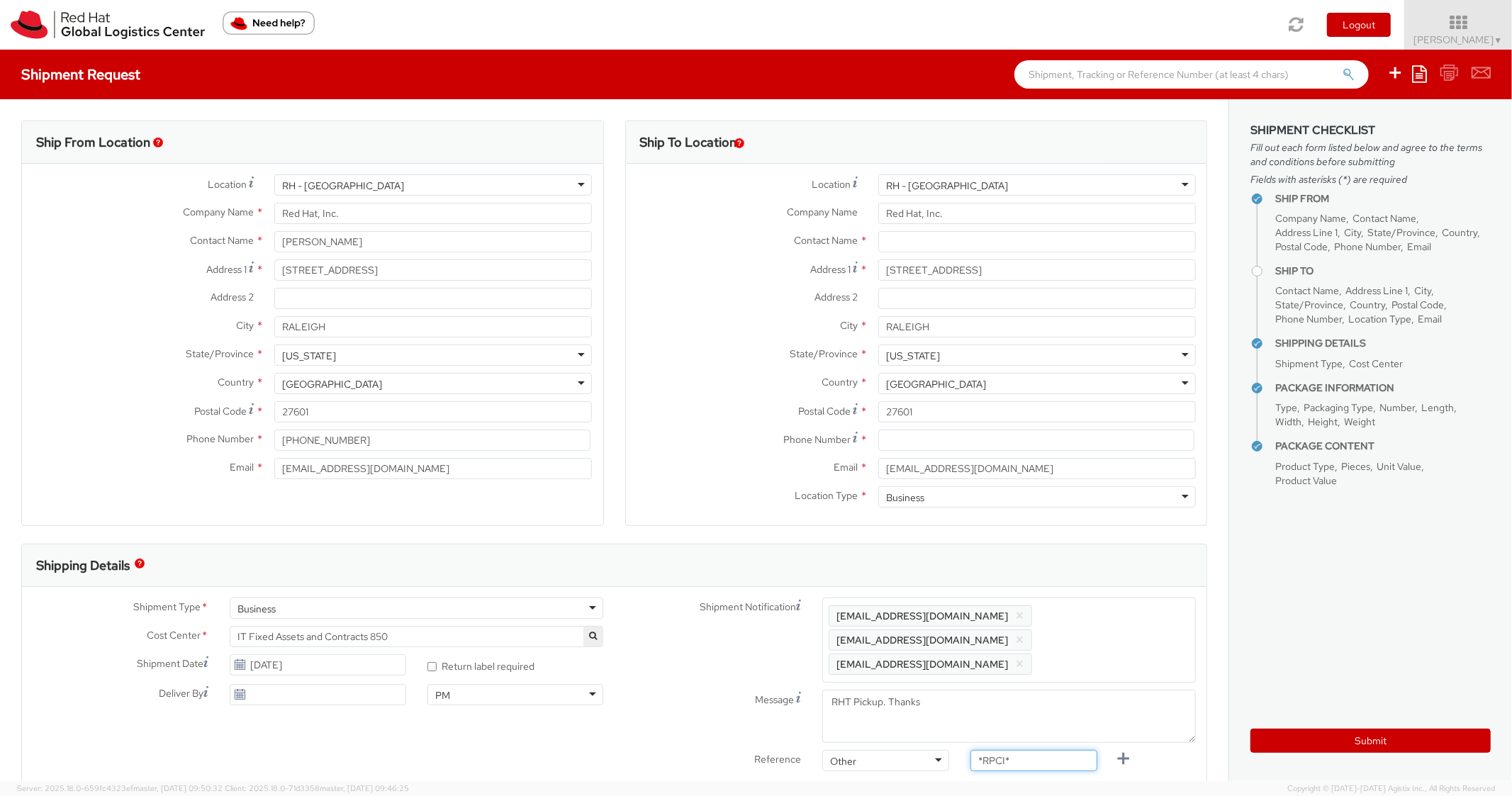
paste input "REQ5963595"
drag, startPoint x: 1030, startPoint y: 738, endPoint x: 917, endPoint y: 702, distance: 118.6
click div "Shipment Notification Enter any additional email addresses, separated by comma,…"
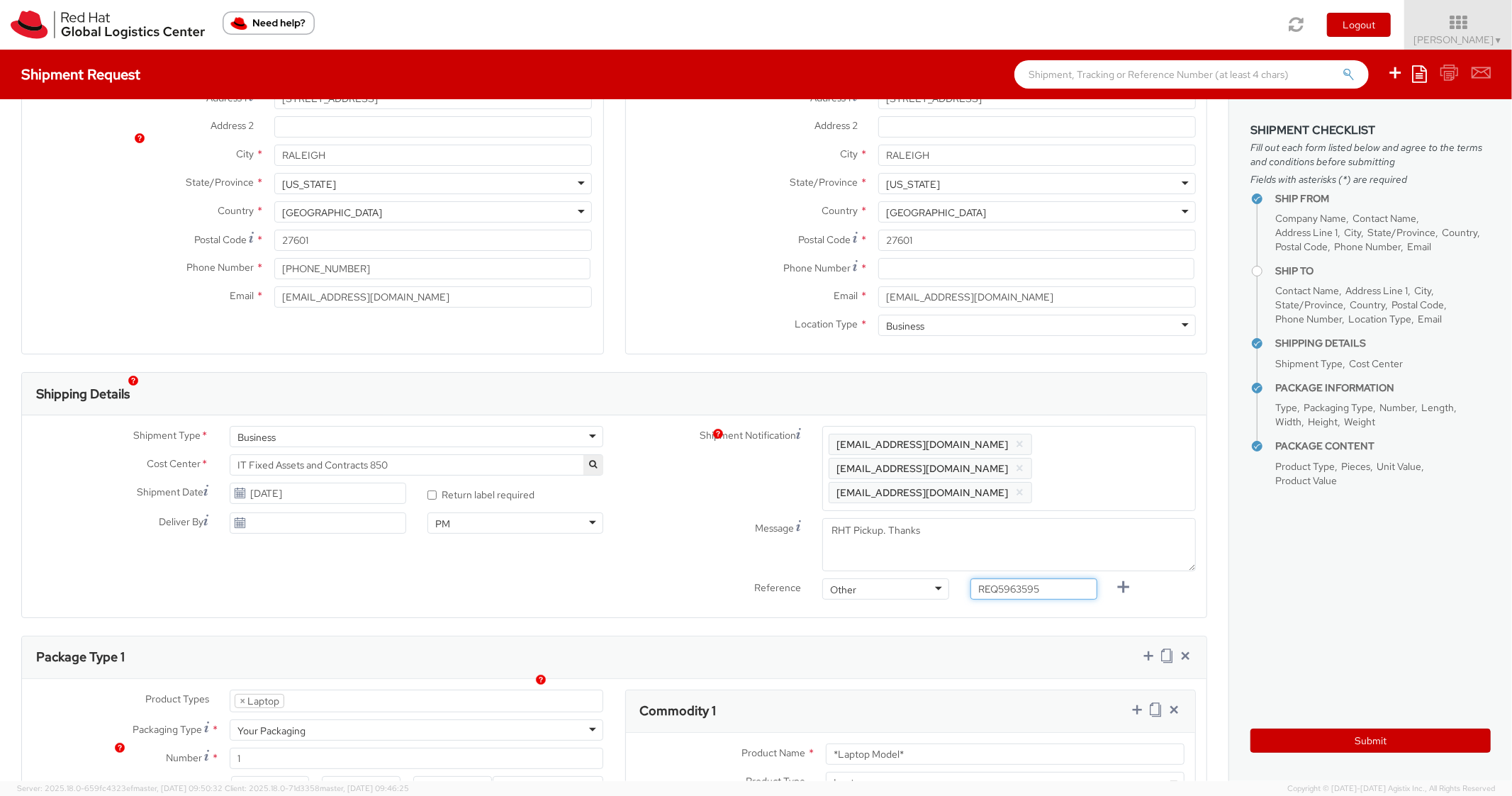
scroll to position [425, 0]
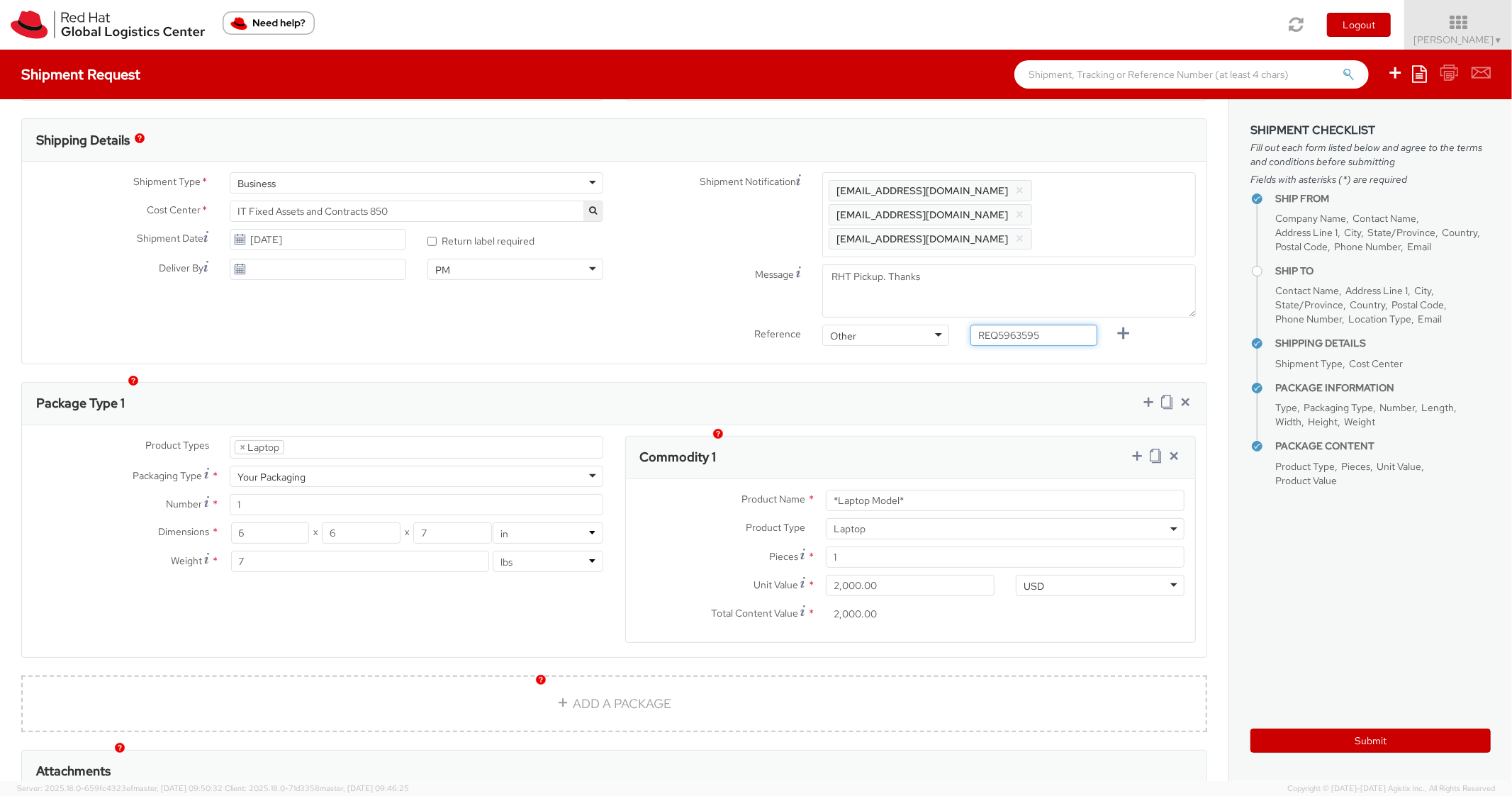
type input "REQ5963595"
click div "Package Type 1"
drag, startPoint x: 879, startPoint y: 473, endPoint x: 783, endPoint y: 467, distance: 96.2
click div "Product Name * *Laptop Model*"
type input "DEVELOPER/DESIGNER - Lenovo"
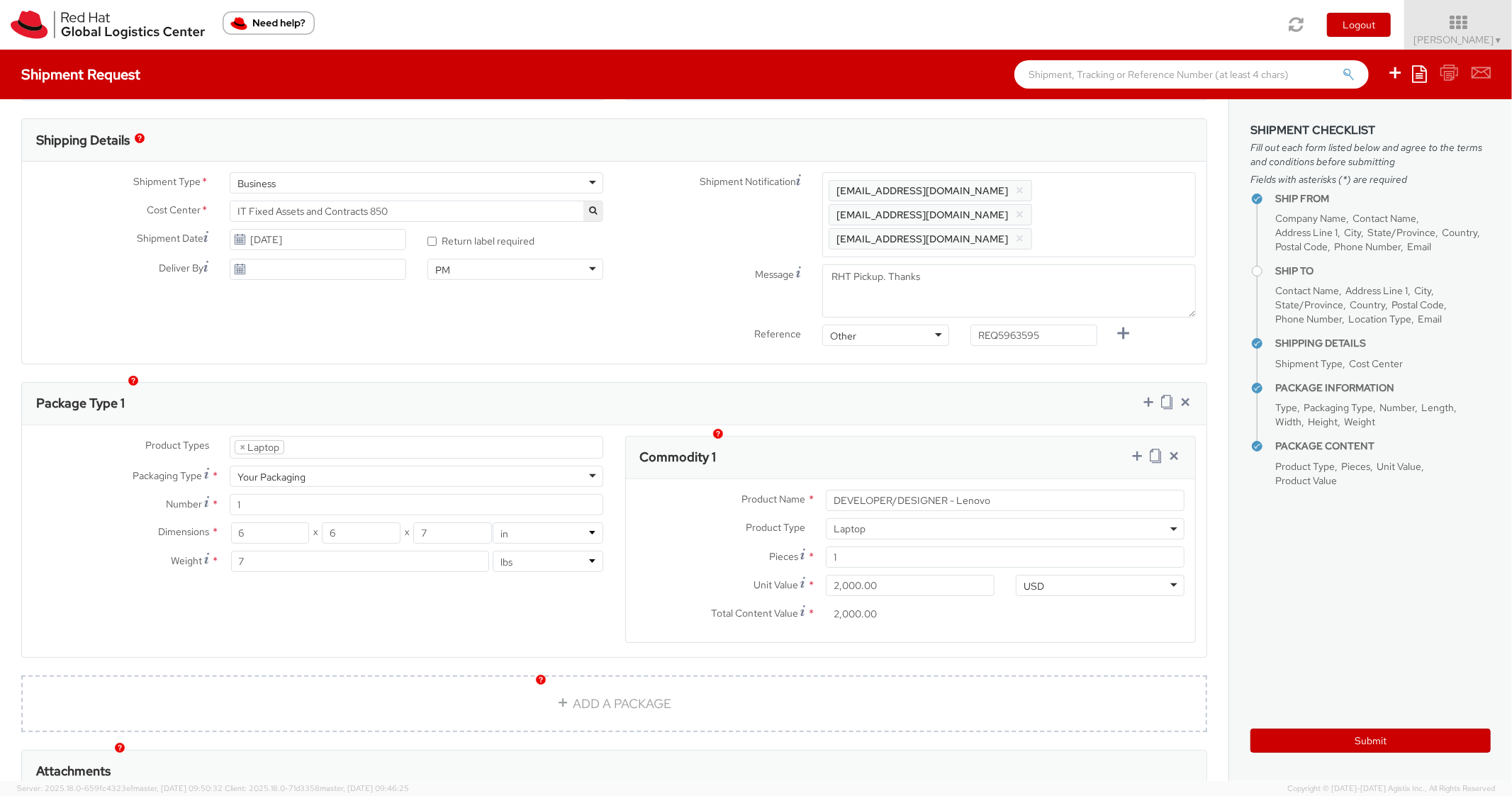
click div "Ship From Location Location * RH - Raleigh RH - Raleigh RH - Amsterdam - MSO RH…"
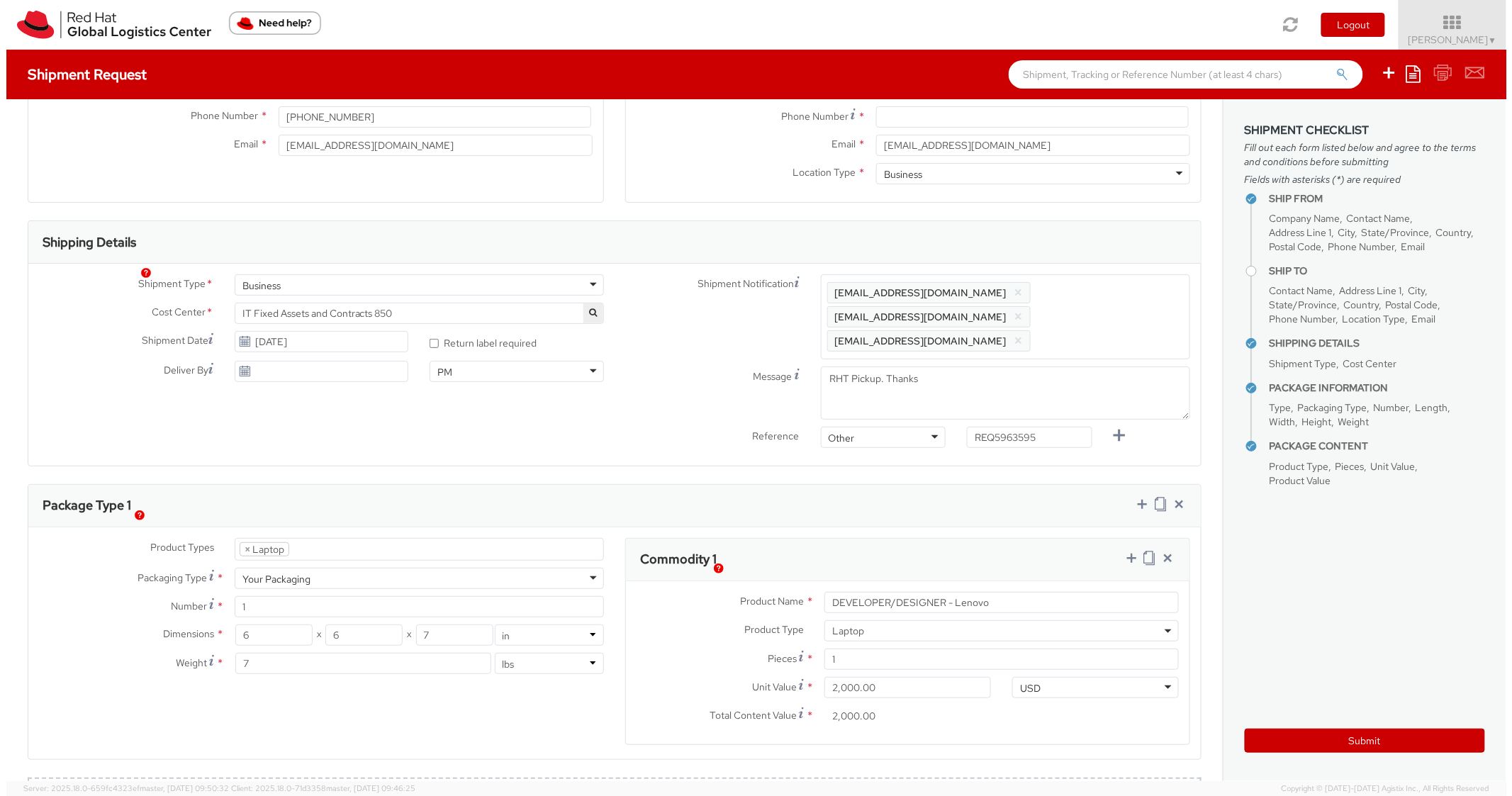
scroll to position [0, 0]
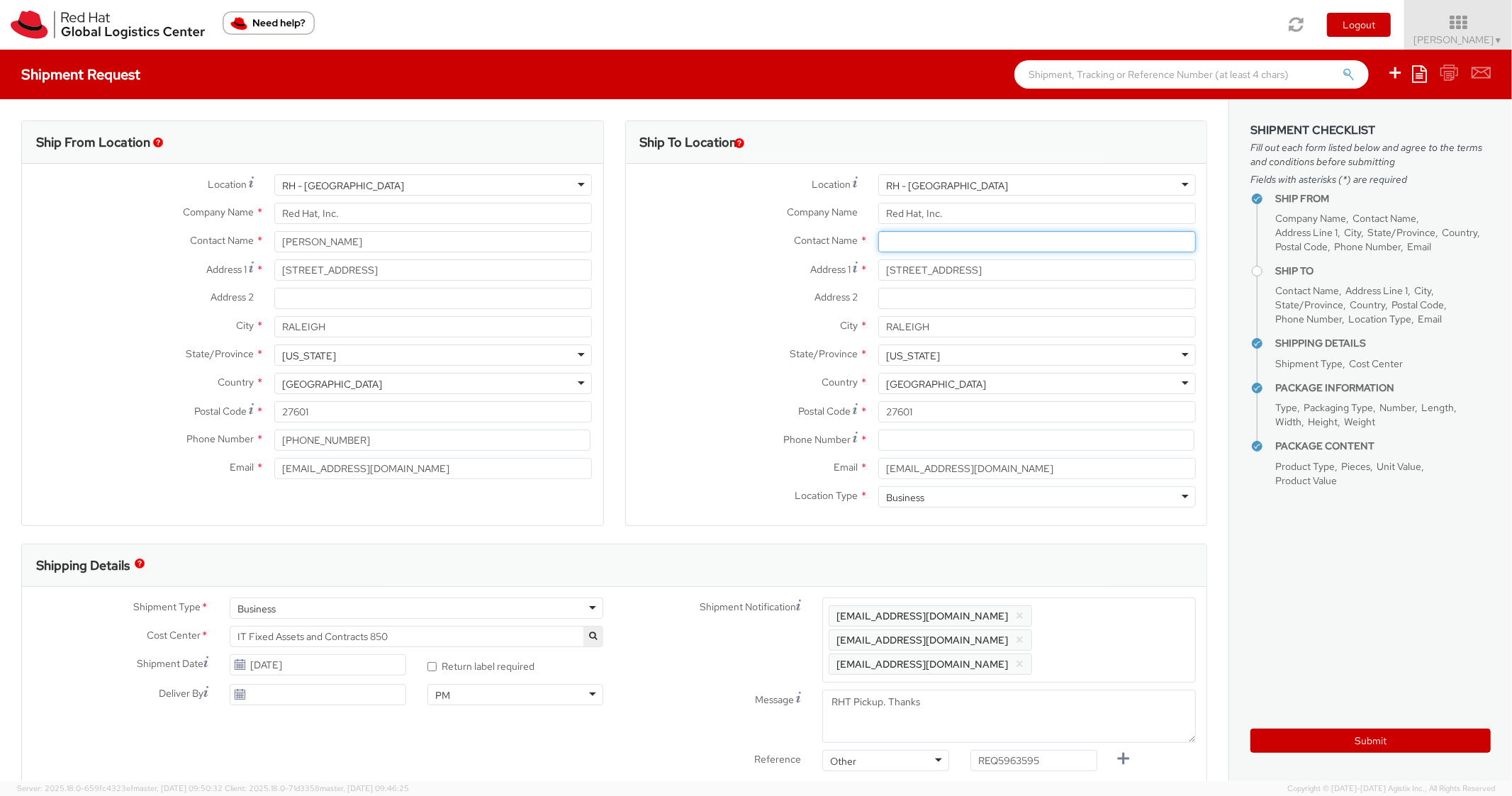
paste input "Jamen Stewart"
click input "Jamen Stewart"
type input "Jamen Stewart"
click label "State/Province *"
drag, startPoint x: 971, startPoint y: 245, endPoint x: 793, endPoint y: 221, distance: 179.6
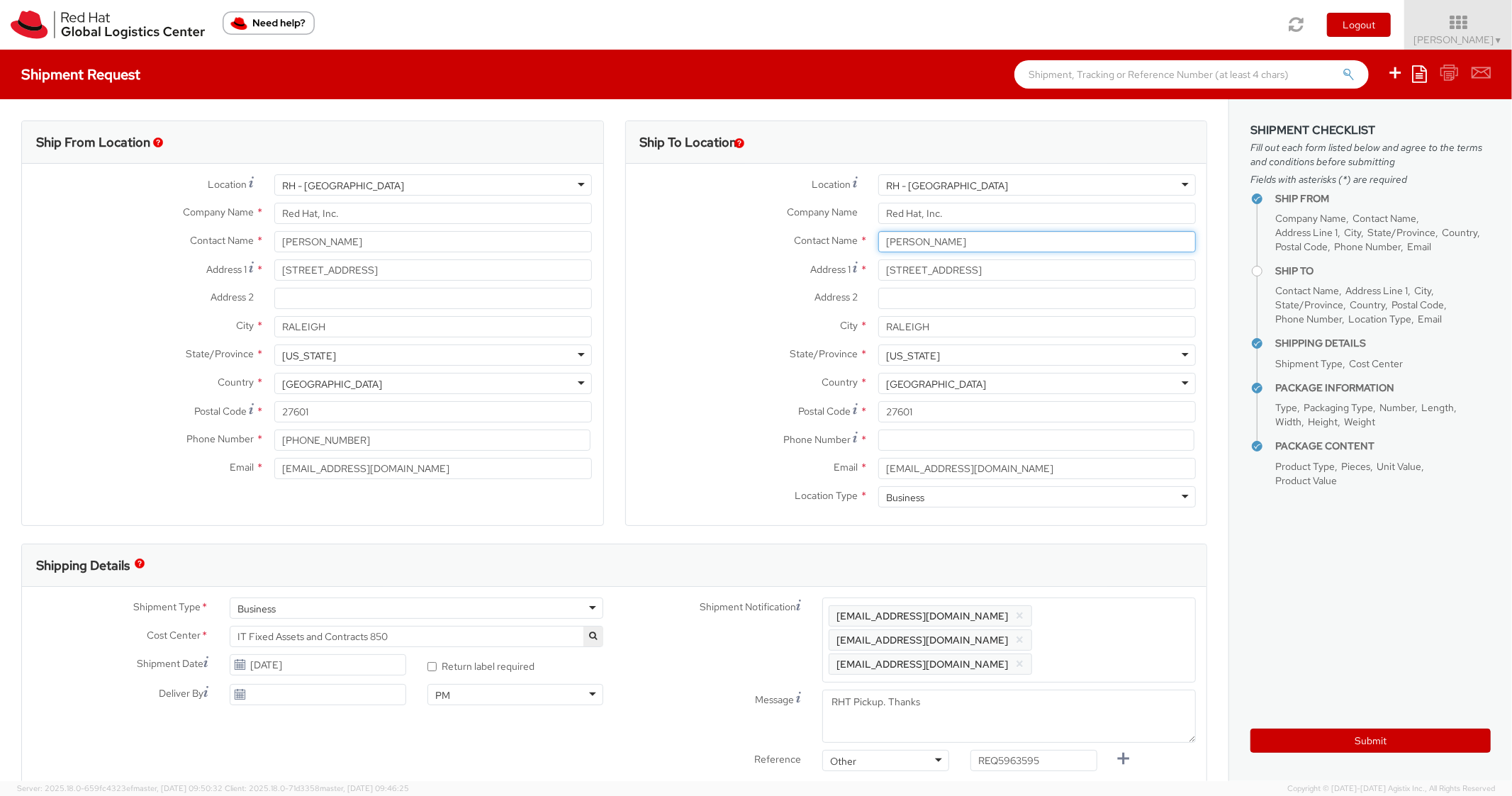
click div "Location * RH - Raleigh RH - Raleigh RH - Amsterdam - MSO RH - Amsterdam Data C…"
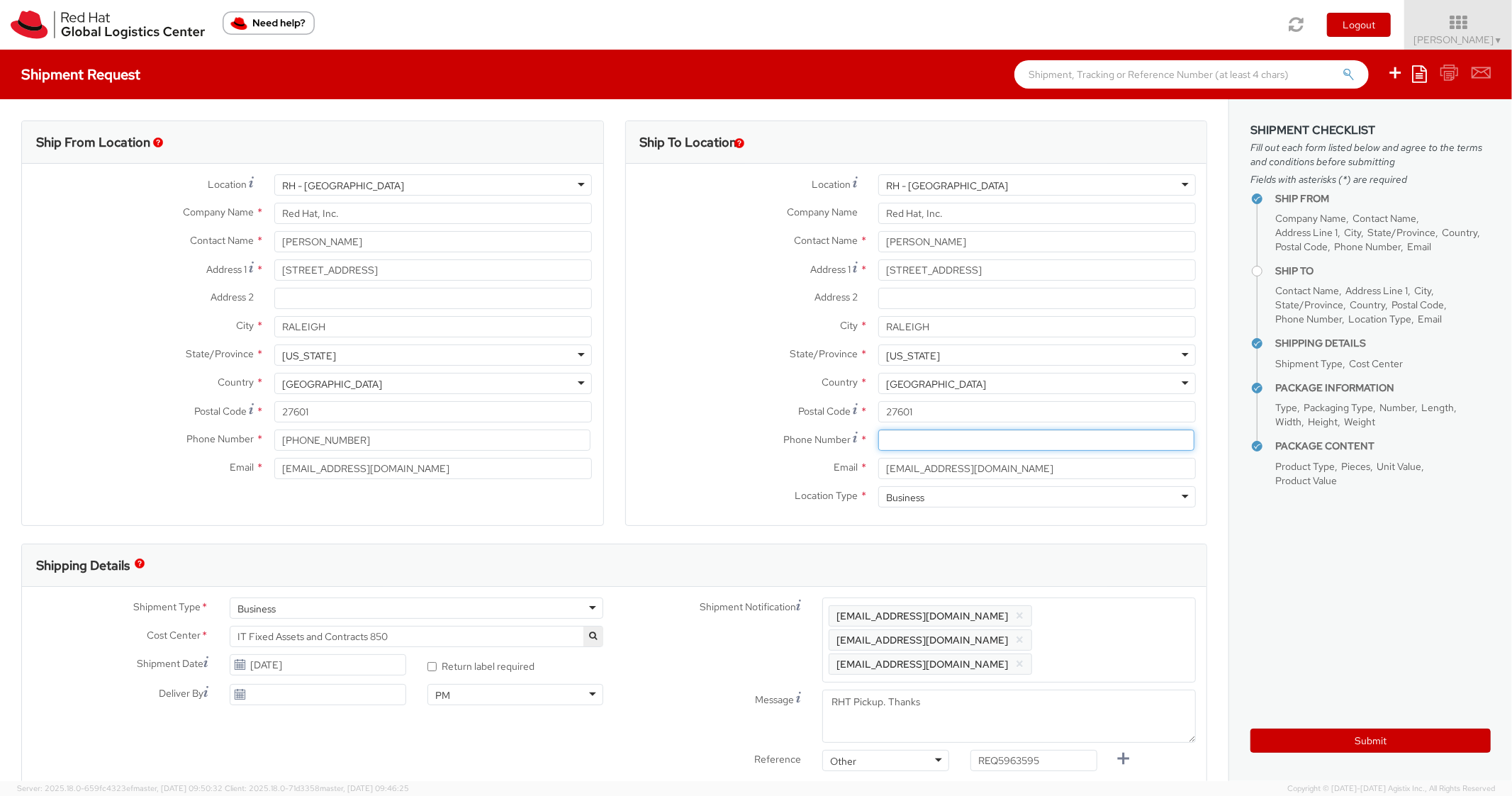
click input
type input "0000000000"
click label "Country *"
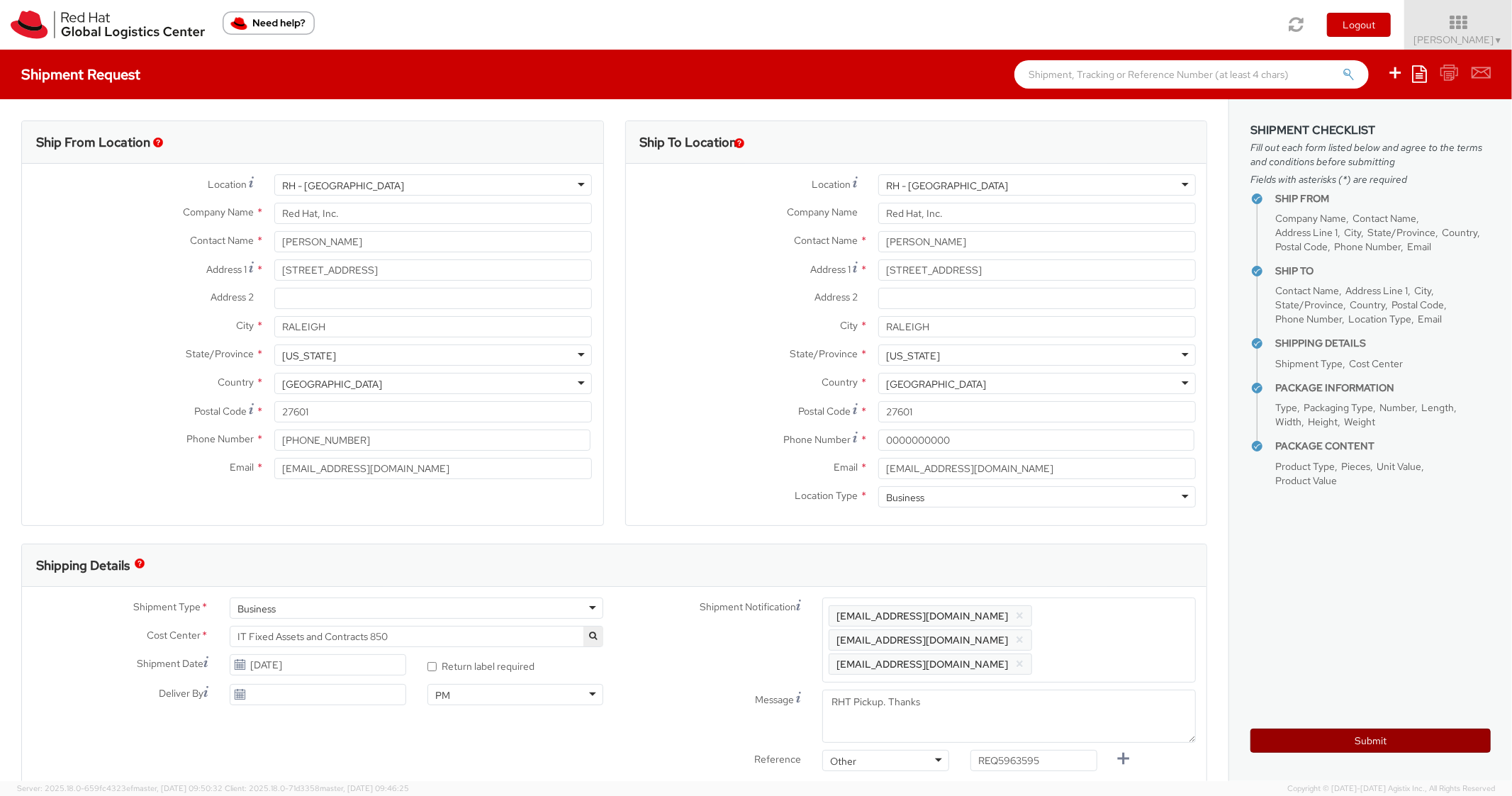
click button "Submit"
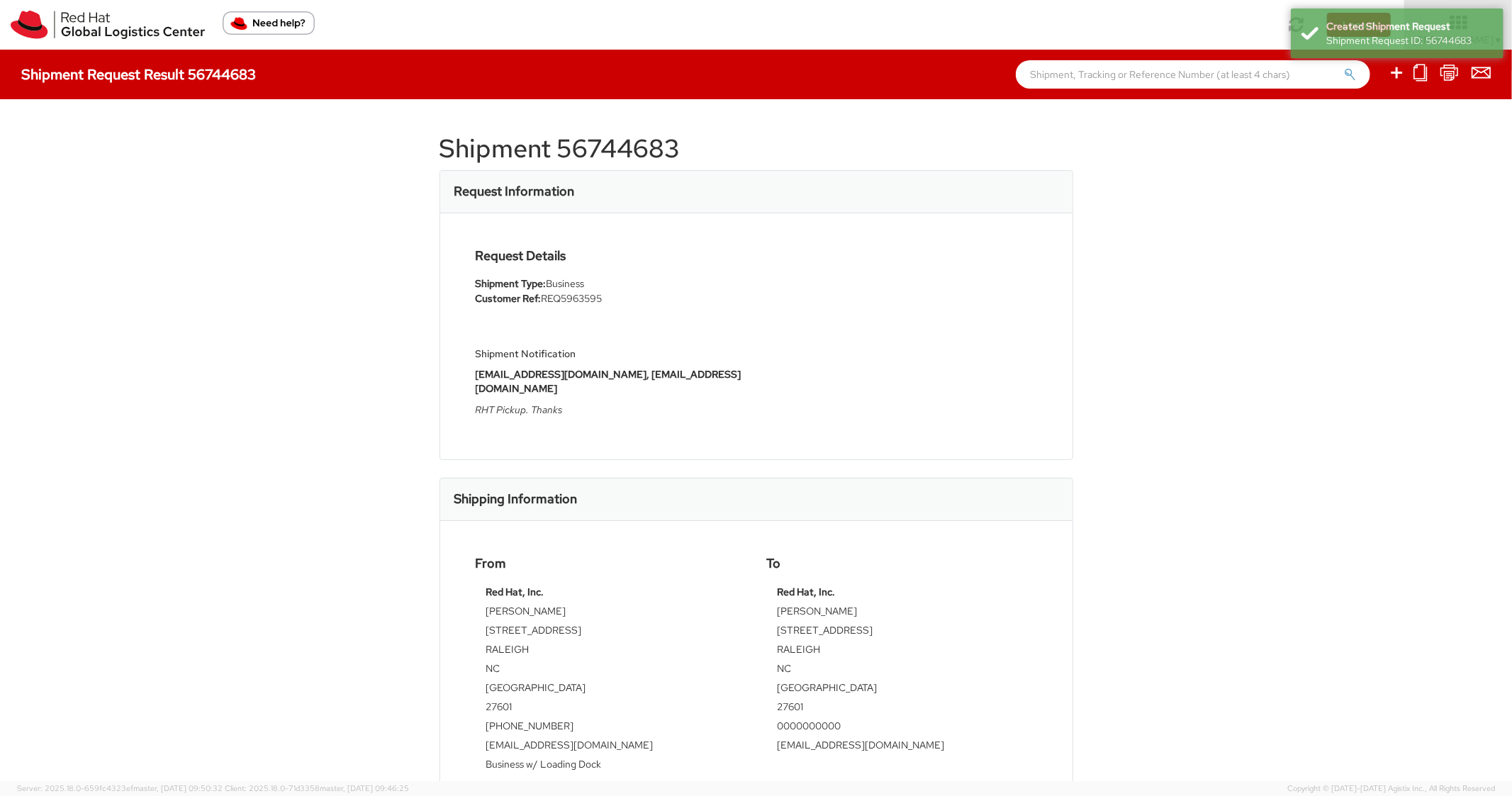
click h1 "Shipment 56744683"
copy h1 "56744683"
